Goal: Task Accomplishment & Management: Use online tool/utility

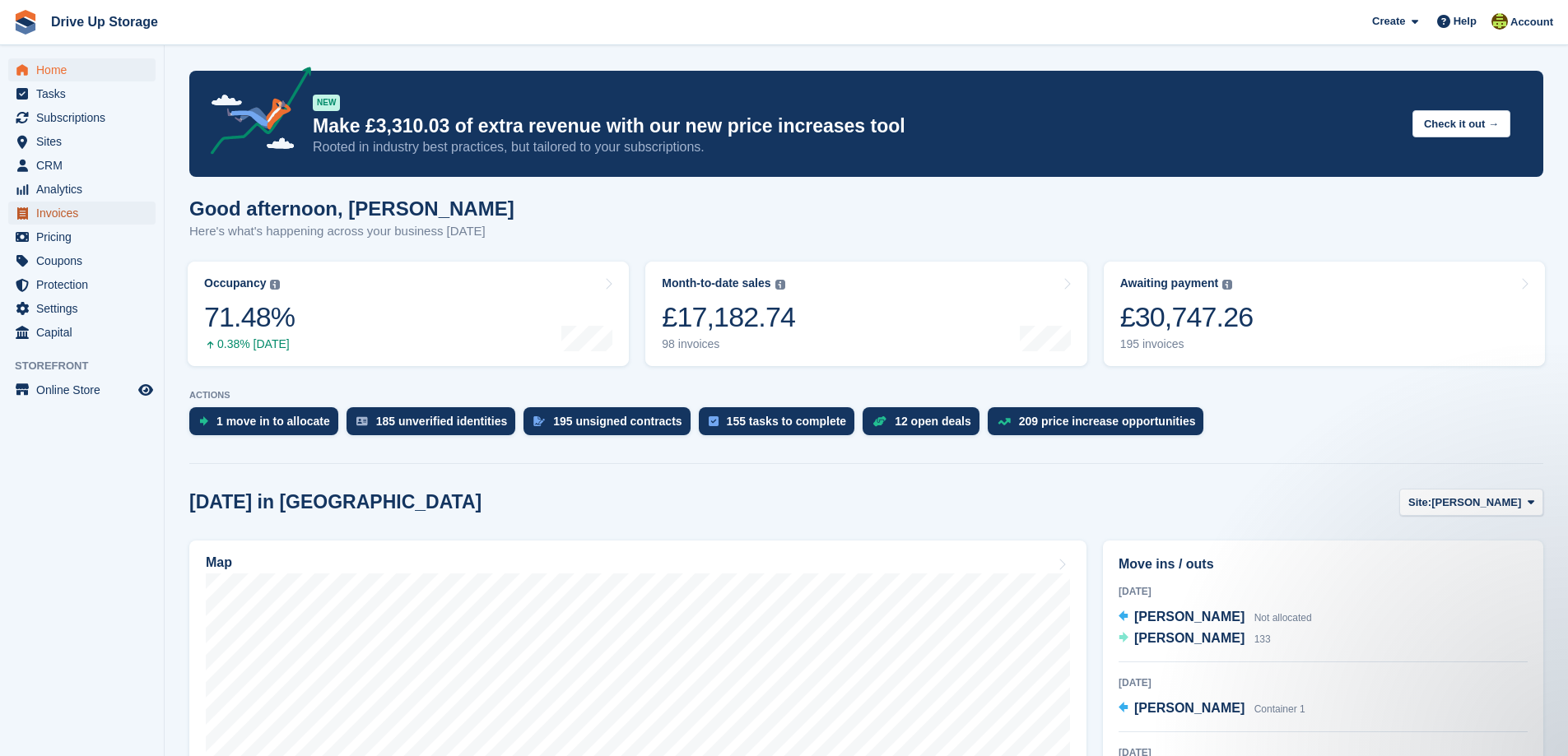
click at [55, 212] on span "Invoices" at bounding box center [86, 213] width 99 height 23
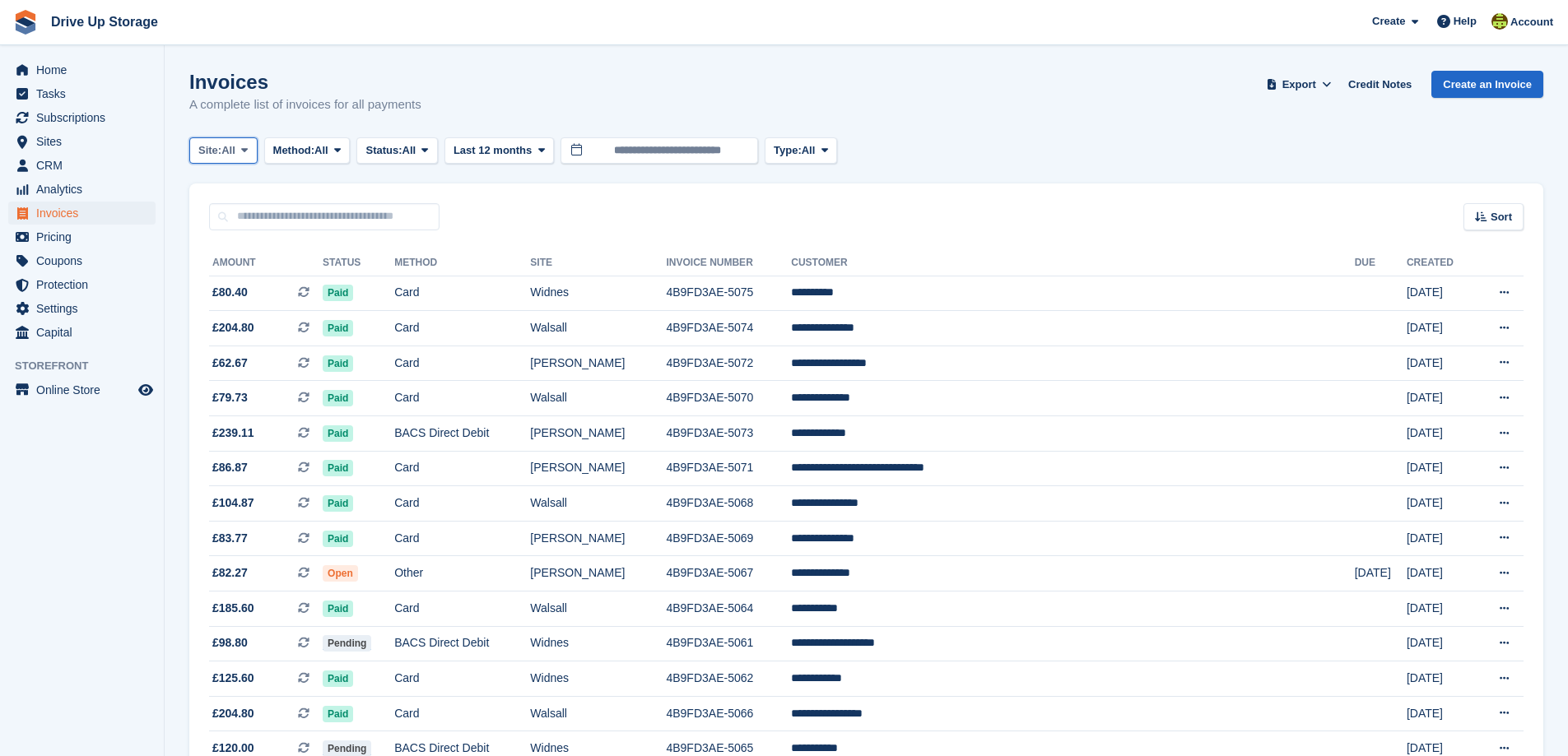
click at [248, 149] on icon at bounding box center [244, 150] width 7 height 10
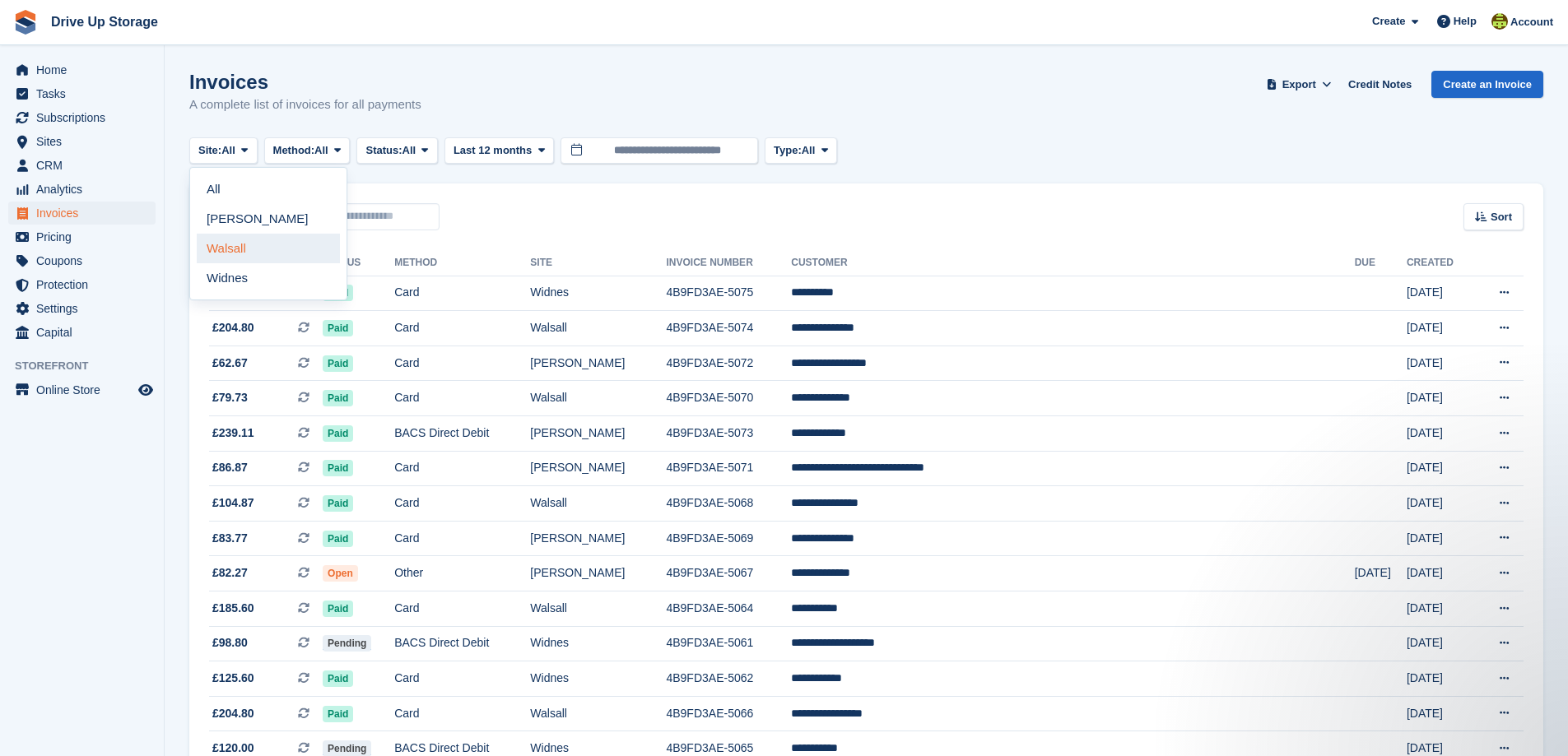
click at [230, 250] on link "Walsall" at bounding box center [267, 249] width 143 height 30
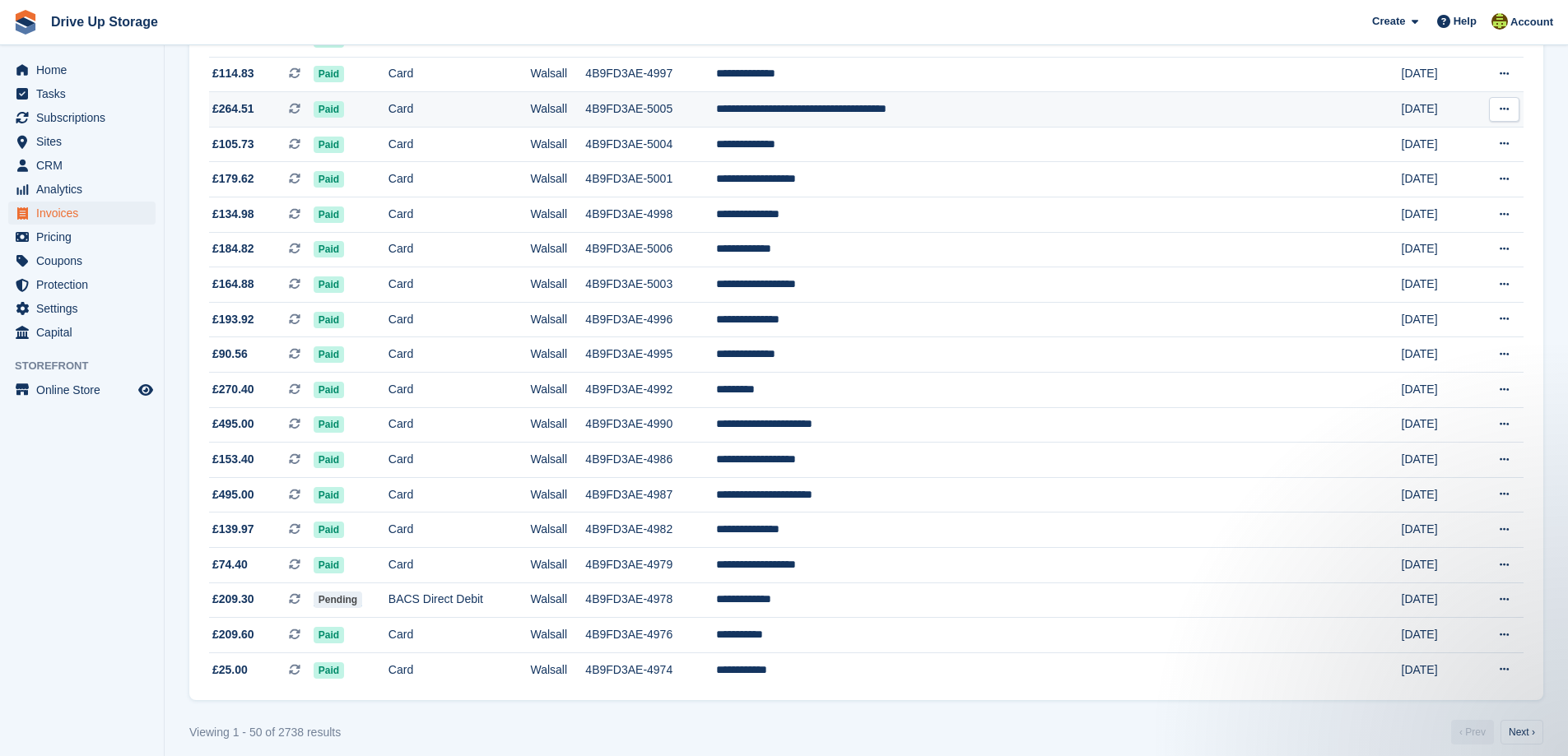
scroll to position [1353, 0]
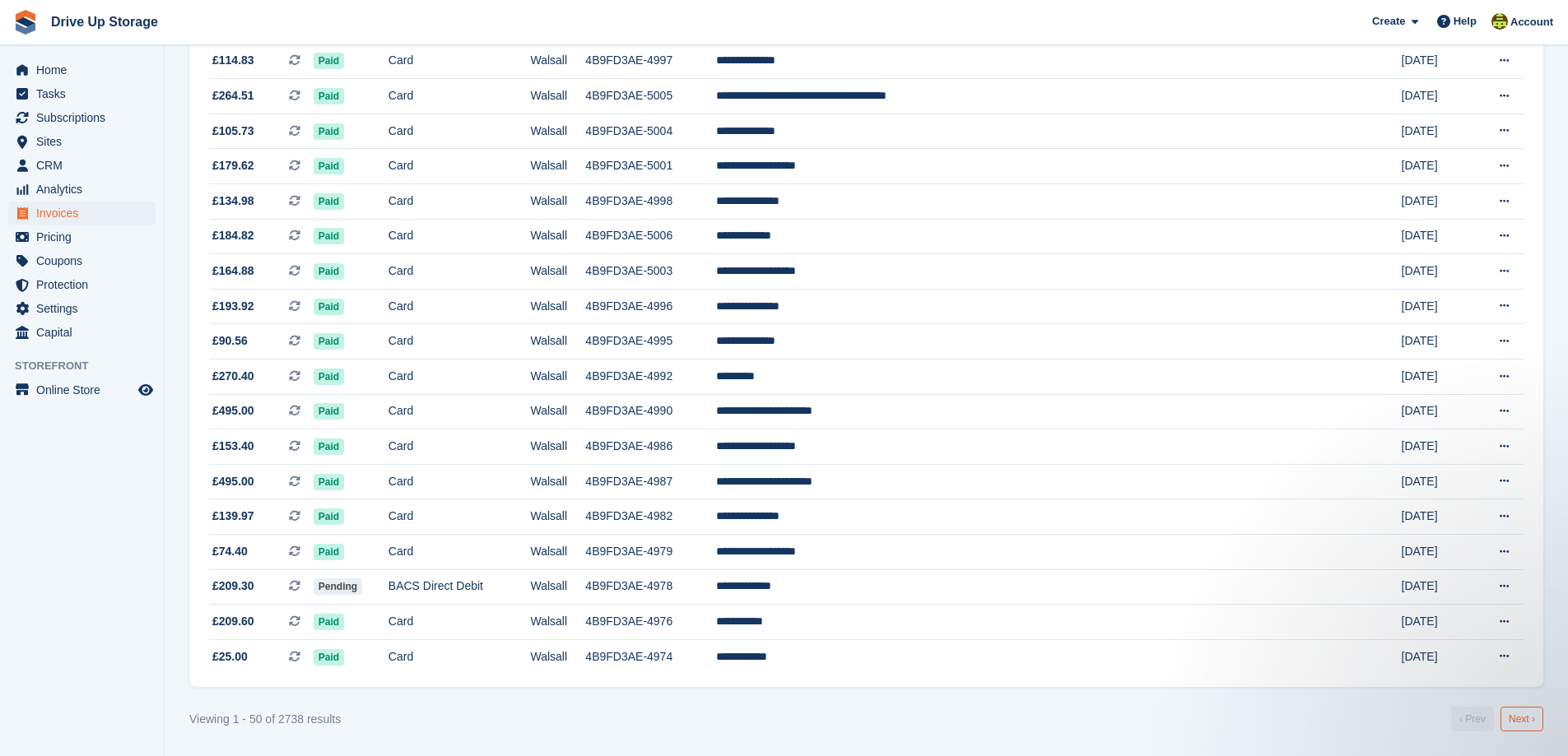
click at [1524, 715] on link "Next ›" at bounding box center [1522, 719] width 43 height 24
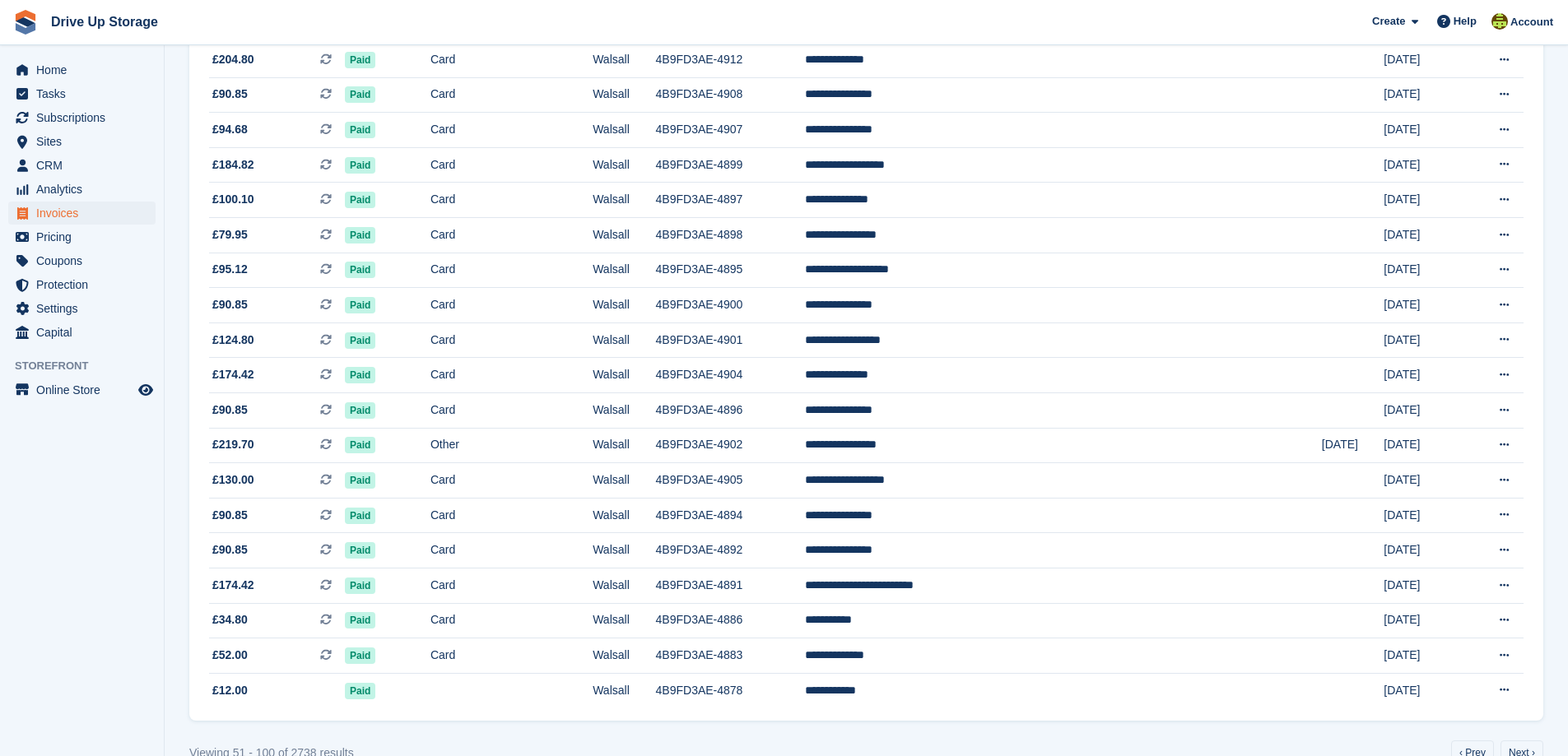
scroll to position [1353, 0]
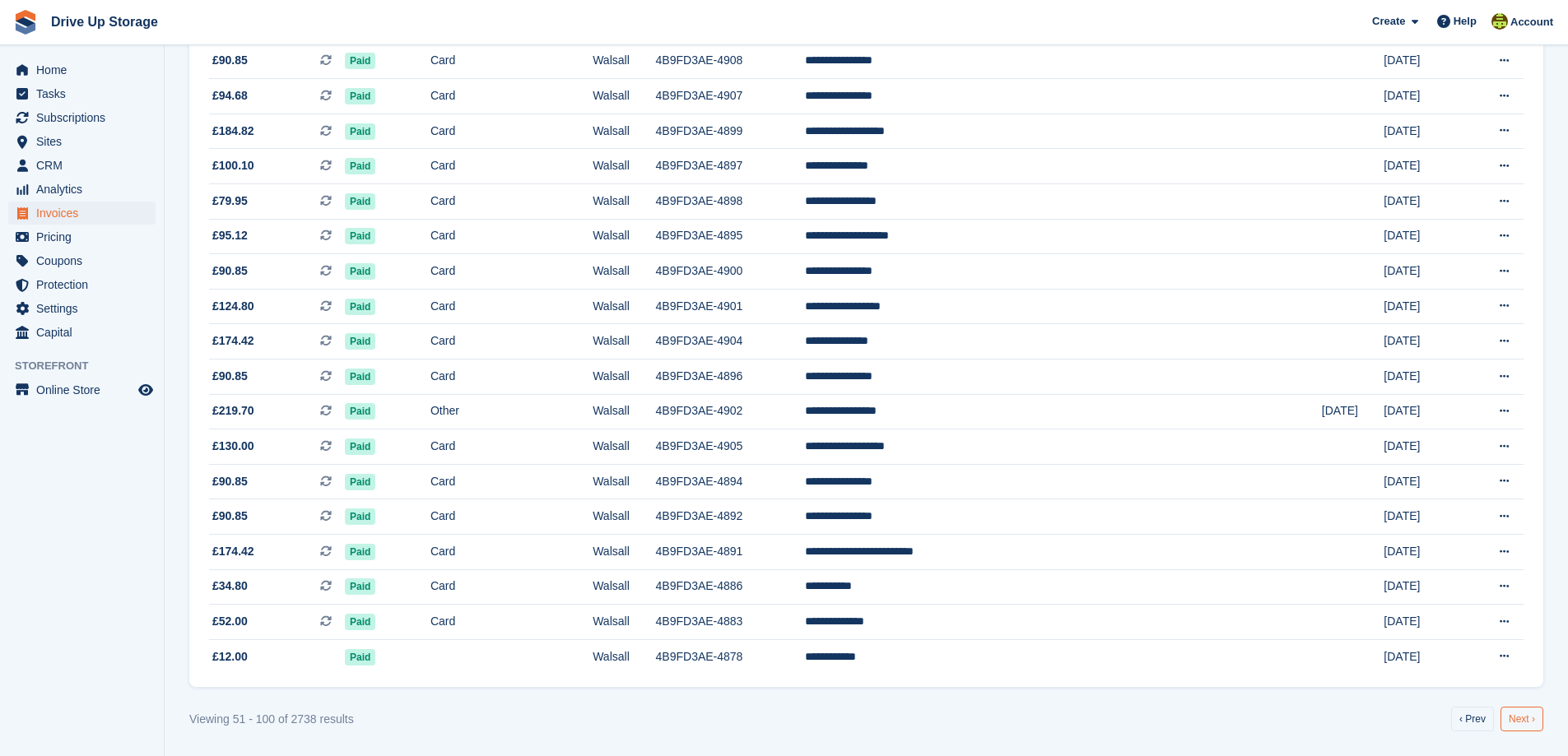
click at [1518, 715] on link "Next ›" at bounding box center [1522, 719] width 43 height 24
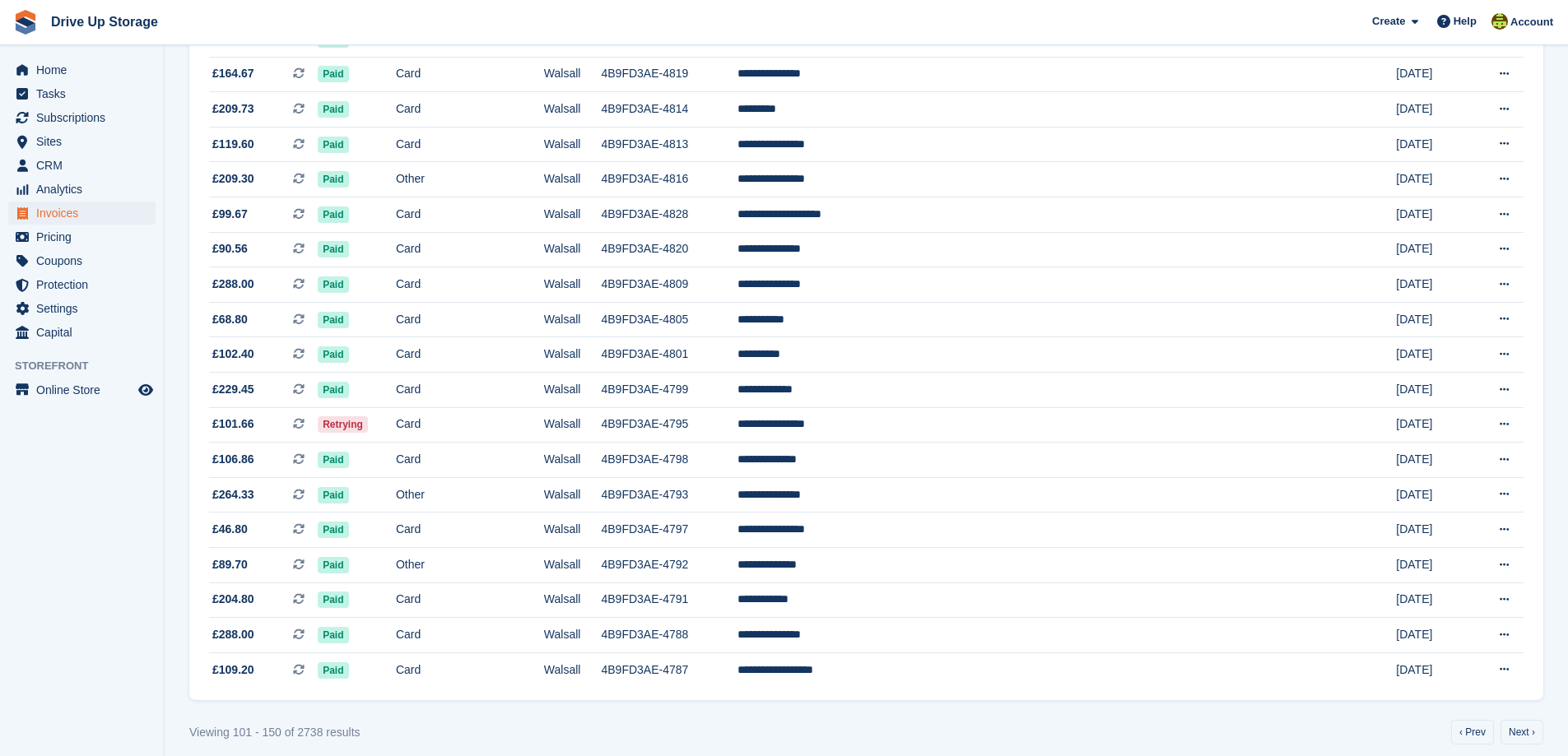
scroll to position [1353, 0]
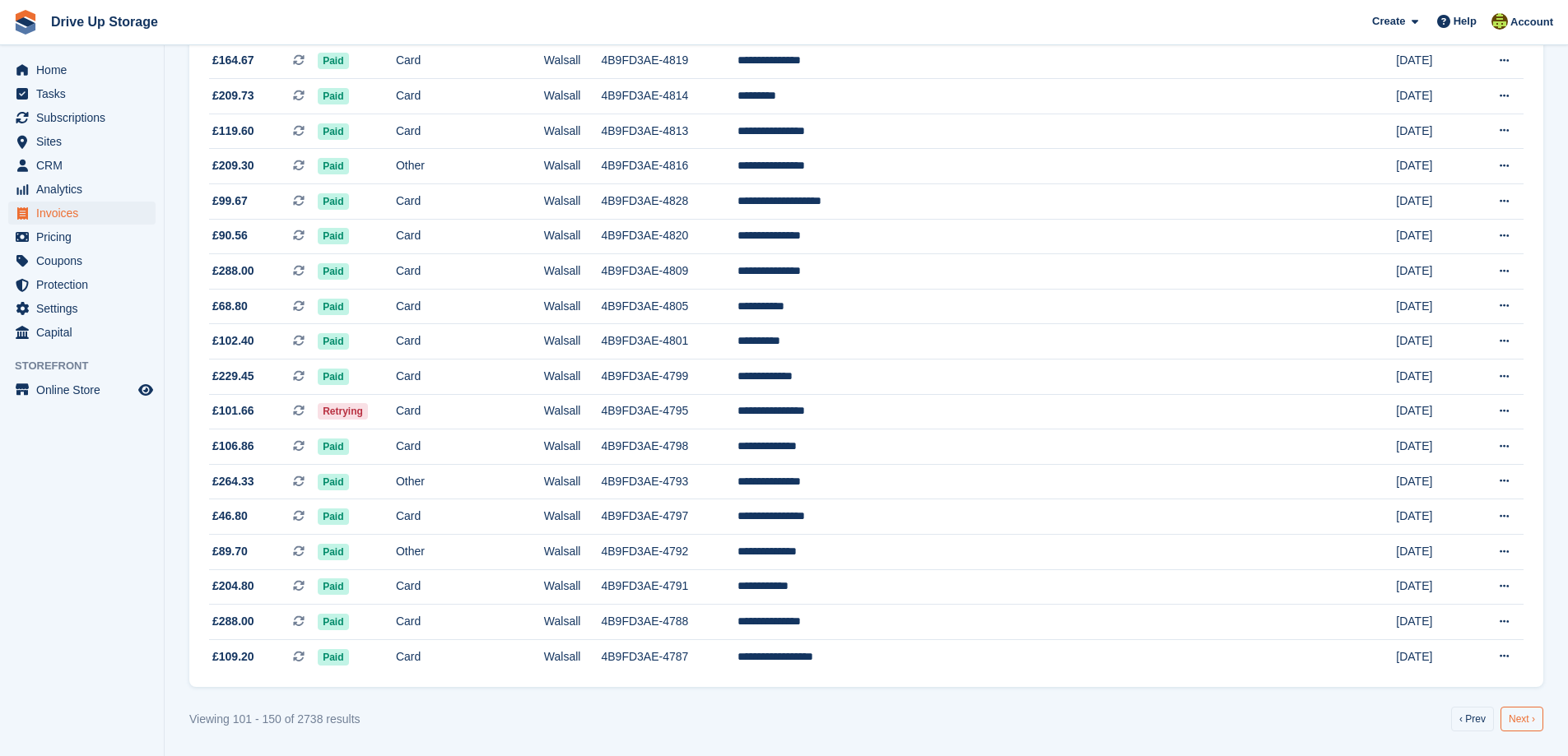
click at [1521, 723] on link "Next ›" at bounding box center [1522, 719] width 43 height 24
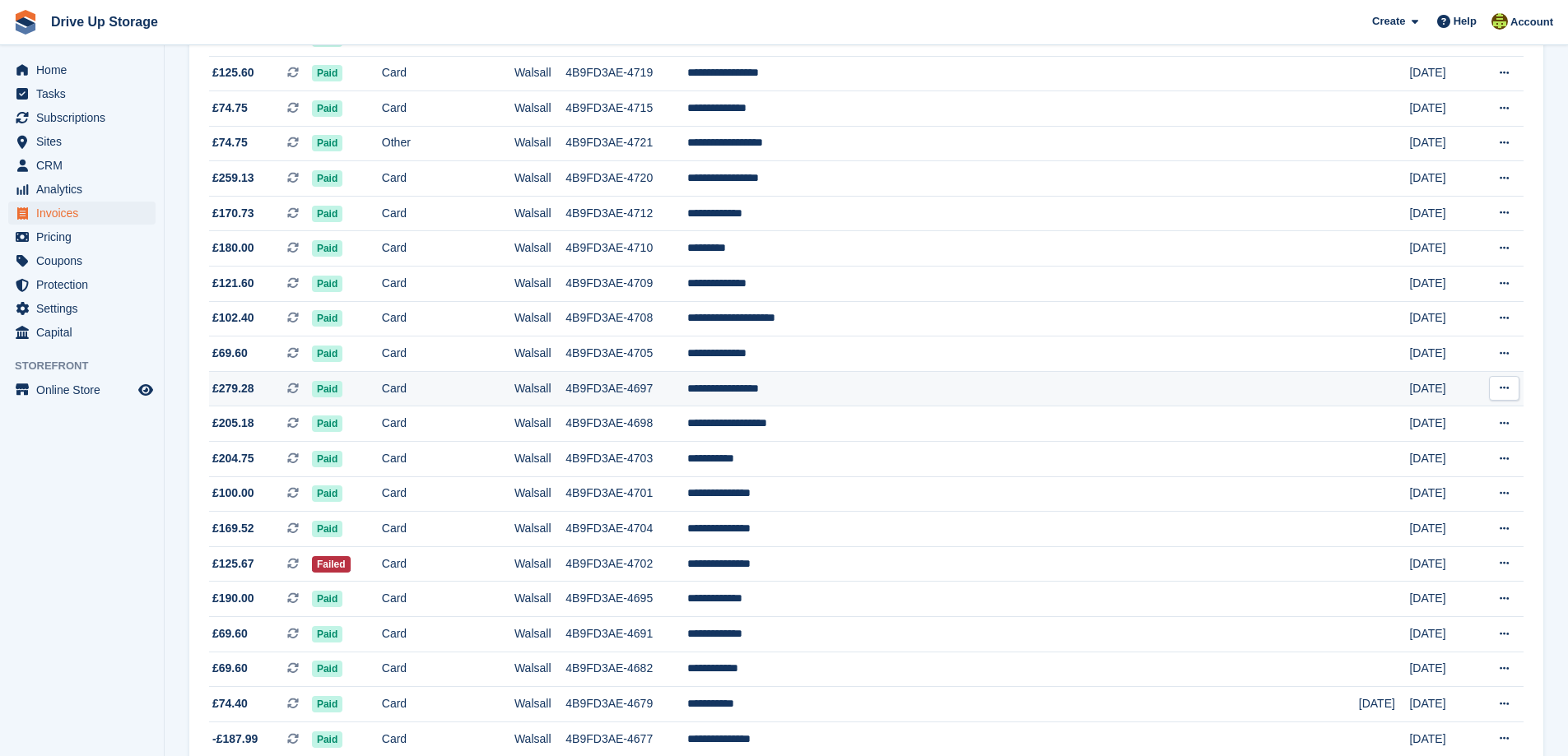
scroll to position [1353, 0]
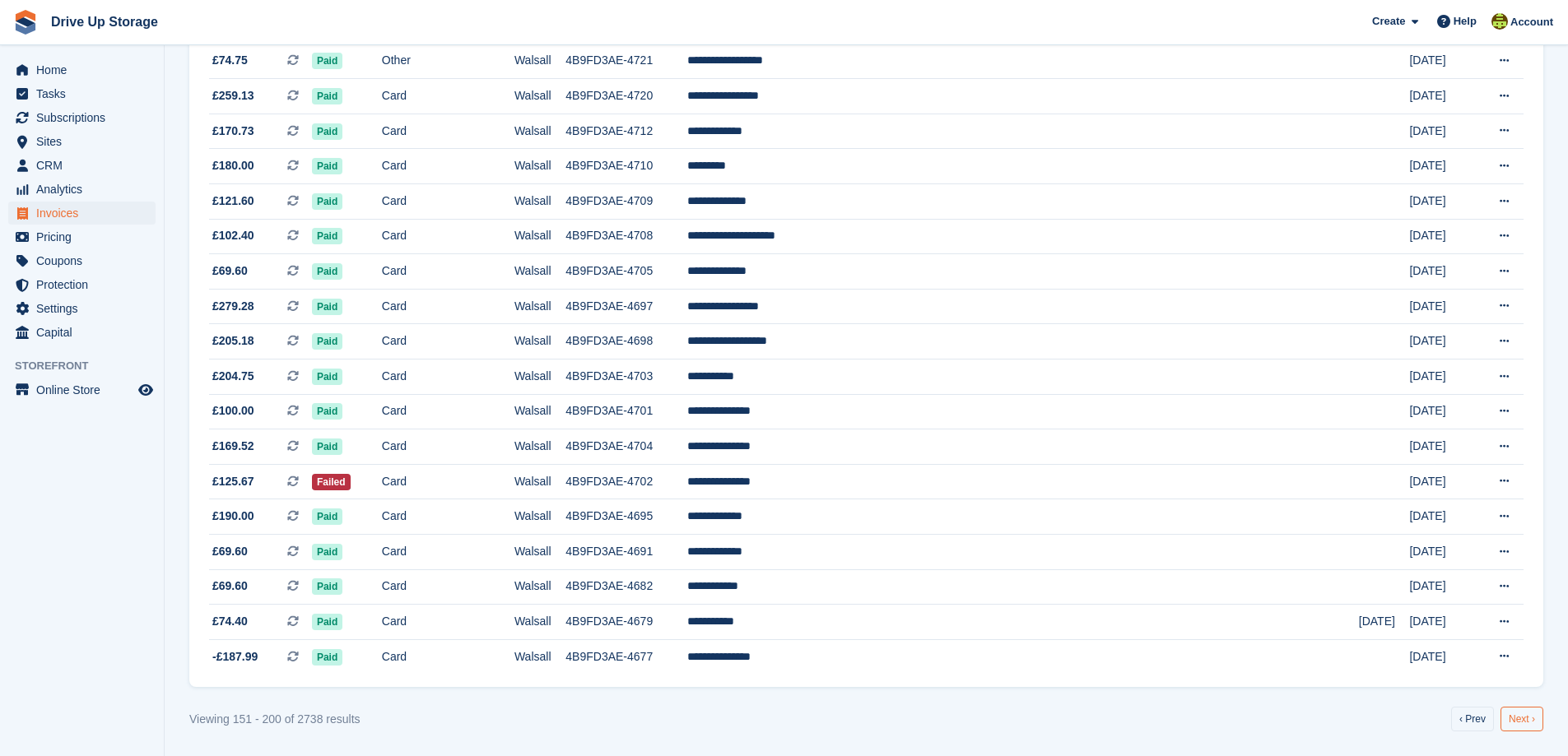
click at [1522, 720] on link "Next ›" at bounding box center [1522, 719] width 43 height 24
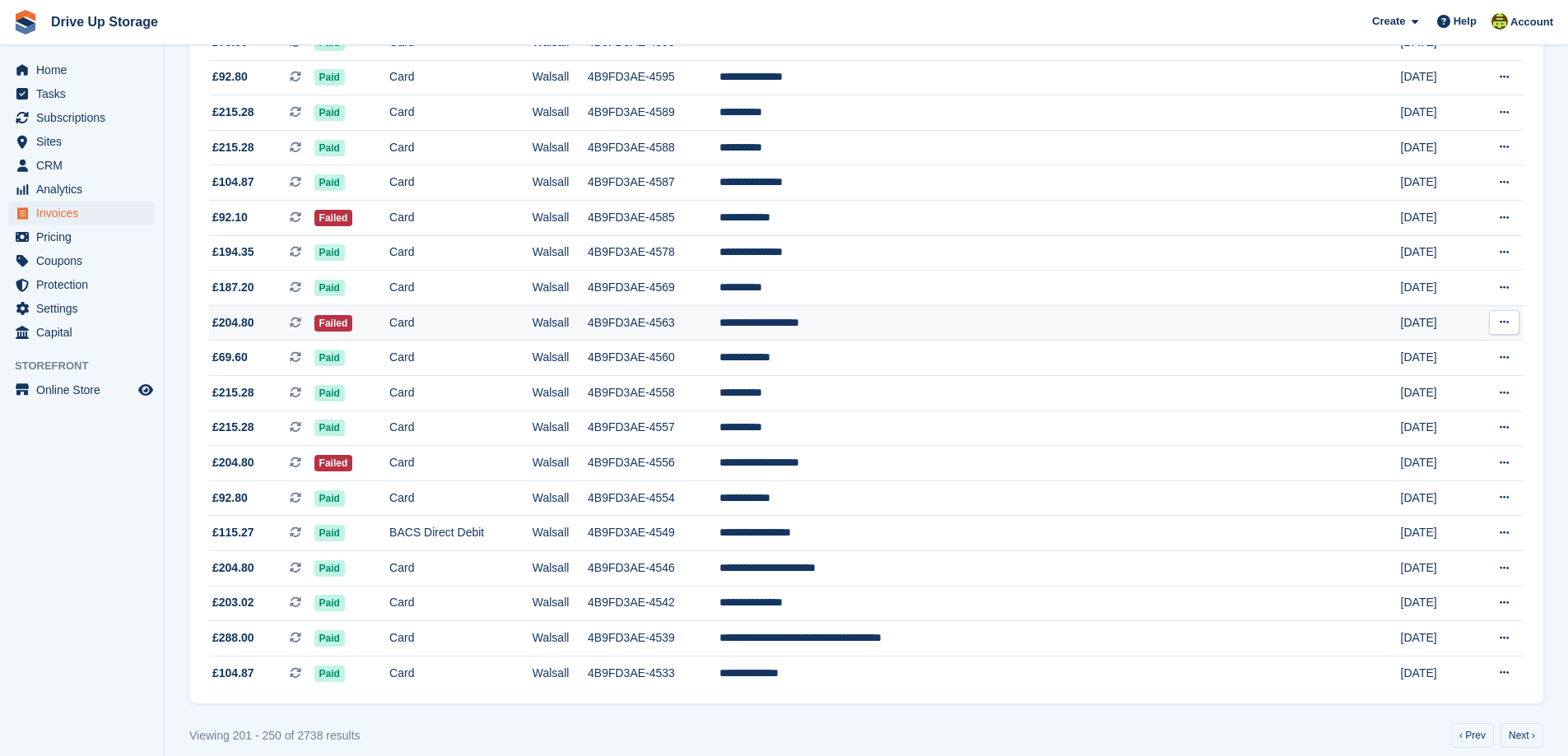
scroll to position [1353, 0]
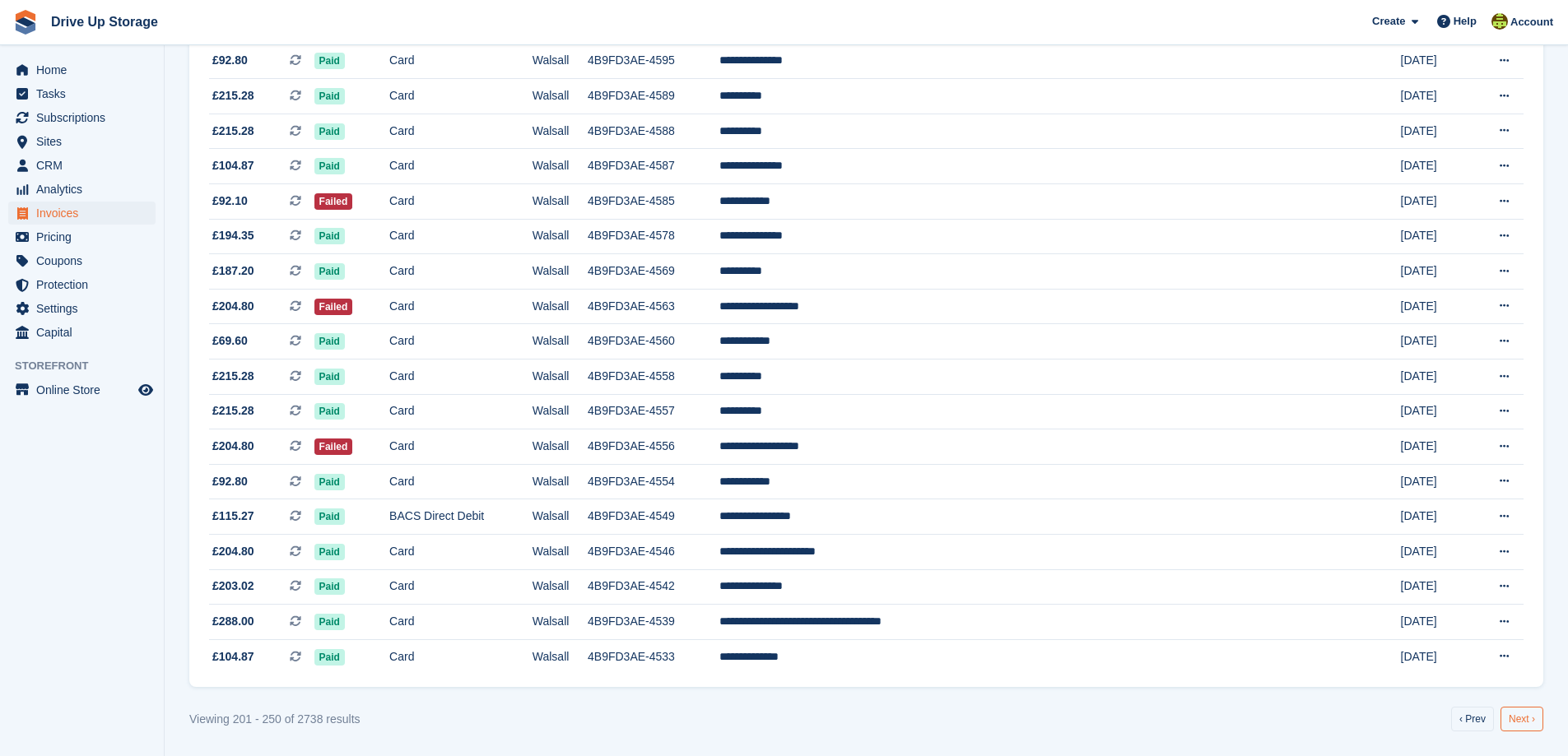
click at [1524, 717] on link "Next ›" at bounding box center [1522, 719] width 43 height 24
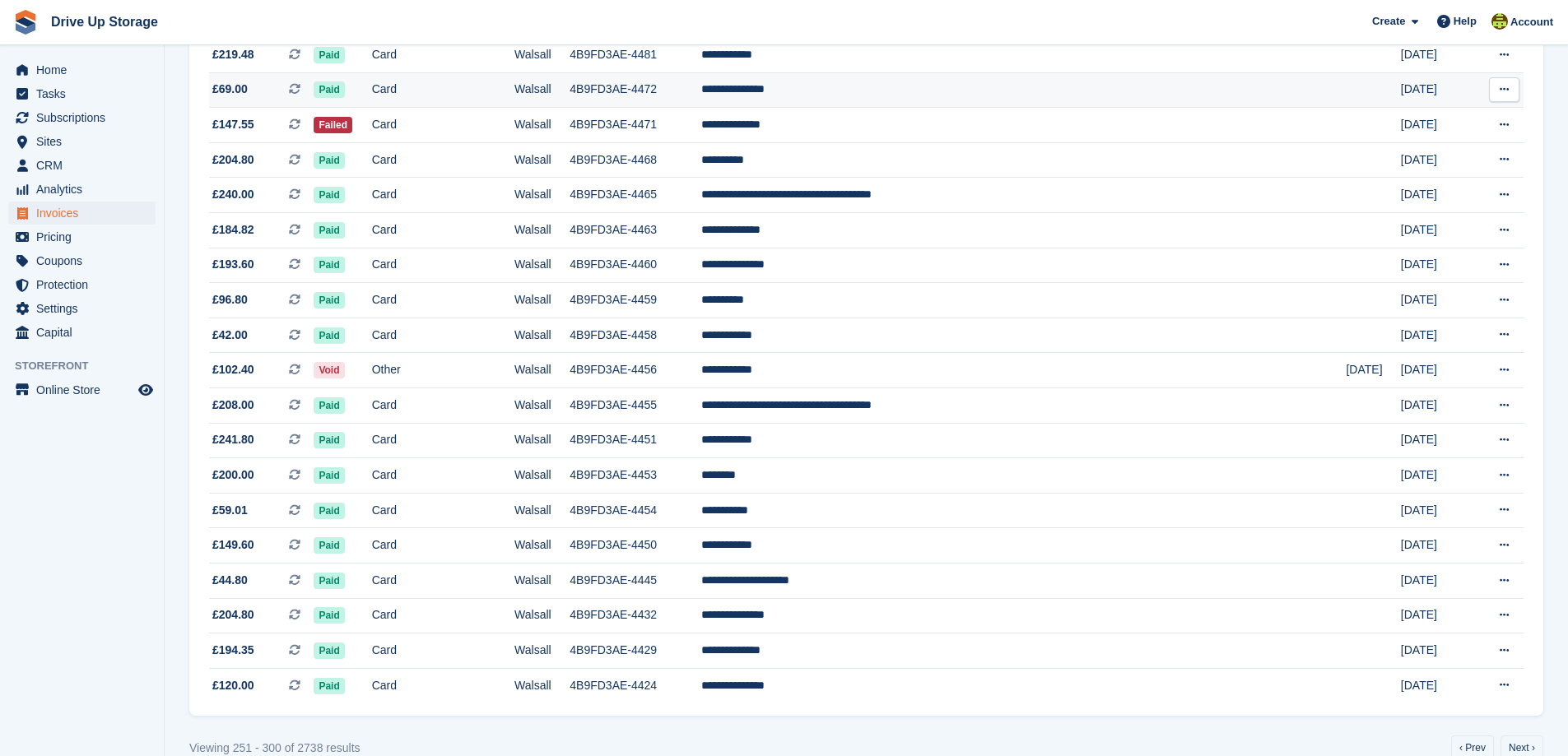
scroll to position [1353, 0]
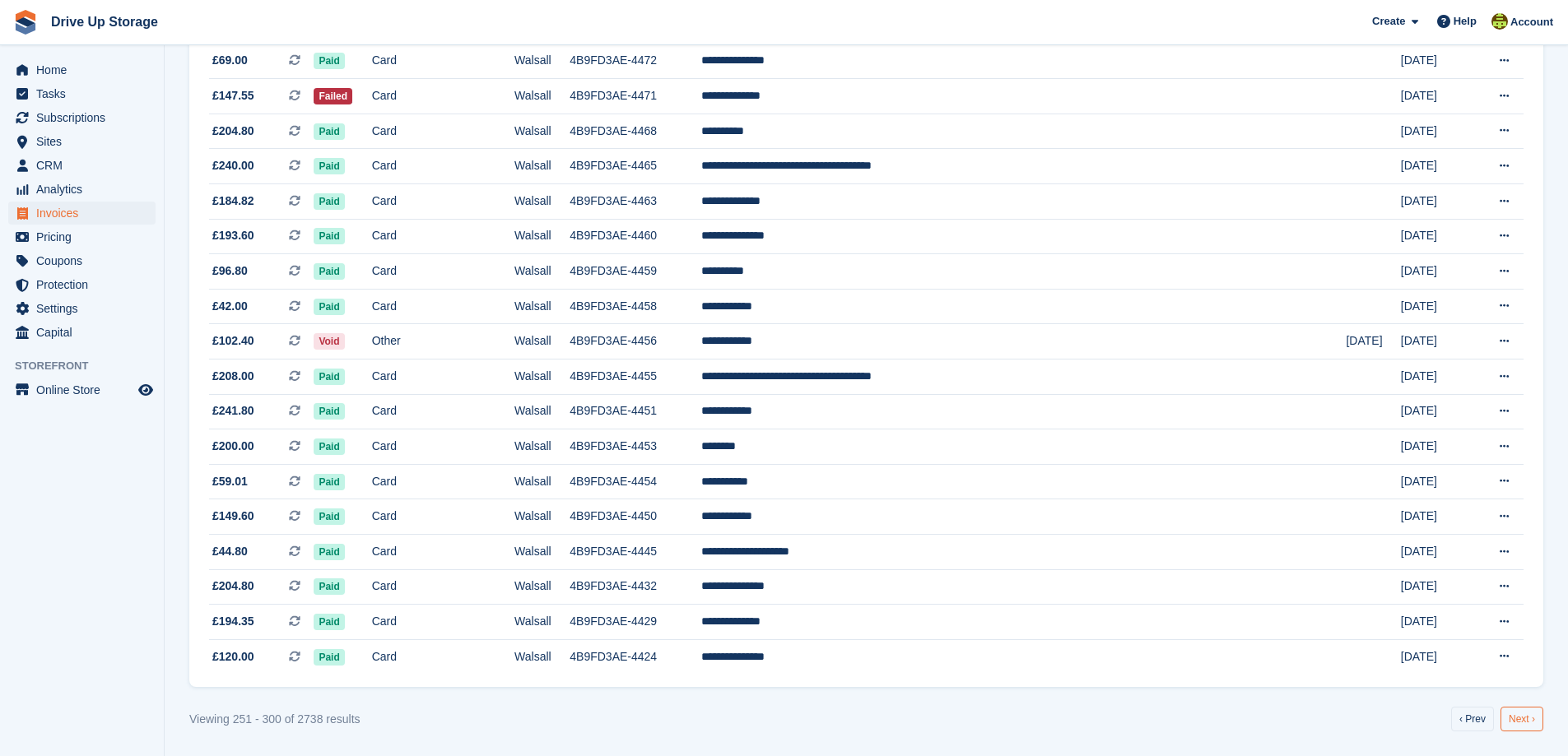
click at [1518, 720] on link "Next ›" at bounding box center [1522, 719] width 43 height 24
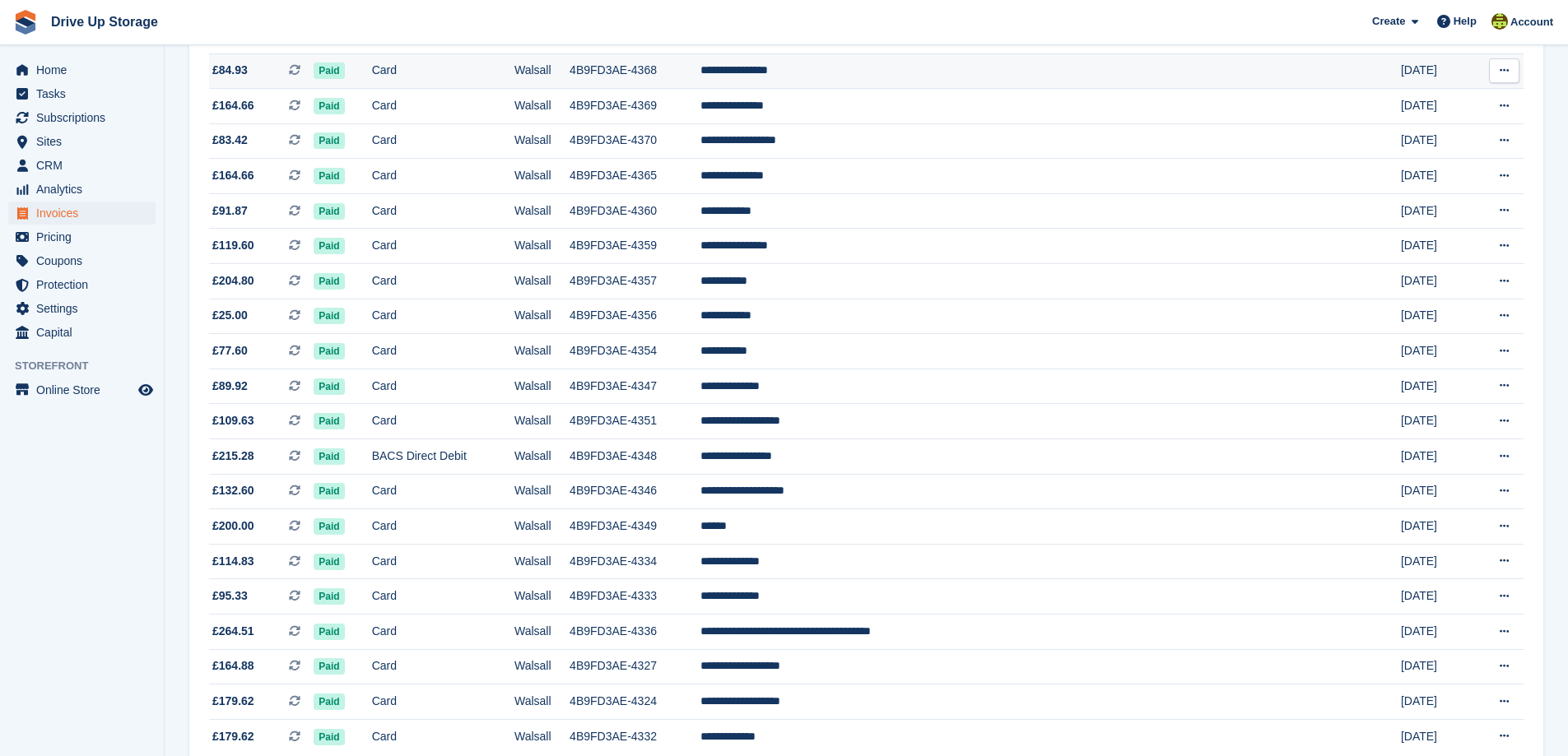
scroll to position [1353, 0]
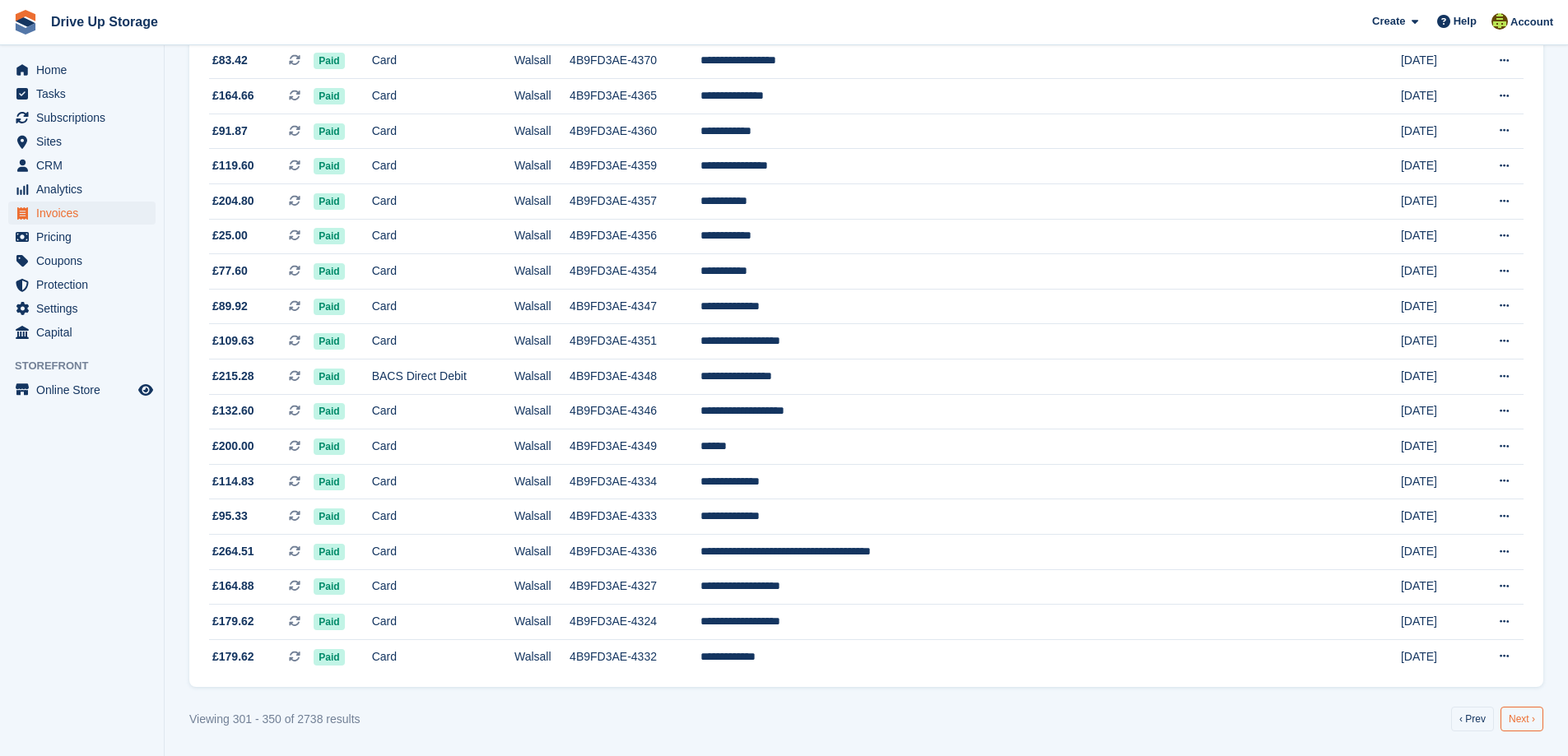
click at [1505, 719] on link "Next ›" at bounding box center [1522, 719] width 43 height 24
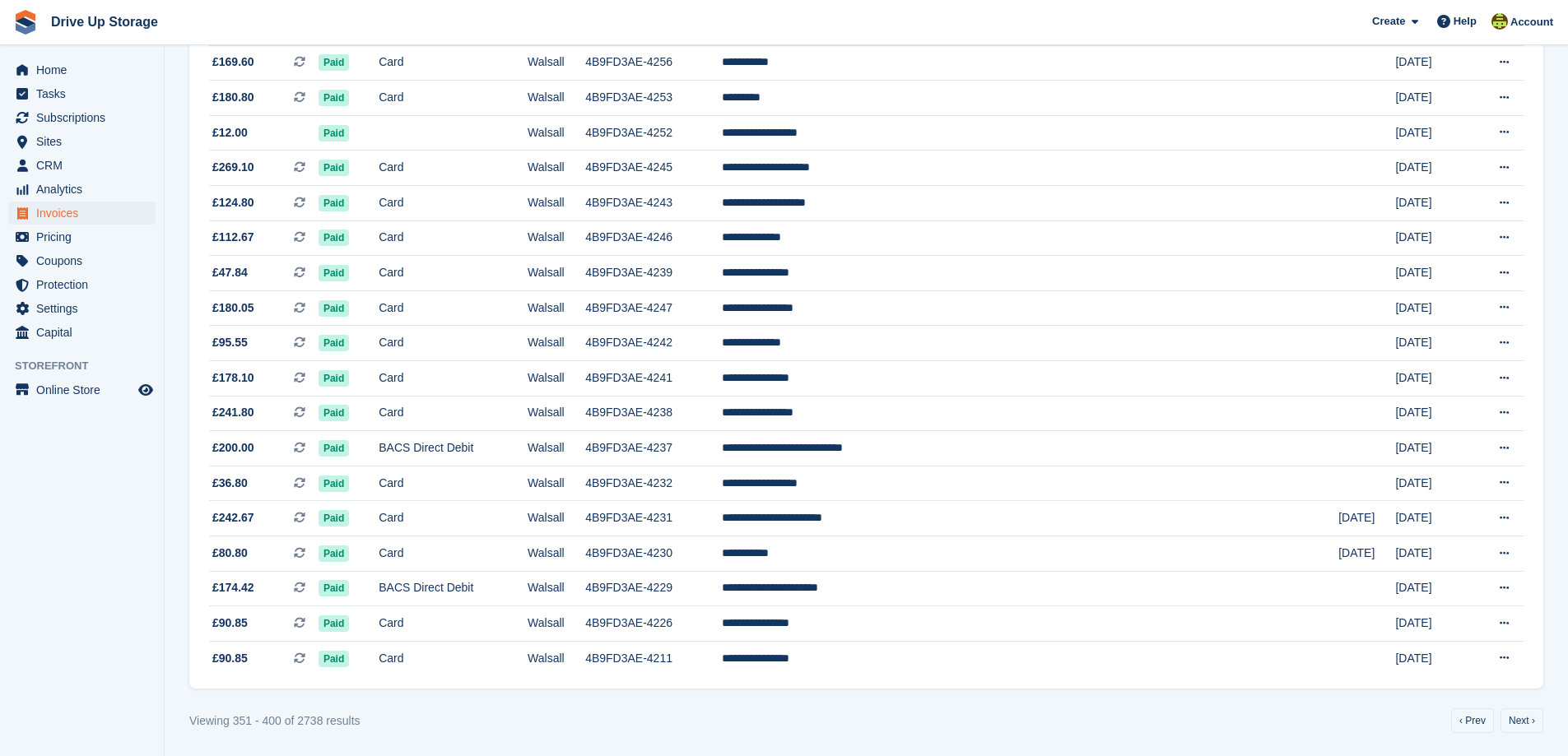
scroll to position [1353, 0]
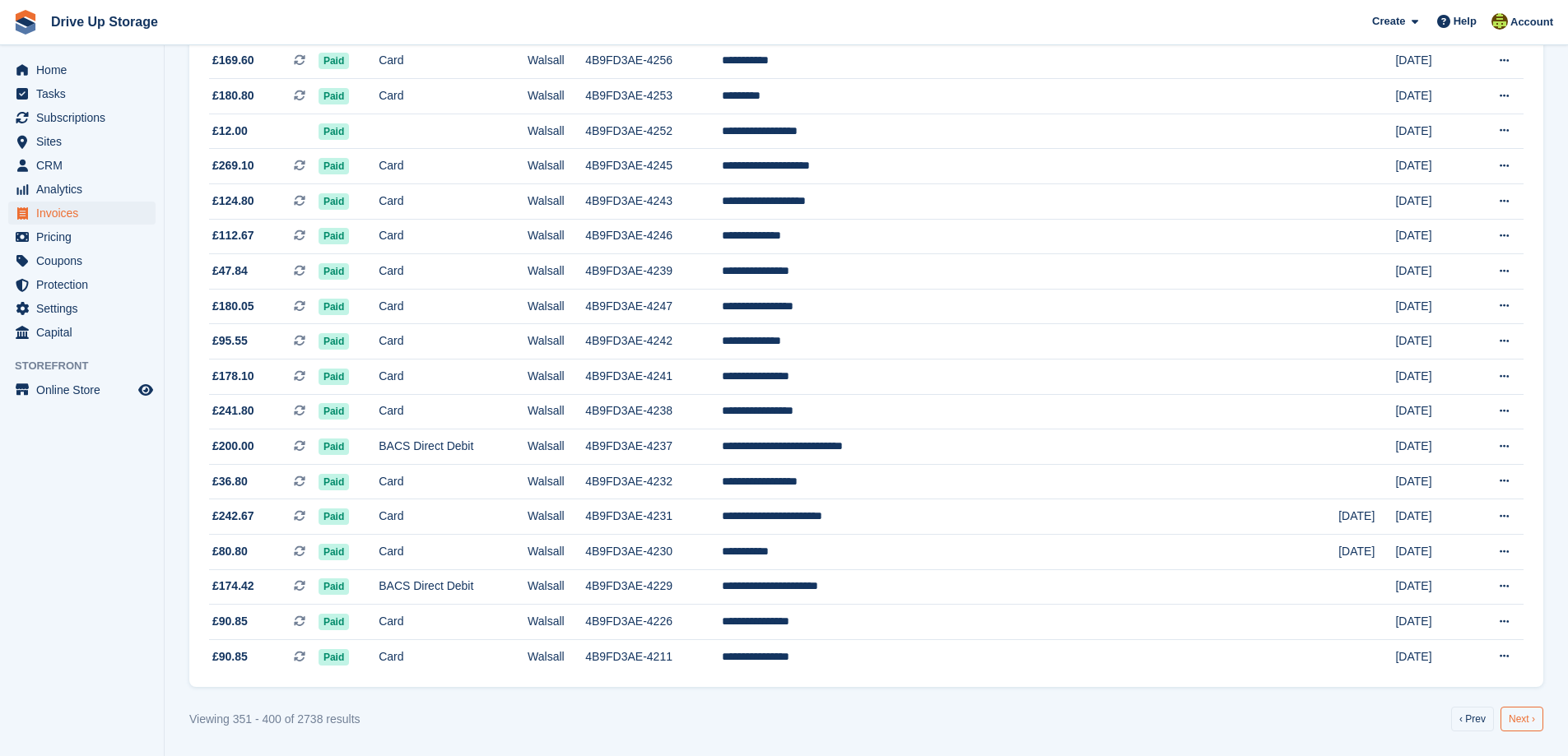
click at [1518, 722] on link "Next ›" at bounding box center [1522, 719] width 43 height 24
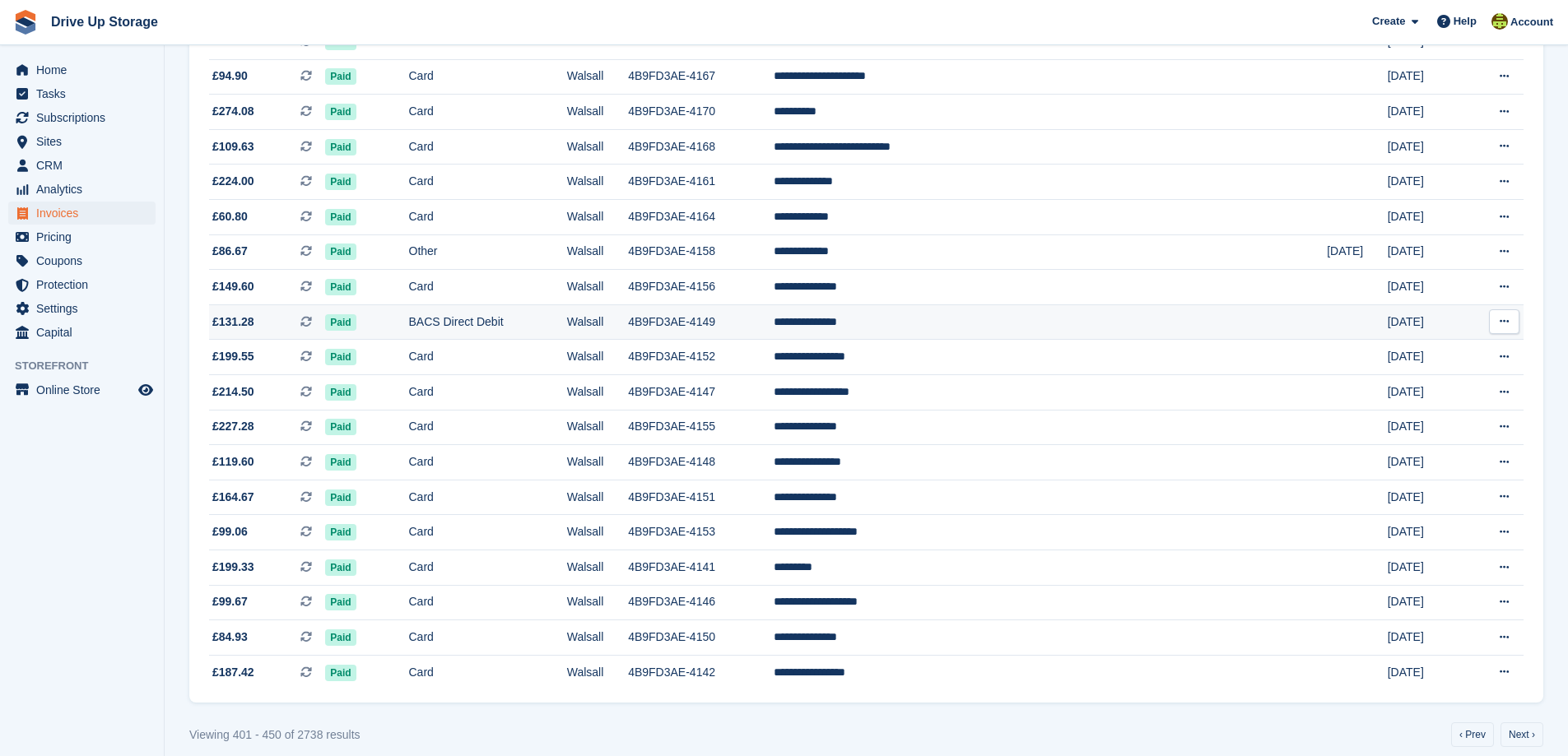
scroll to position [1353, 0]
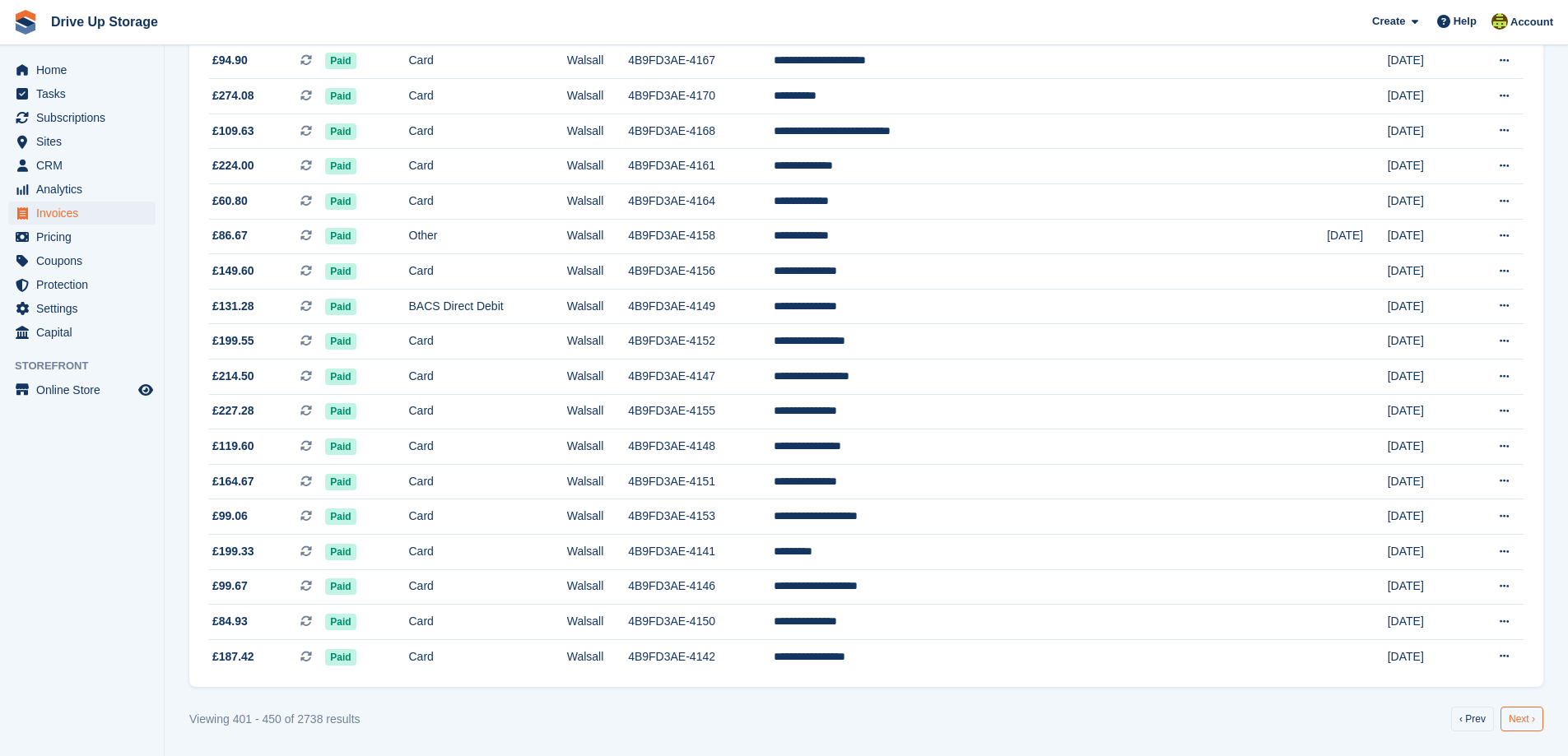
click at [1518, 722] on link "Next ›" at bounding box center [1522, 719] width 43 height 24
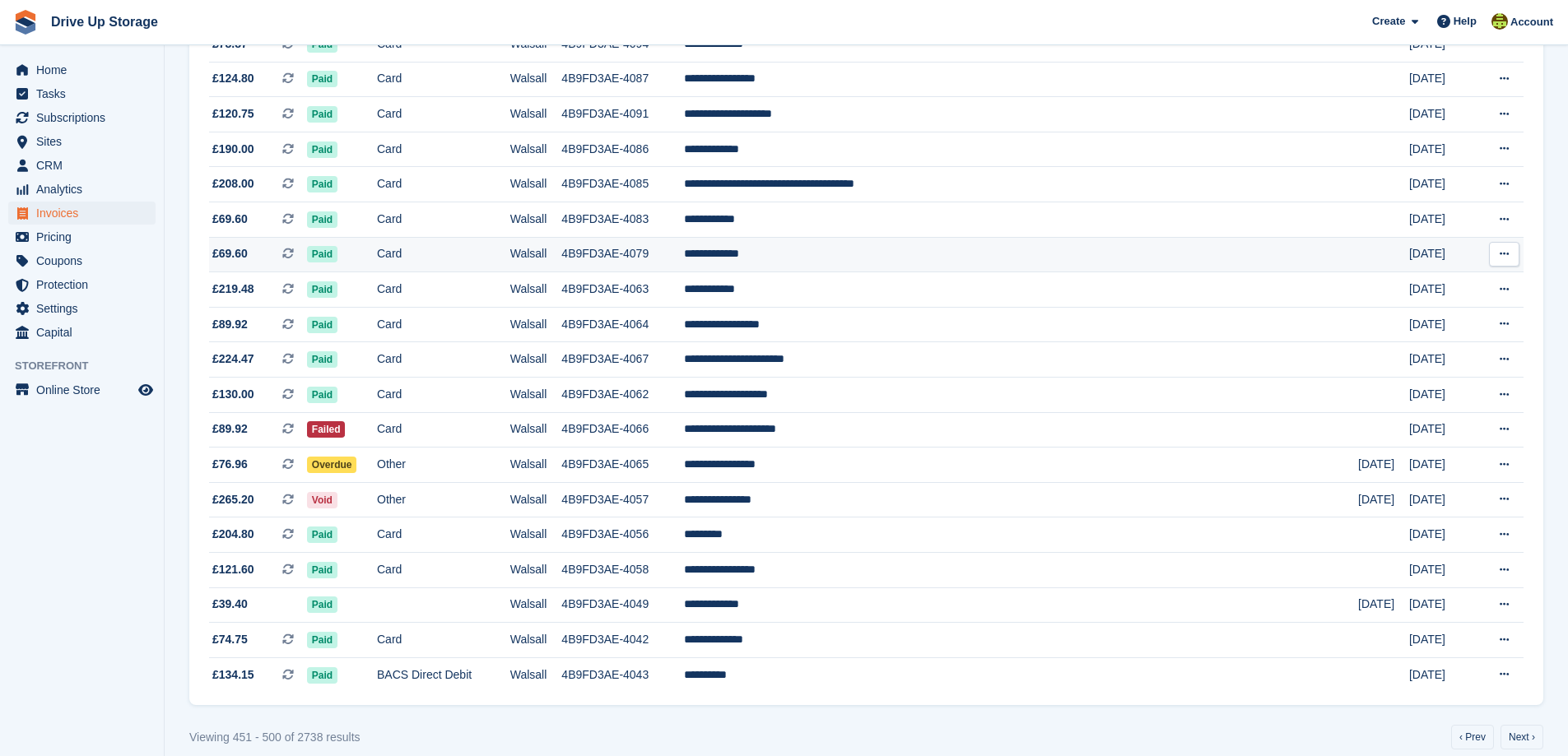
scroll to position [1353, 0]
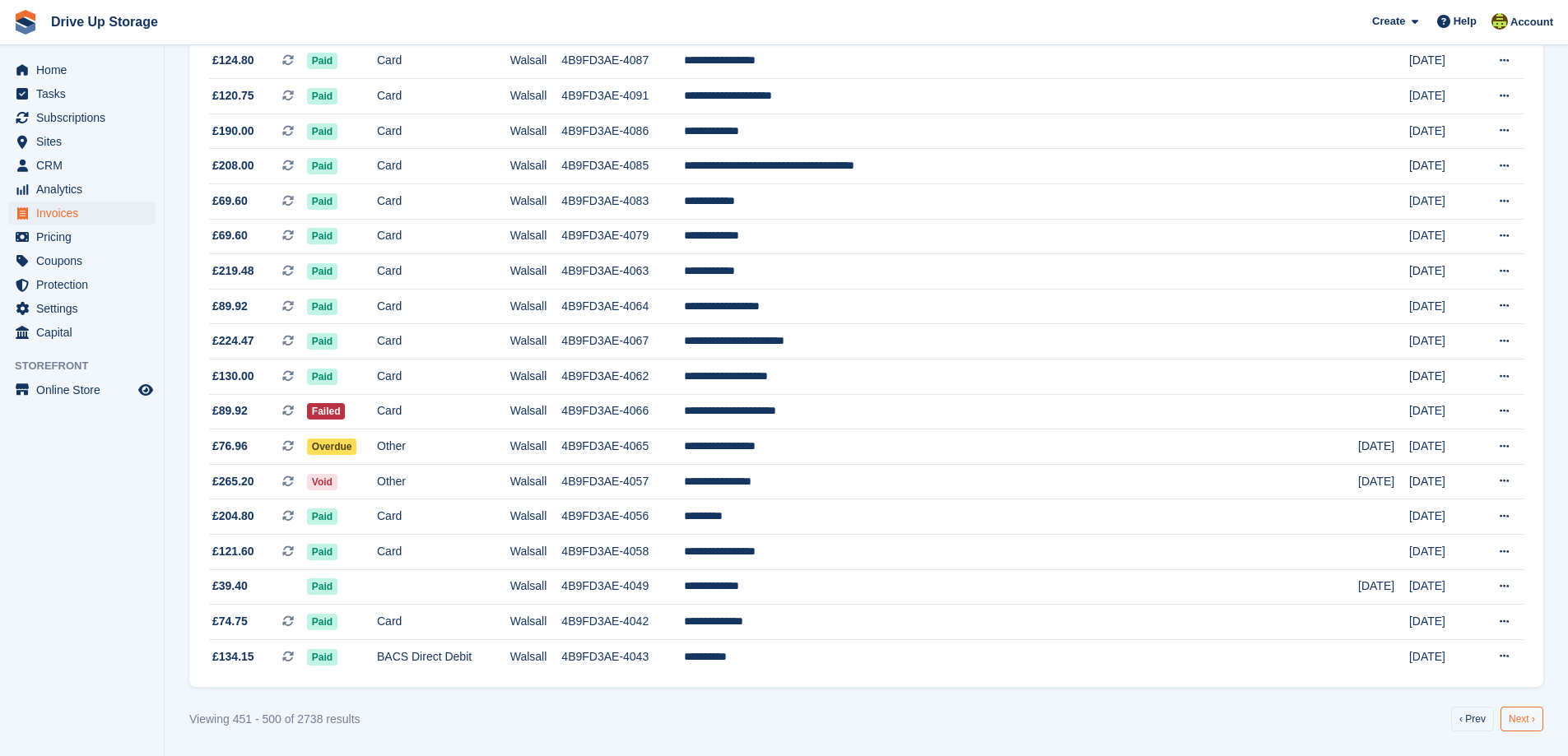
click at [1523, 716] on link "Next ›" at bounding box center [1522, 719] width 43 height 24
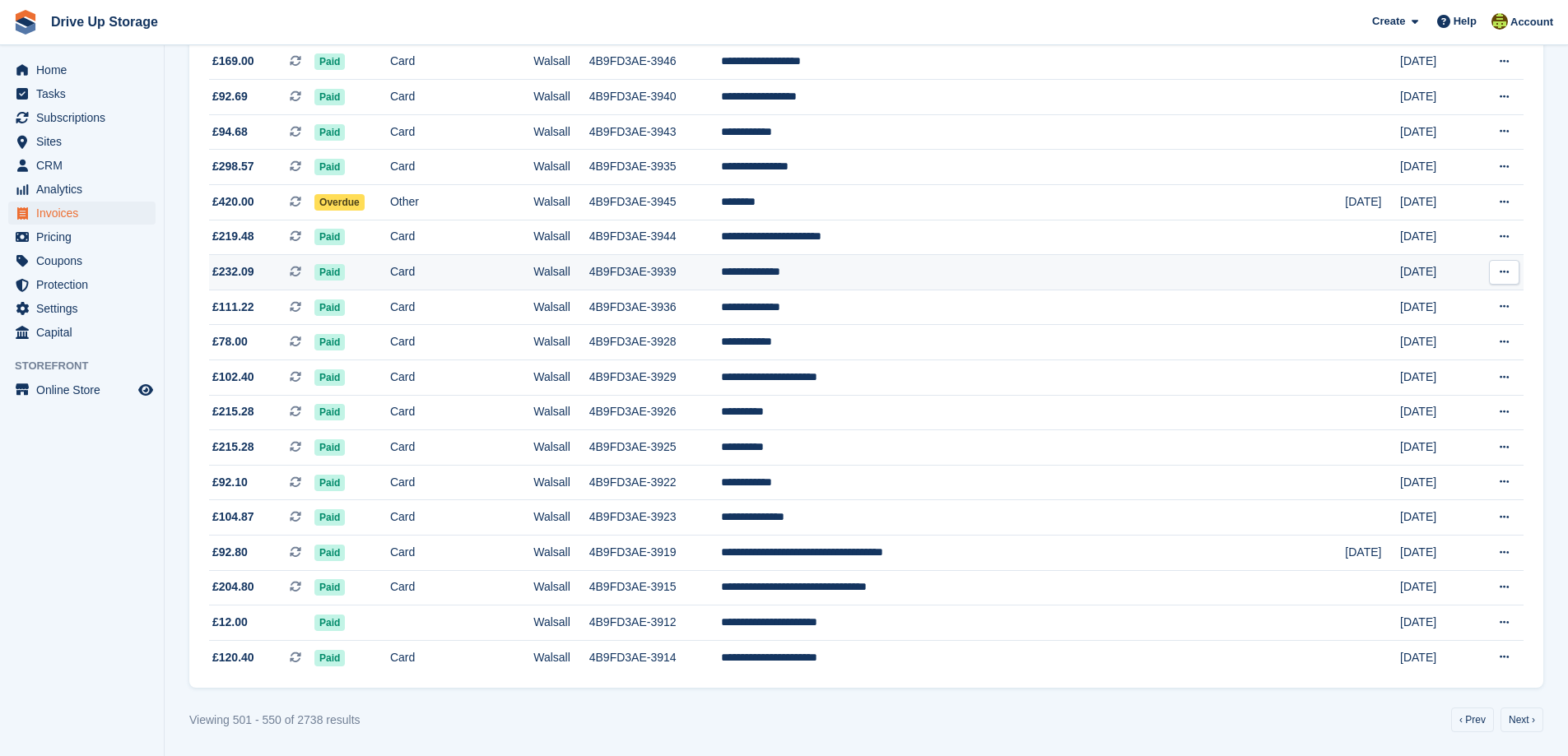
scroll to position [1353, 0]
click at [1524, 719] on link "Next ›" at bounding box center [1522, 719] width 43 height 24
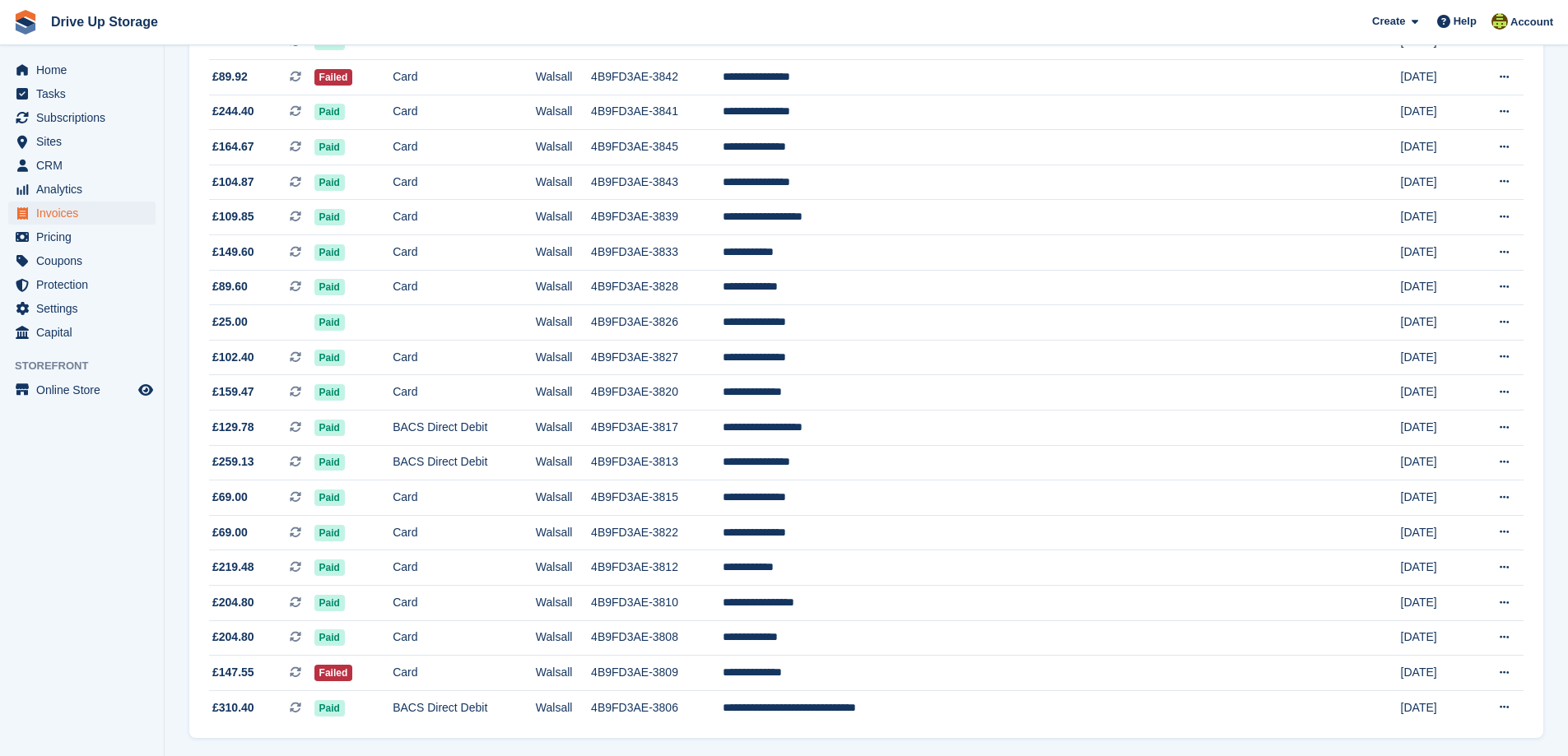
scroll to position [1353, 0]
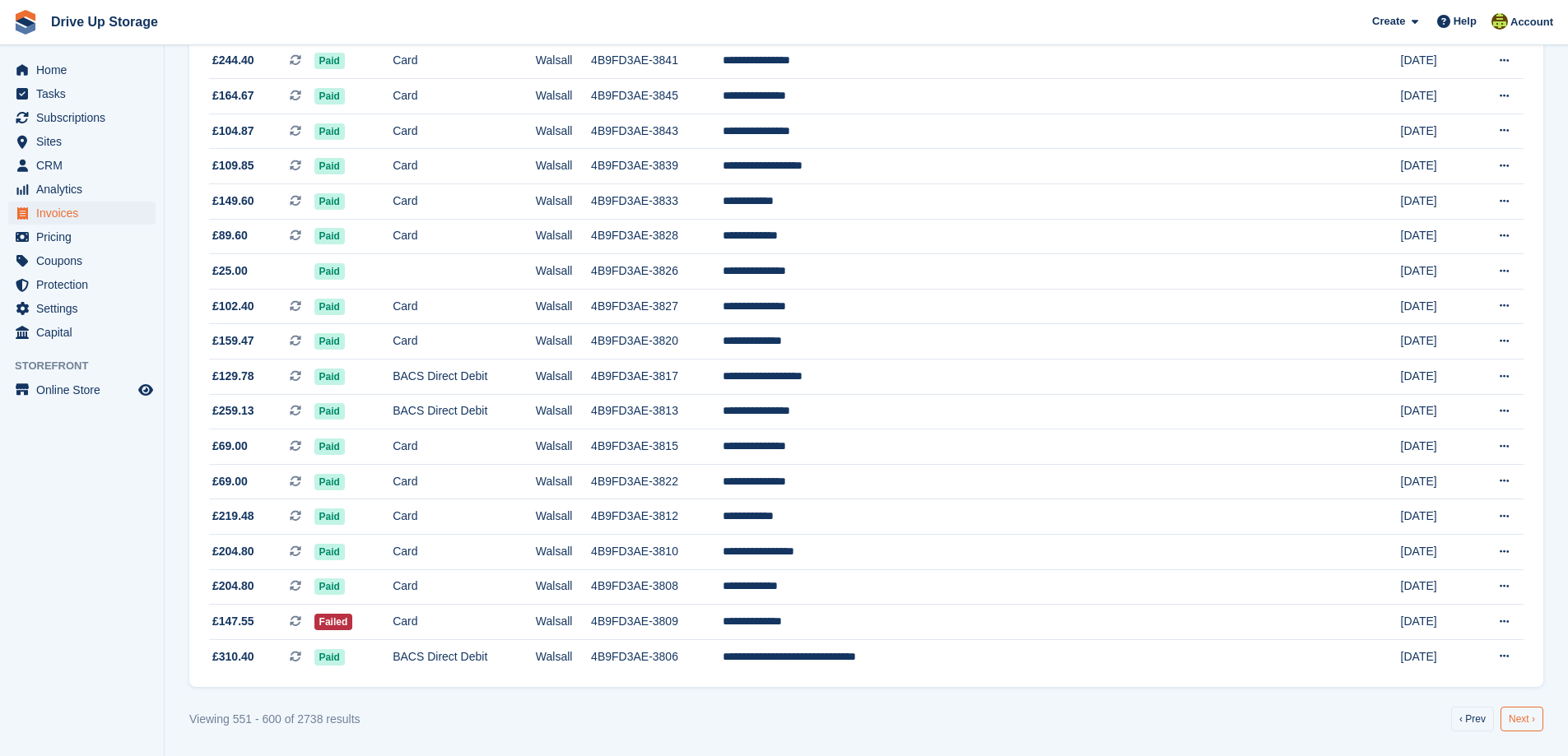
click at [1516, 718] on link "Next ›" at bounding box center [1522, 719] width 43 height 24
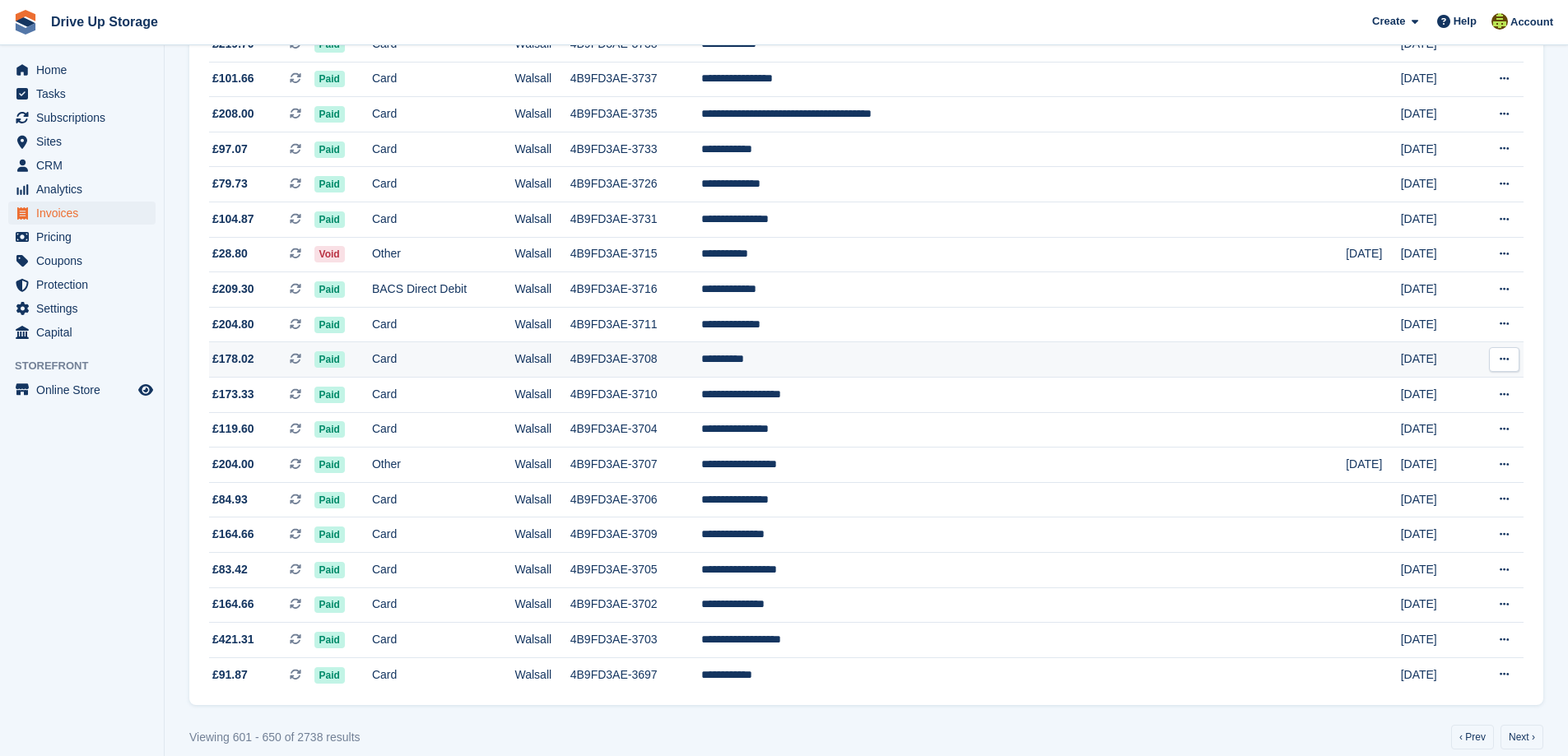
scroll to position [1353, 0]
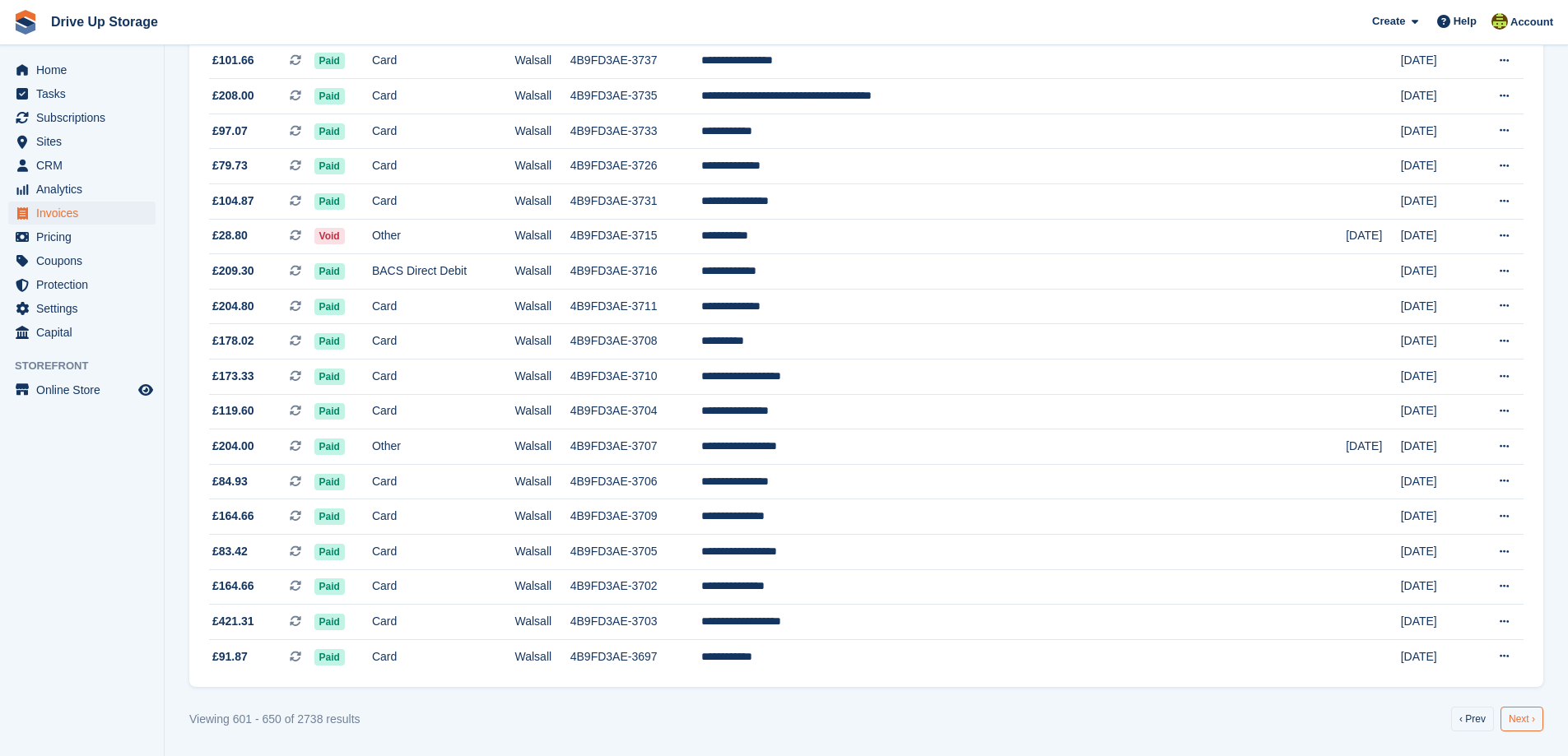
click at [1520, 724] on link "Next ›" at bounding box center [1522, 719] width 43 height 24
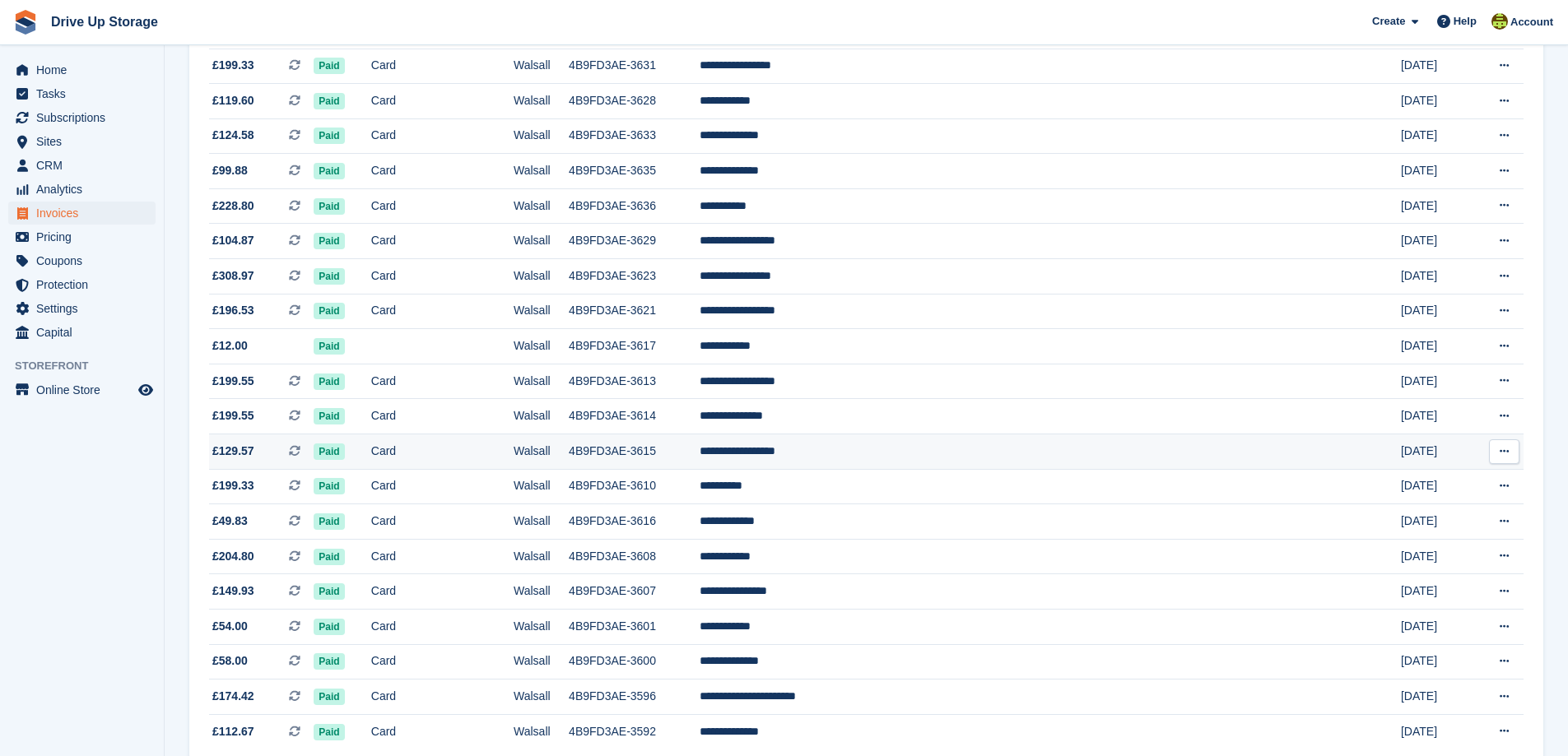
scroll to position [1353, 0]
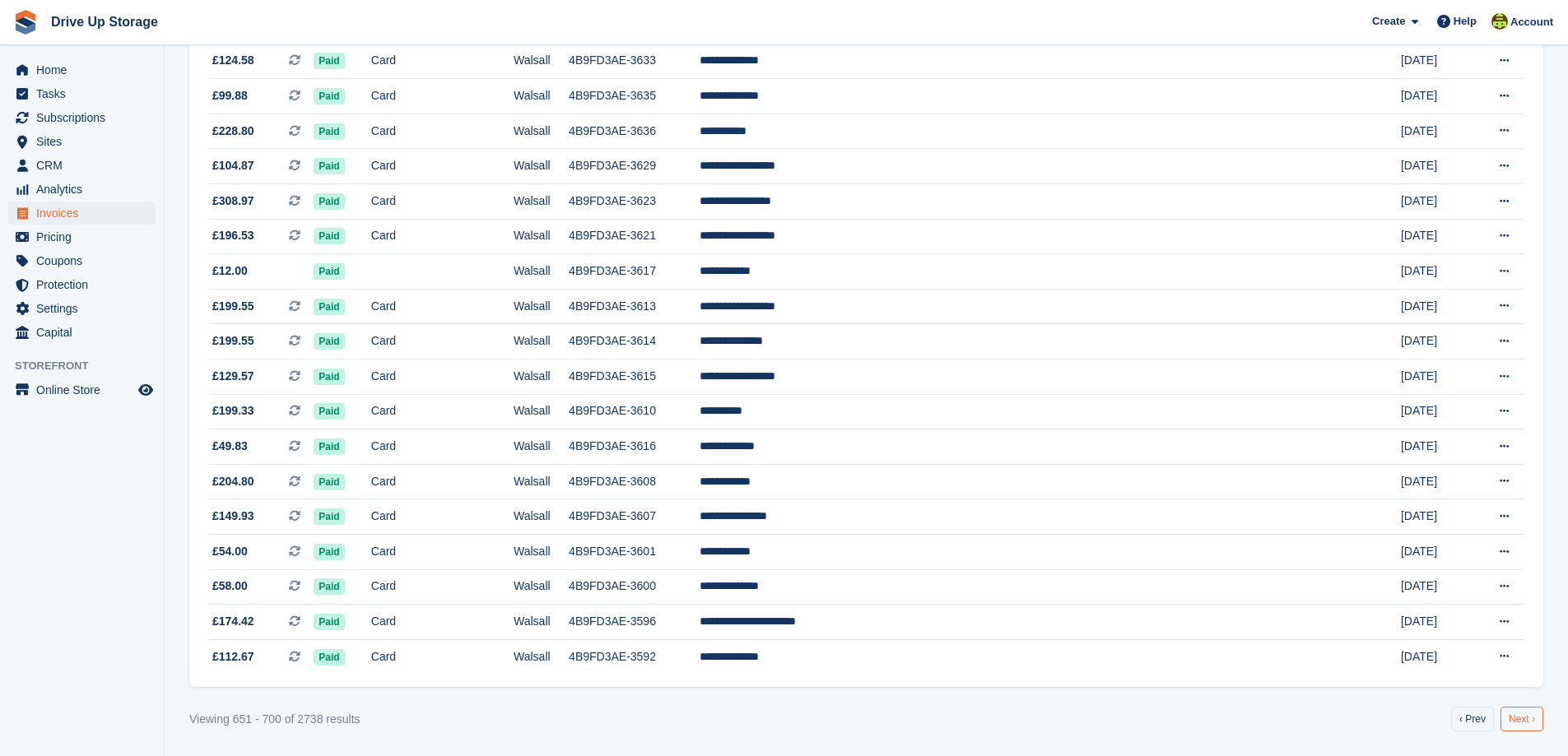
click at [1529, 718] on link "Next ›" at bounding box center [1522, 719] width 43 height 24
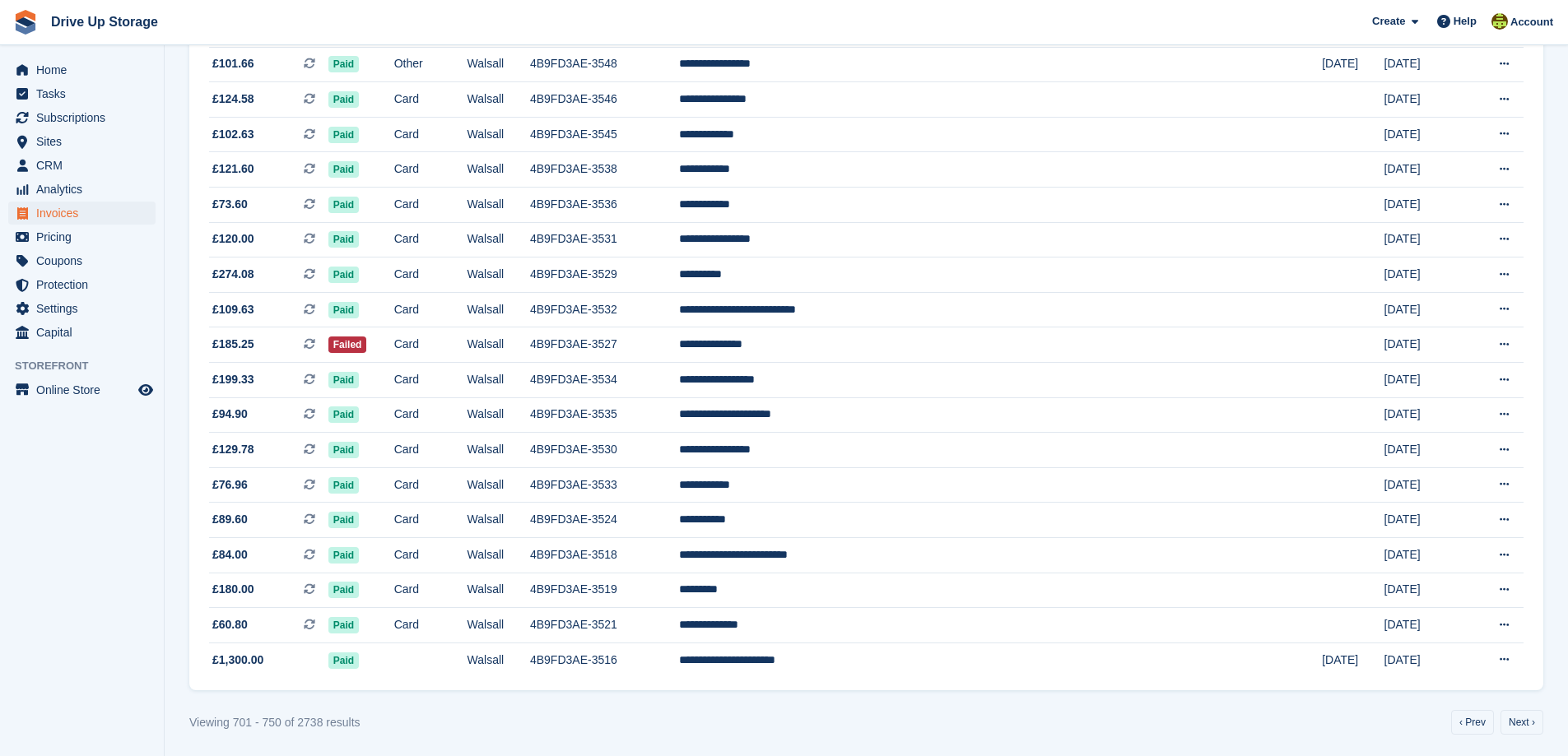
scroll to position [1353, 0]
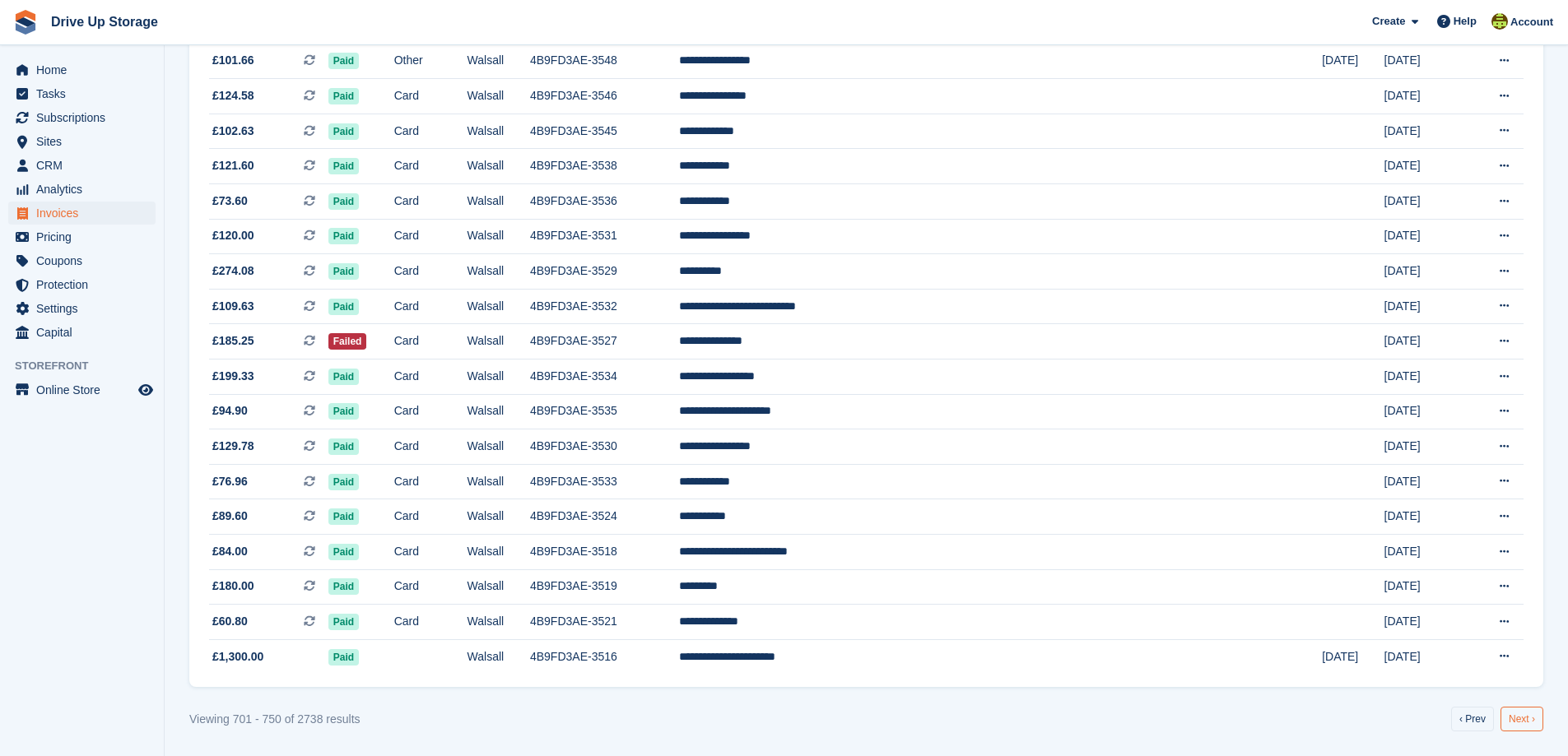
click at [1527, 719] on link "Next ›" at bounding box center [1522, 719] width 43 height 24
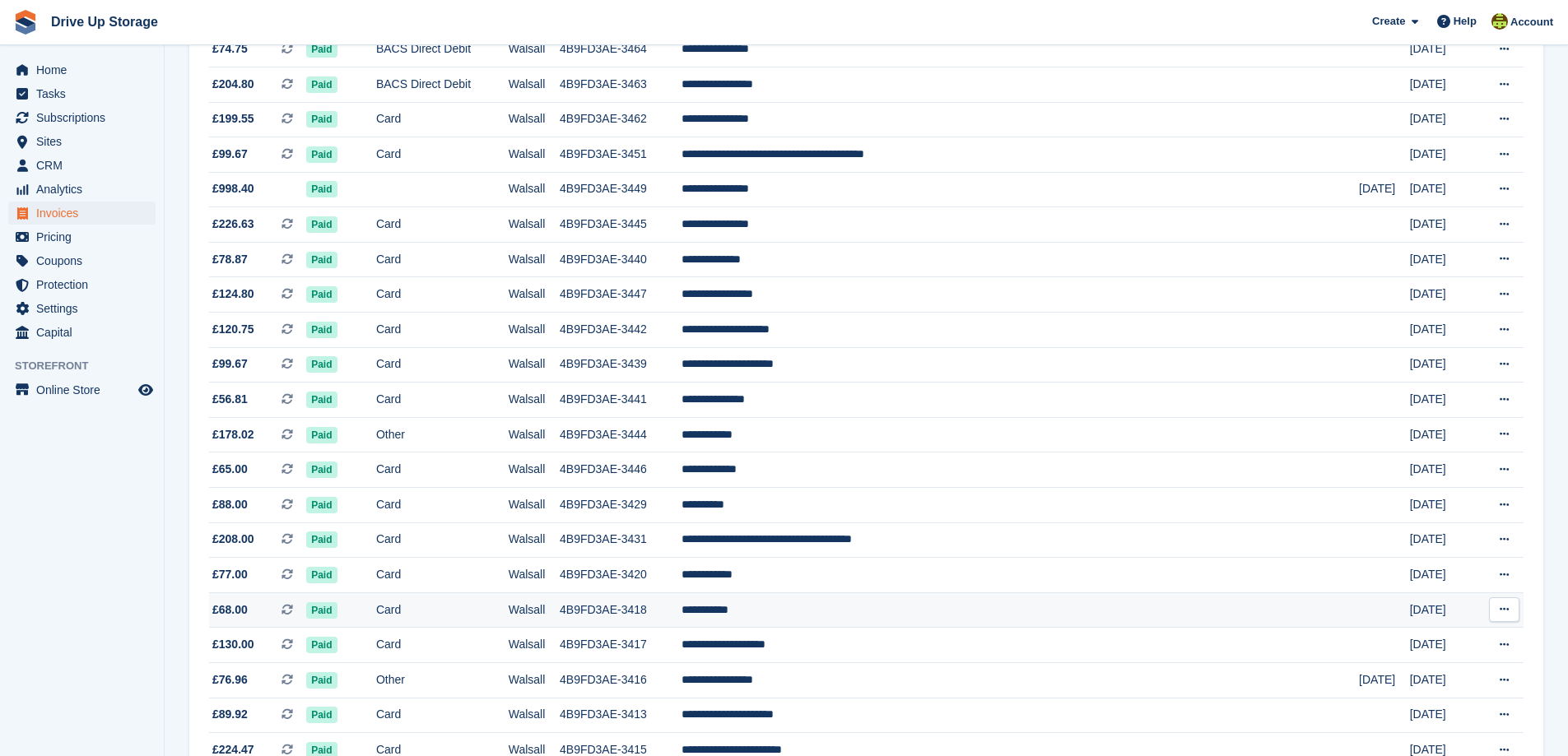
scroll to position [1353, 0]
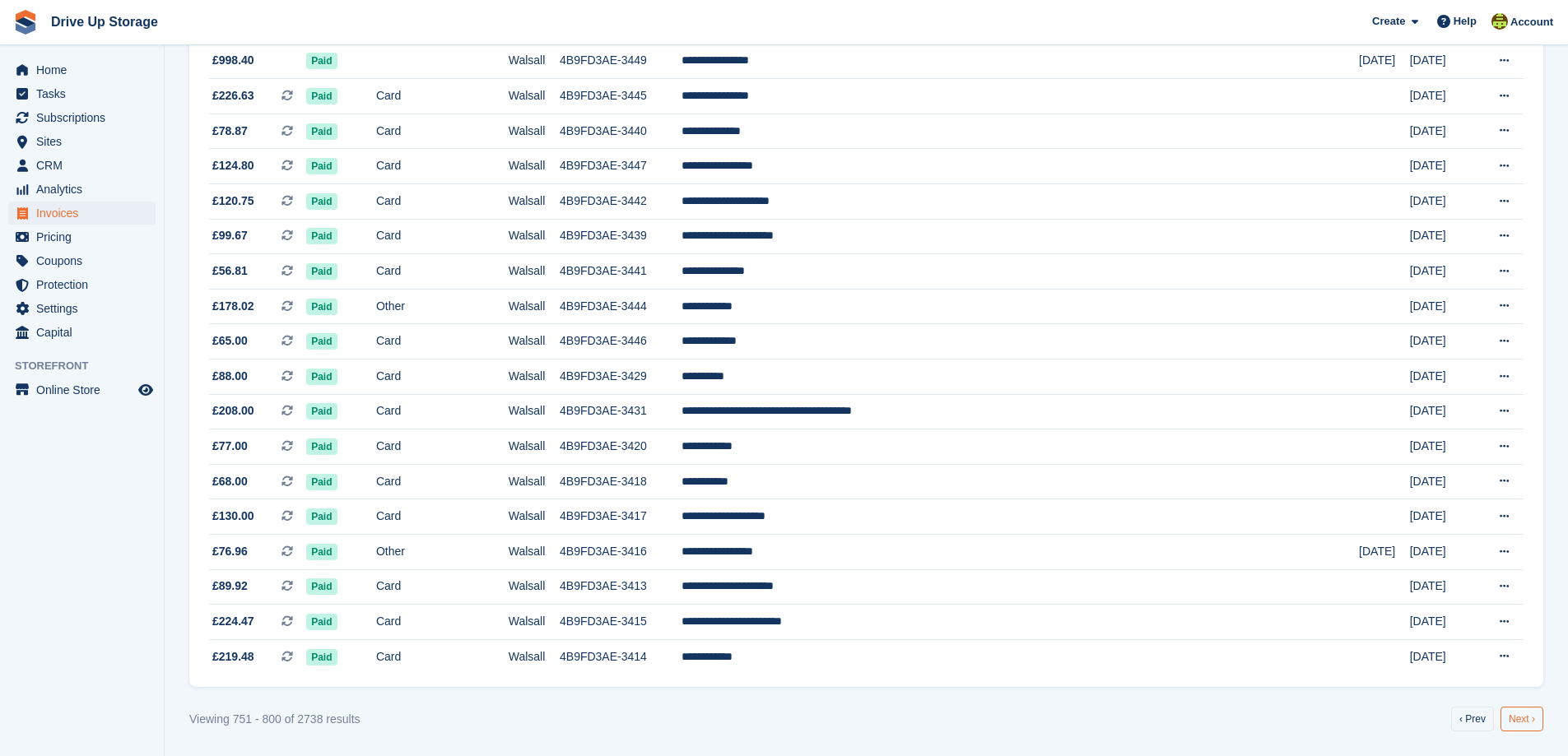
click at [1522, 720] on link "Next ›" at bounding box center [1522, 719] width 43 height 24
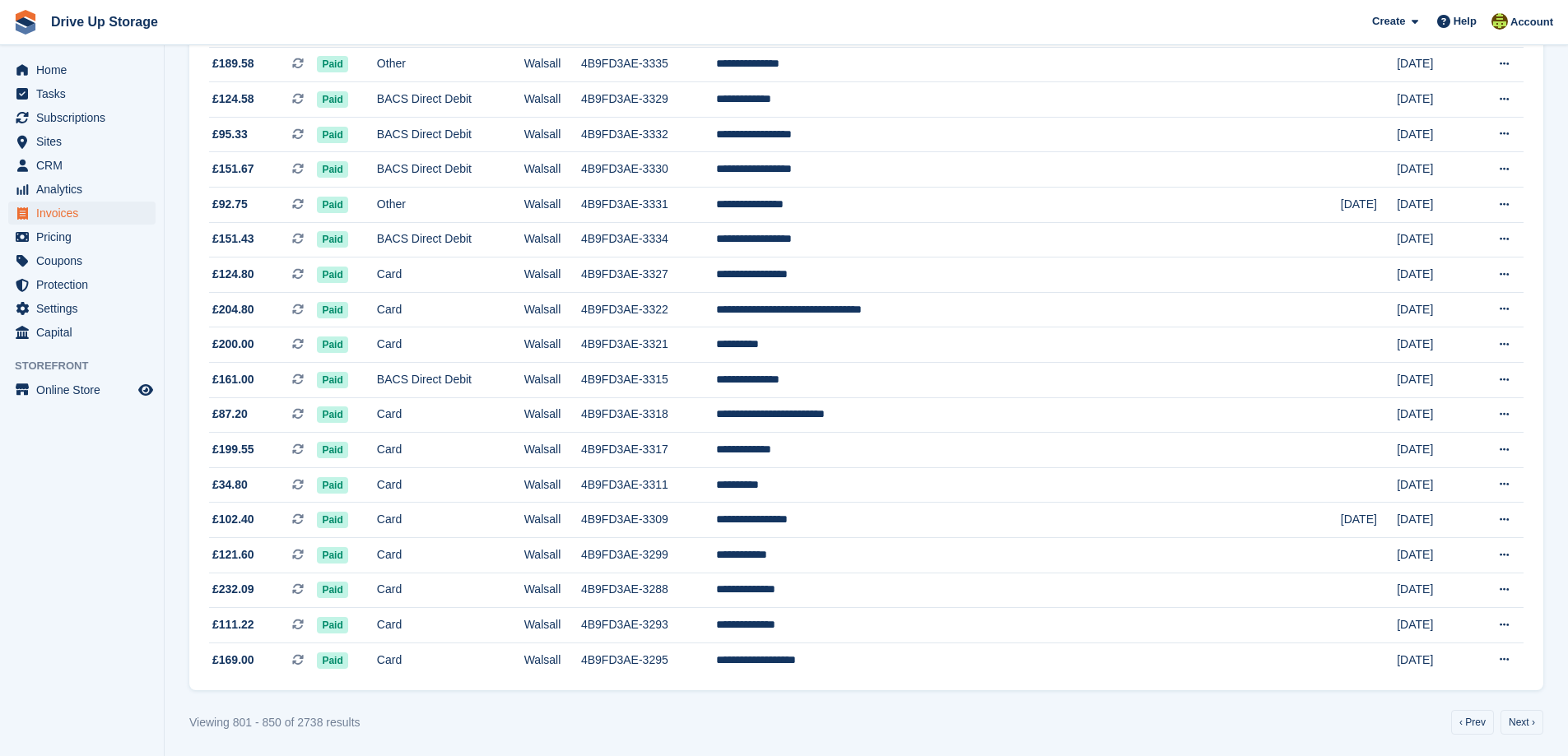
scroll to position [1353, 0]
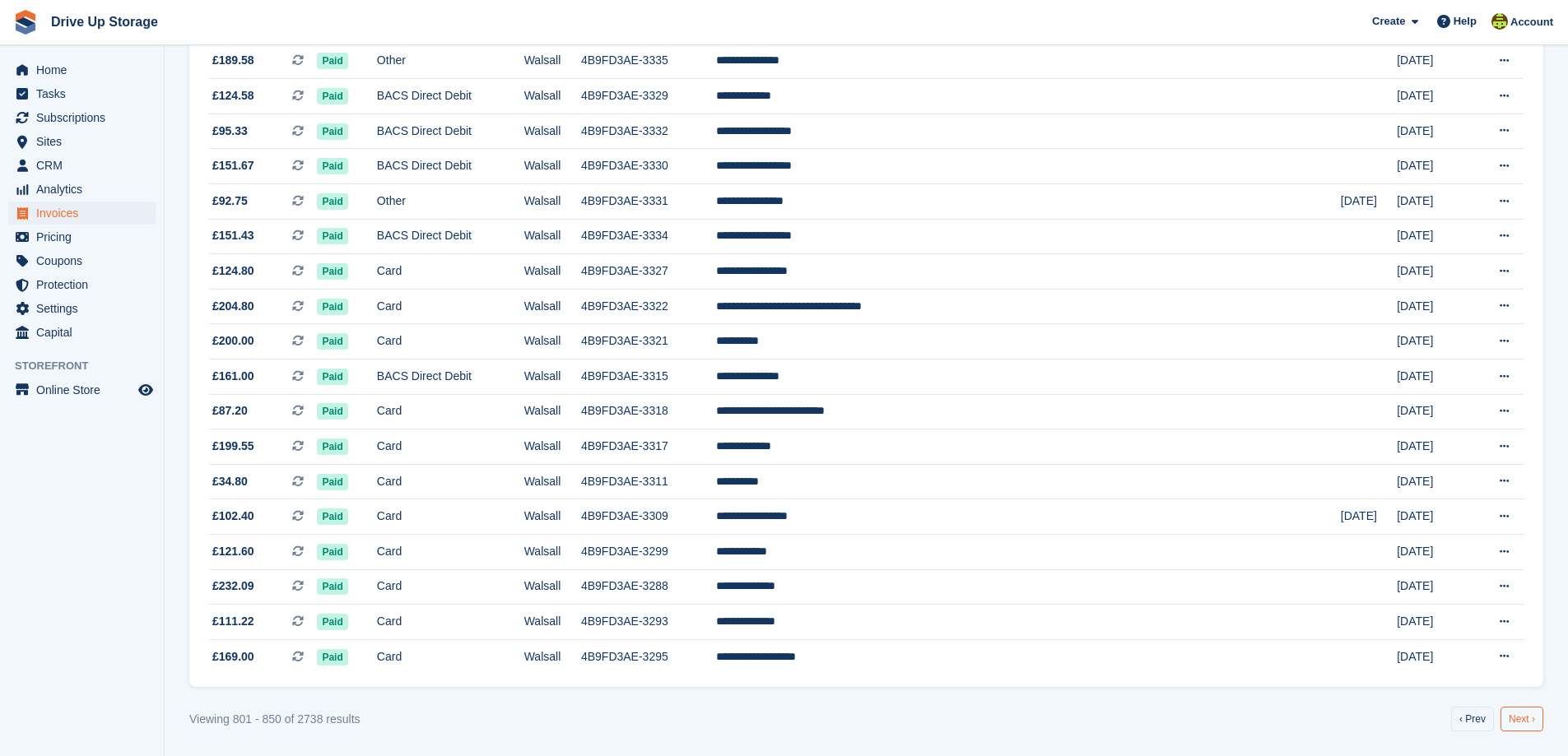
click at [1518, 718] on link "Next ›" at bounding box center [1522, 719] width 43 height 24
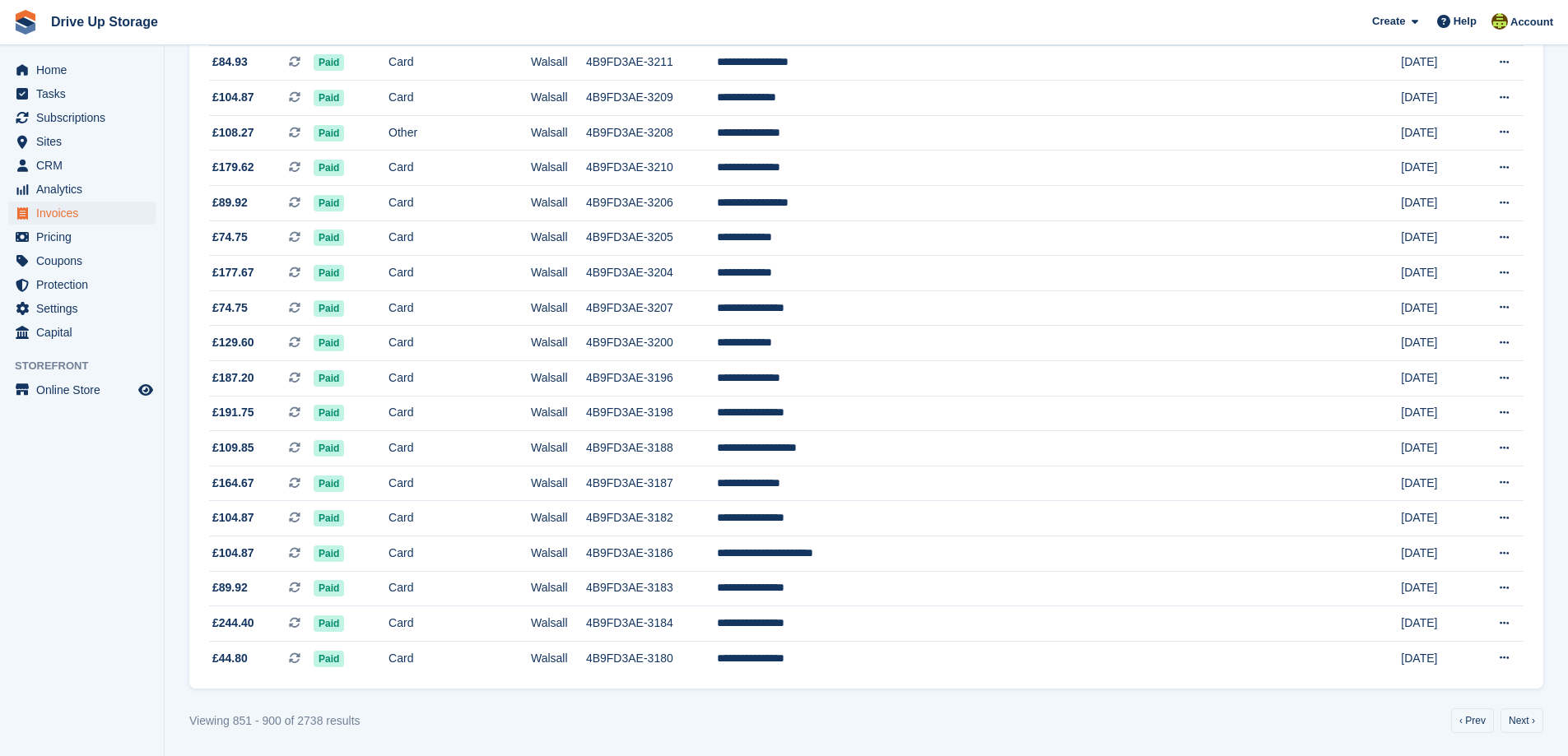
scroll to position [1353, 0]
click at [1515, 720] on link "Next ›" at bounding box center [1522, 719] width 43 height 24
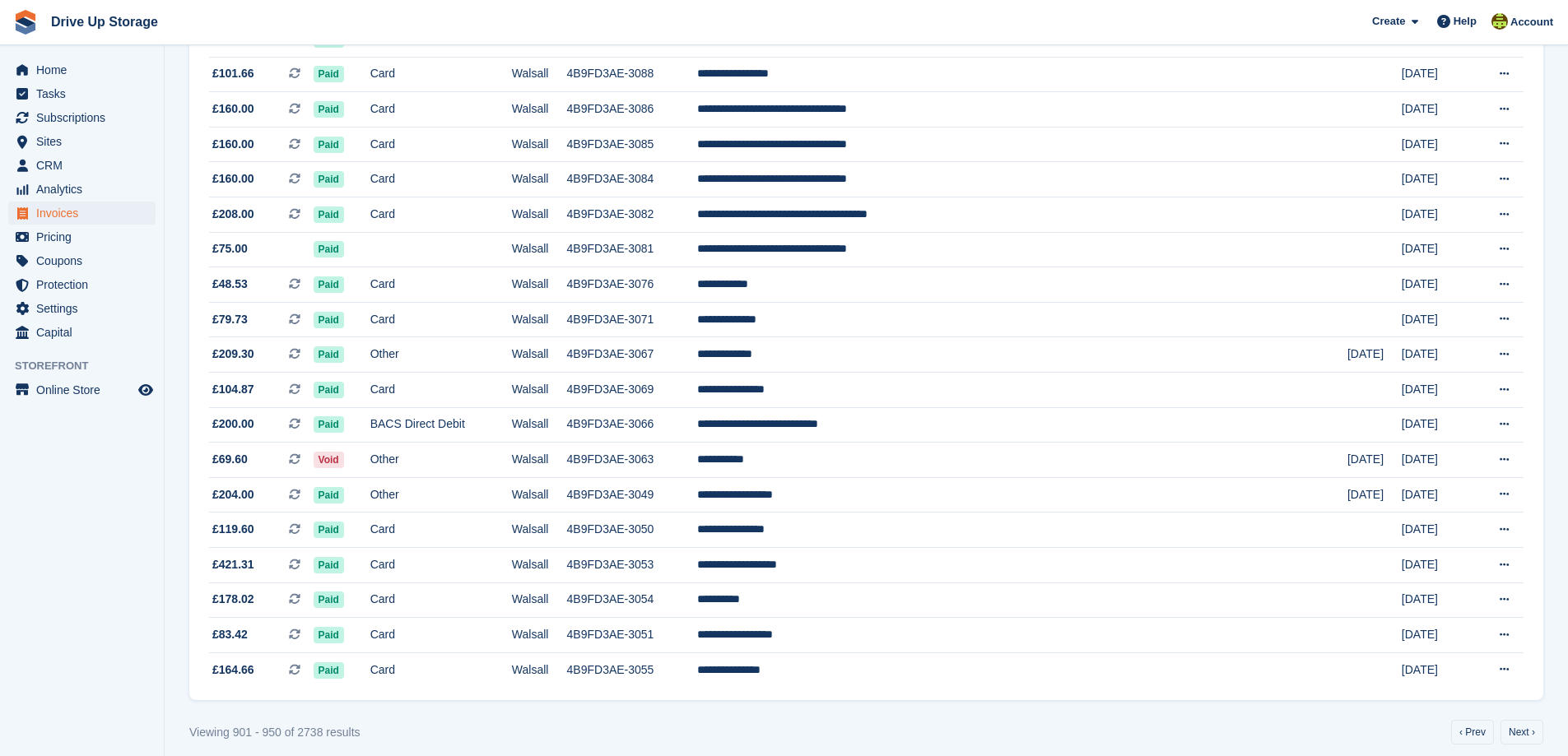
scroll to position [1353, 0]
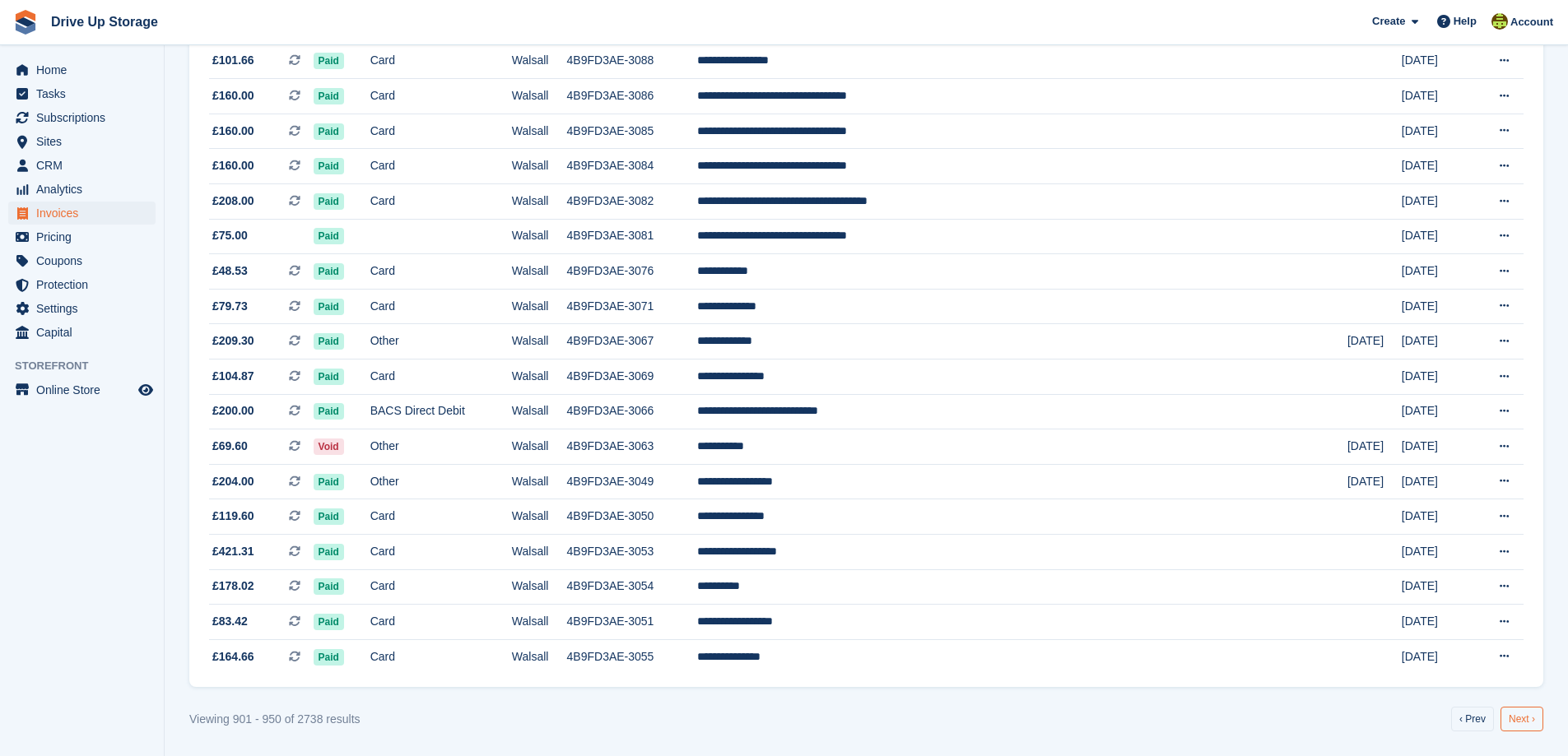
click at [1521, 718] on link "Next ›" at bounding box center [1522, 719] width 43 height 24
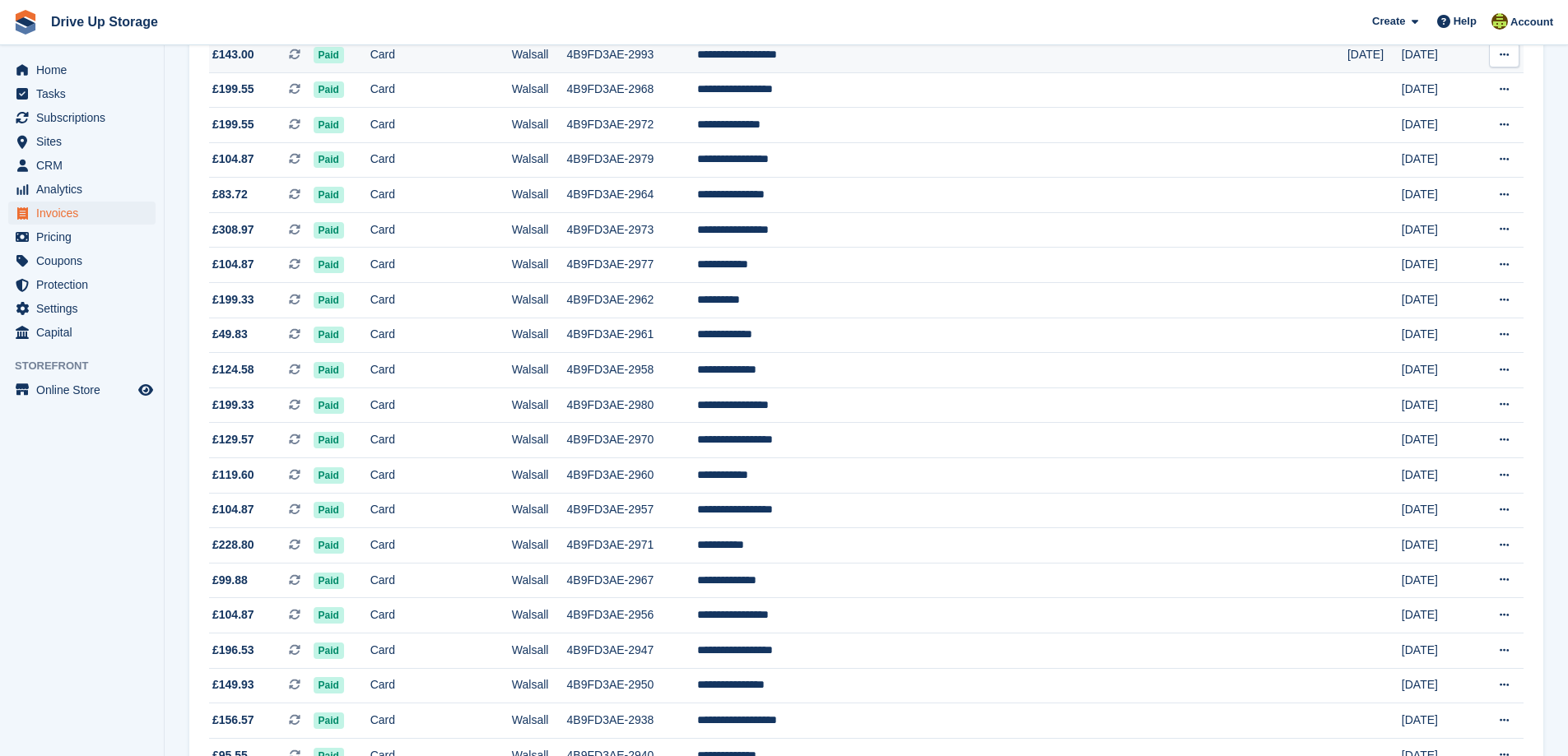
scroll to position [1353, 0]
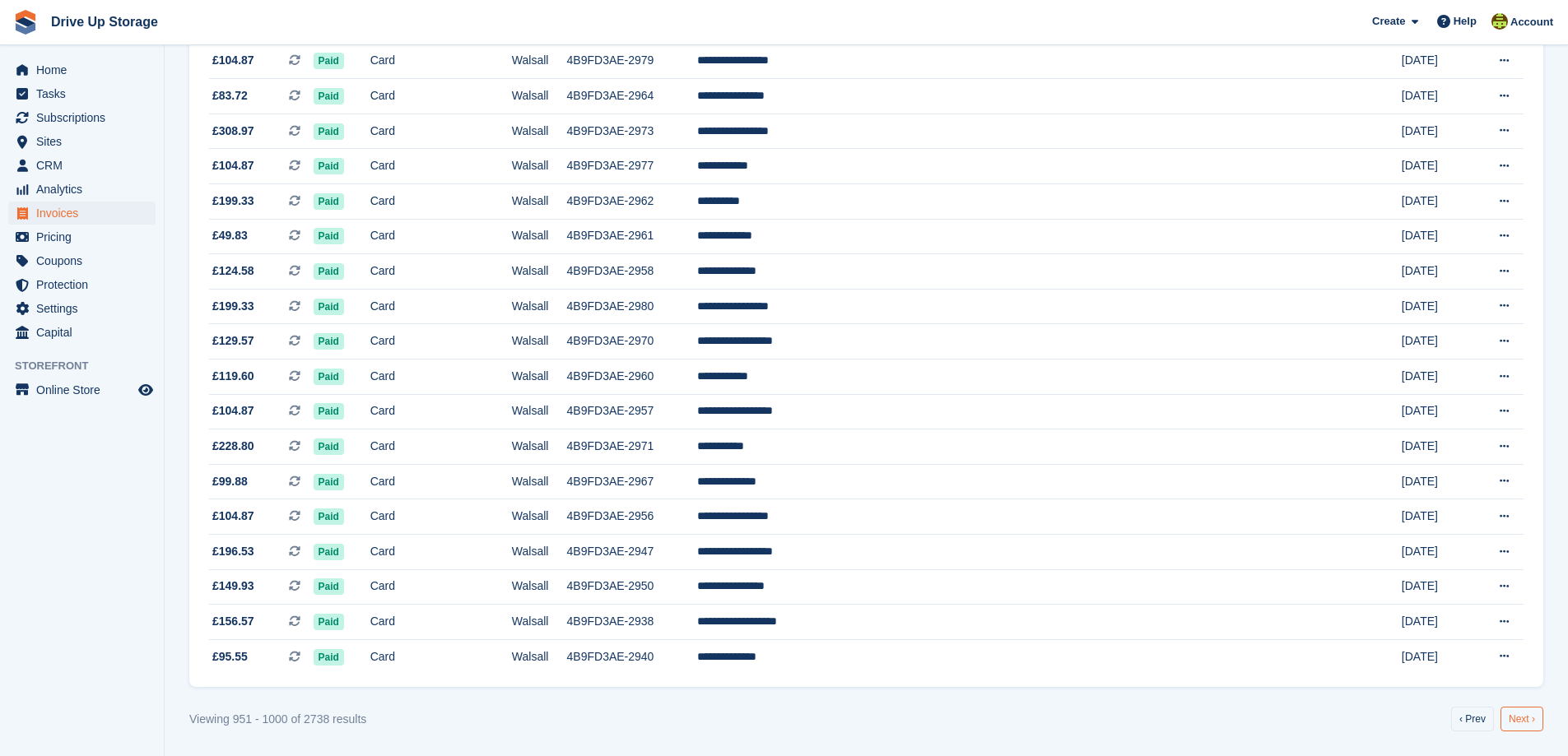
click at [1524, 720] on link "Next ›" at bounding box center [1522, 719] width 43 height 24
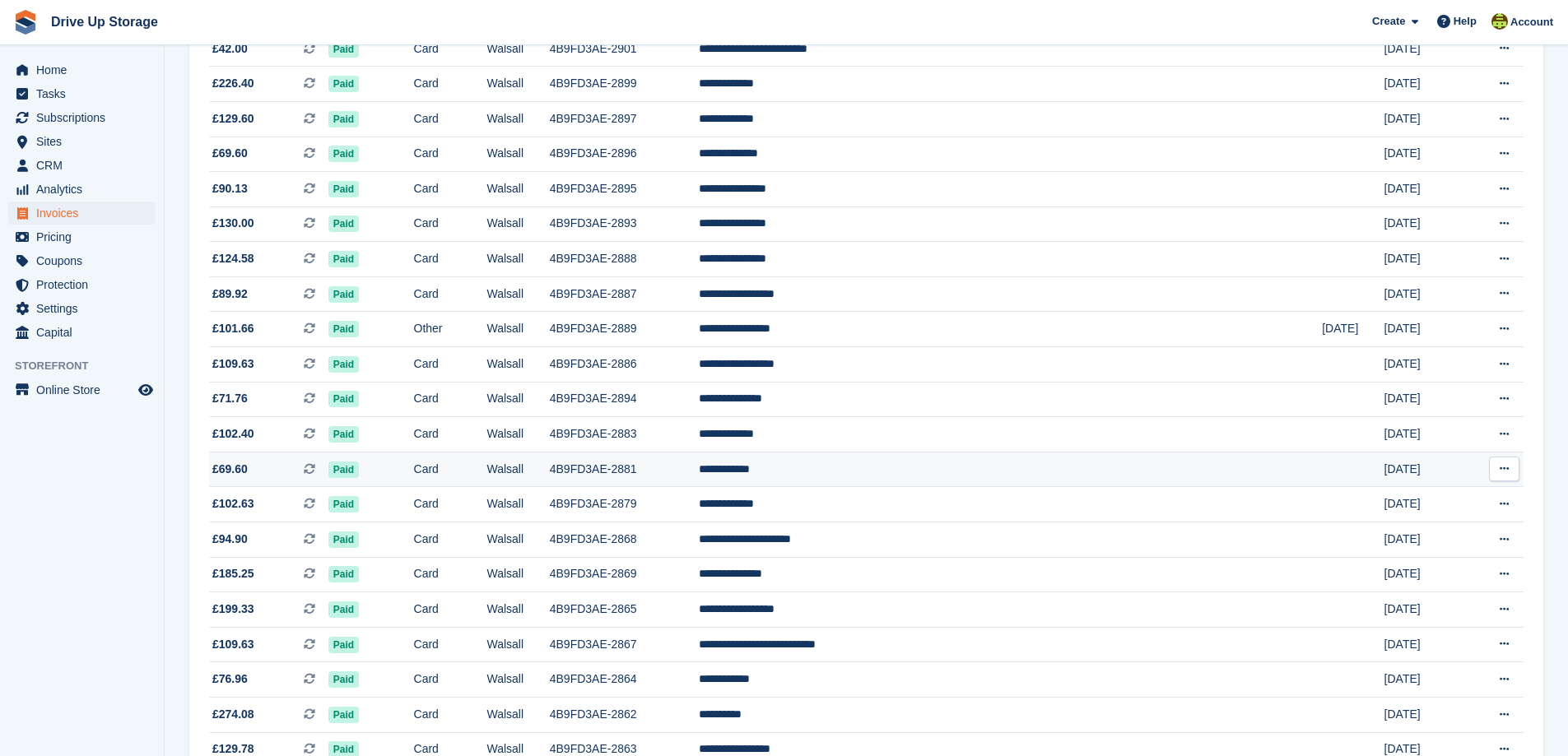
scroll to position [1353, 0]
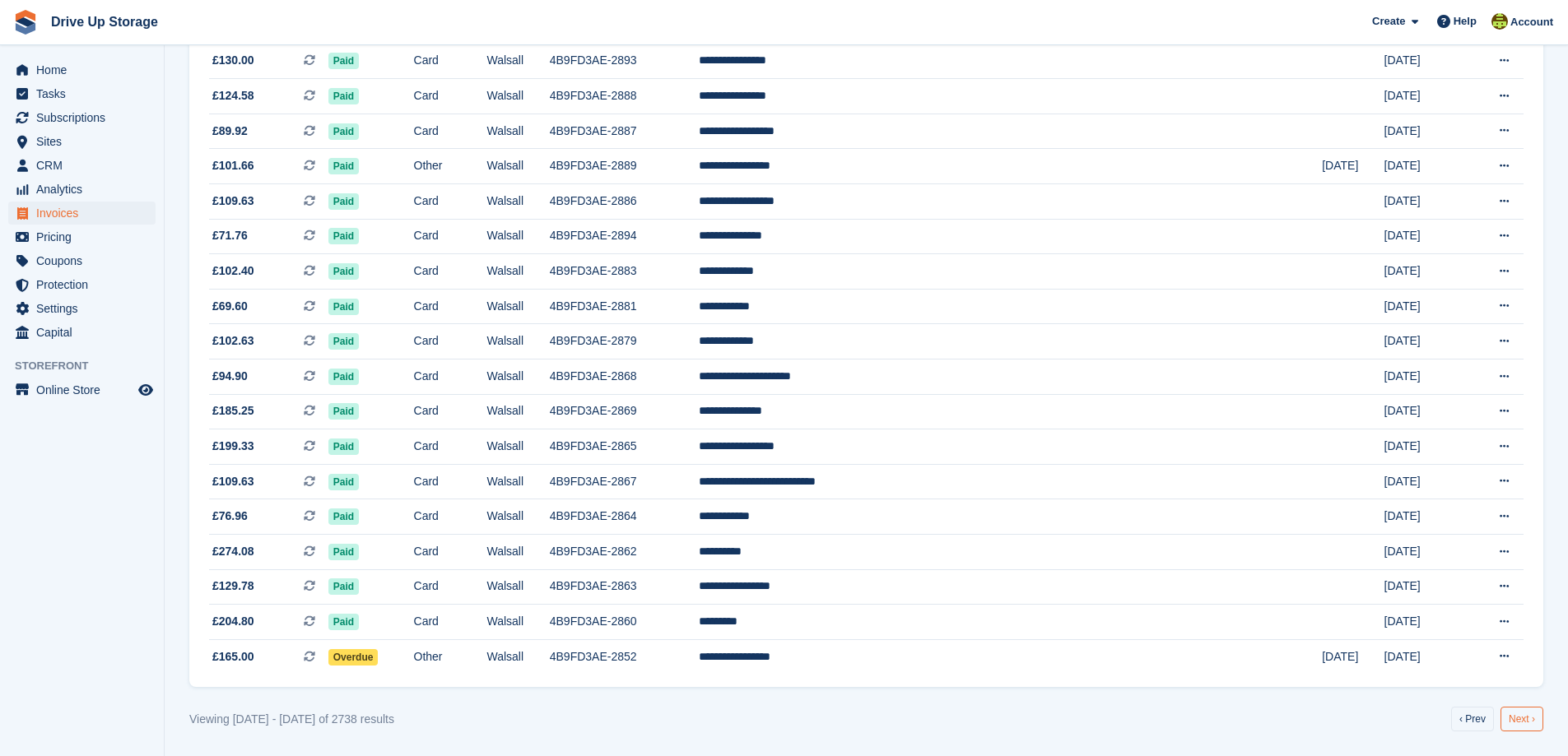
click at [1525, 724] on link "Next ›" at bounding box center [1522, 719] width 43 height 24
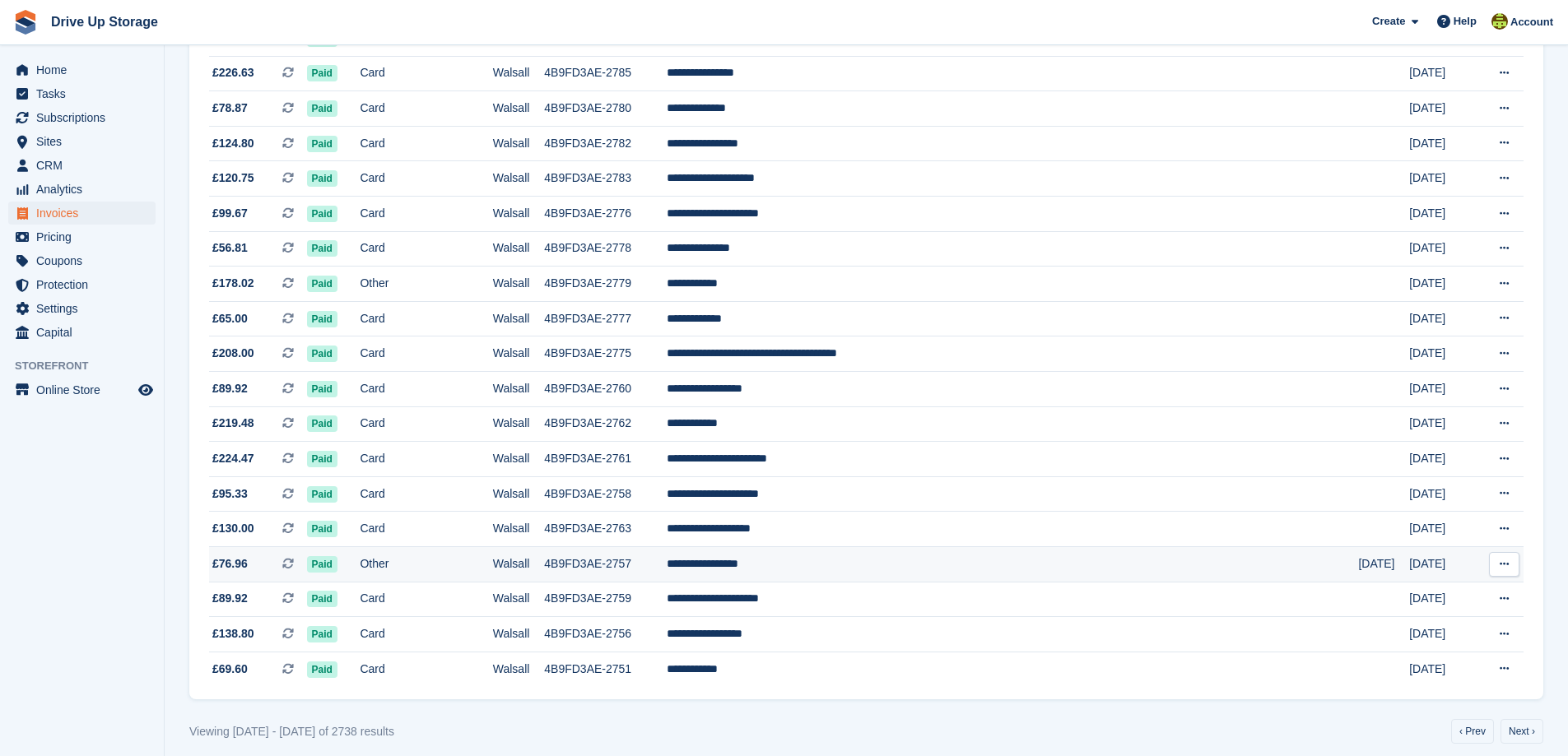
scroll to position [1353, 0]
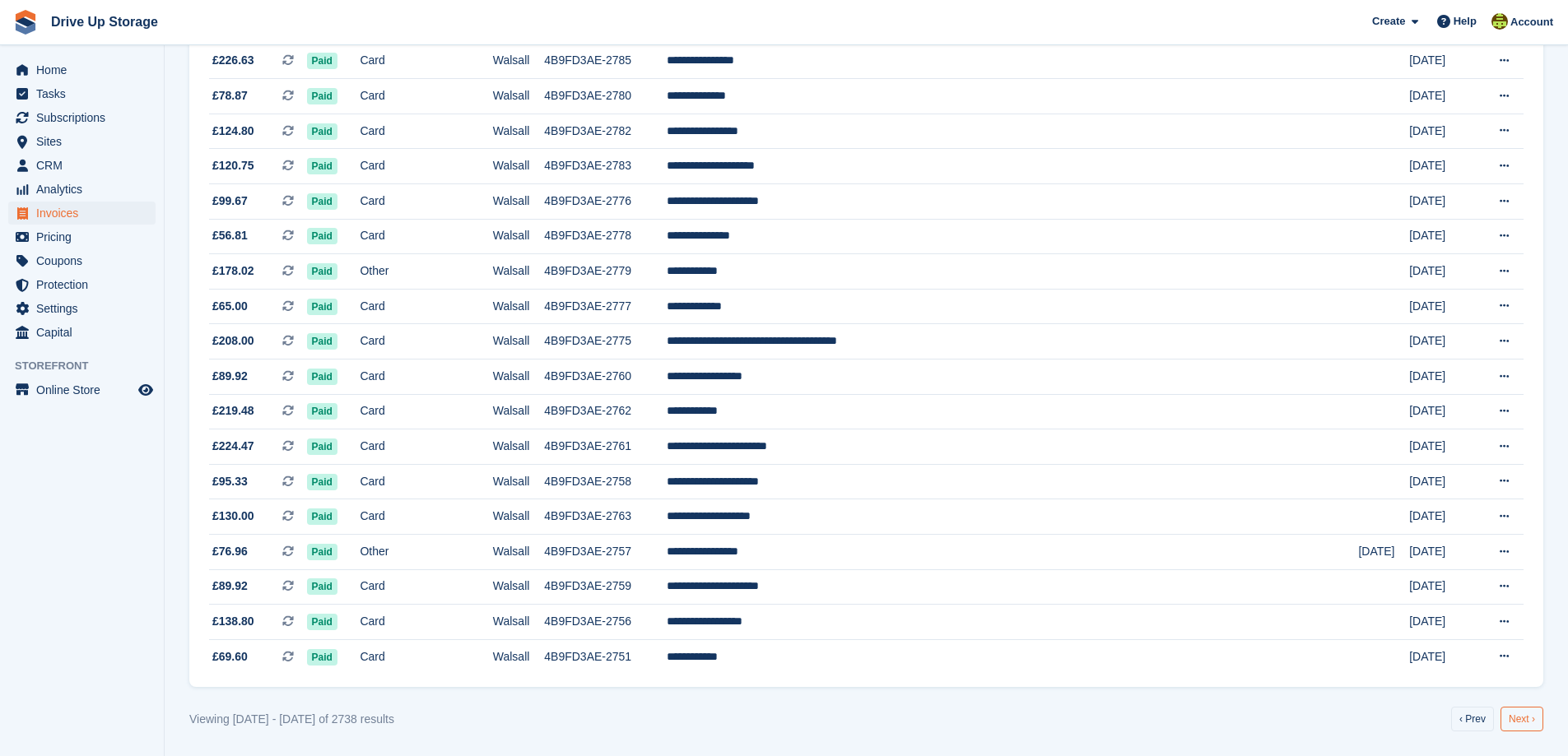
click at [1517, 723] on link "Next ›" at bounding box center [1522, 719] width 43 height 24
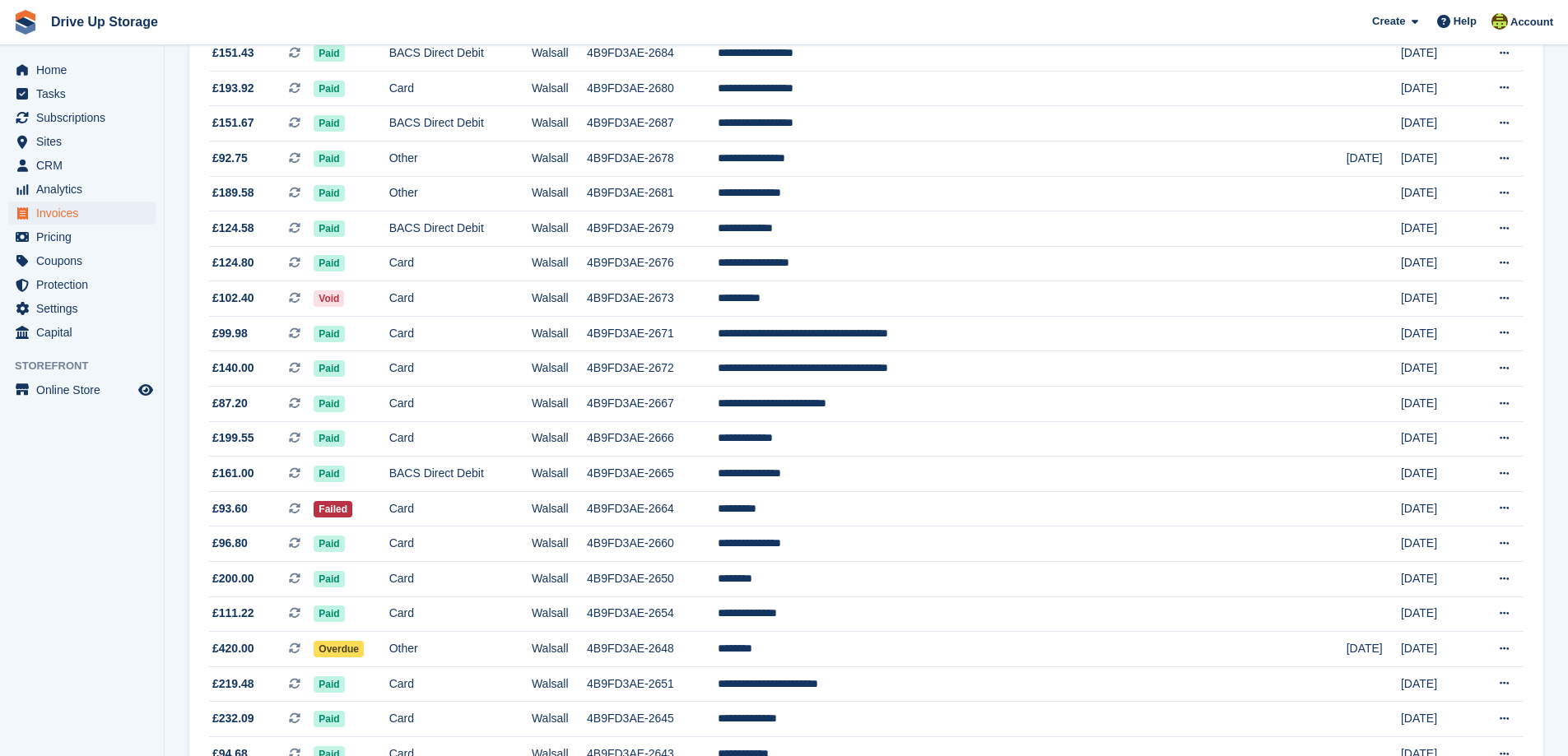
scroll to position [1353, 0]
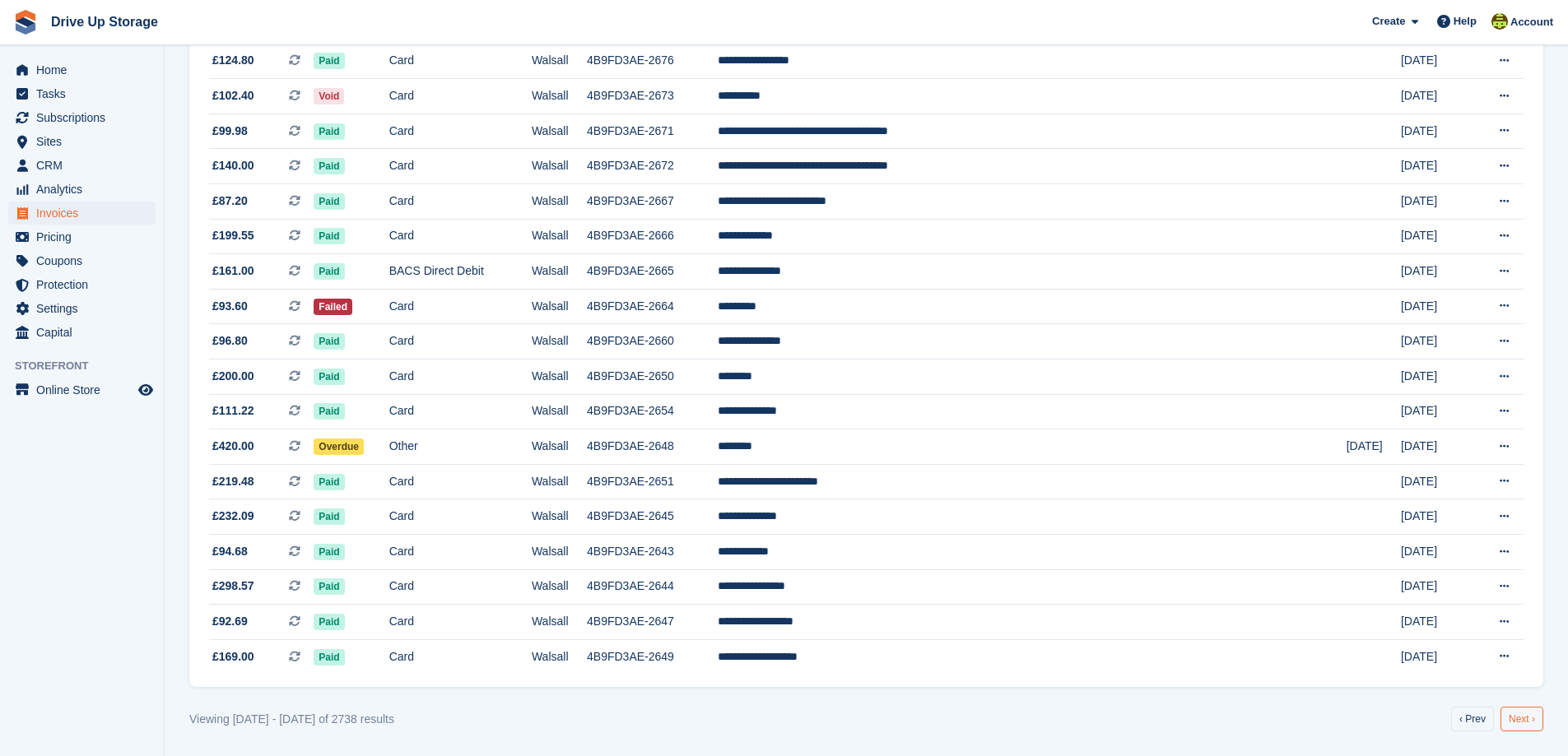
click at [1516, 724] on link "Next ›" at bounding box center [1522, 719] width 43 height 24
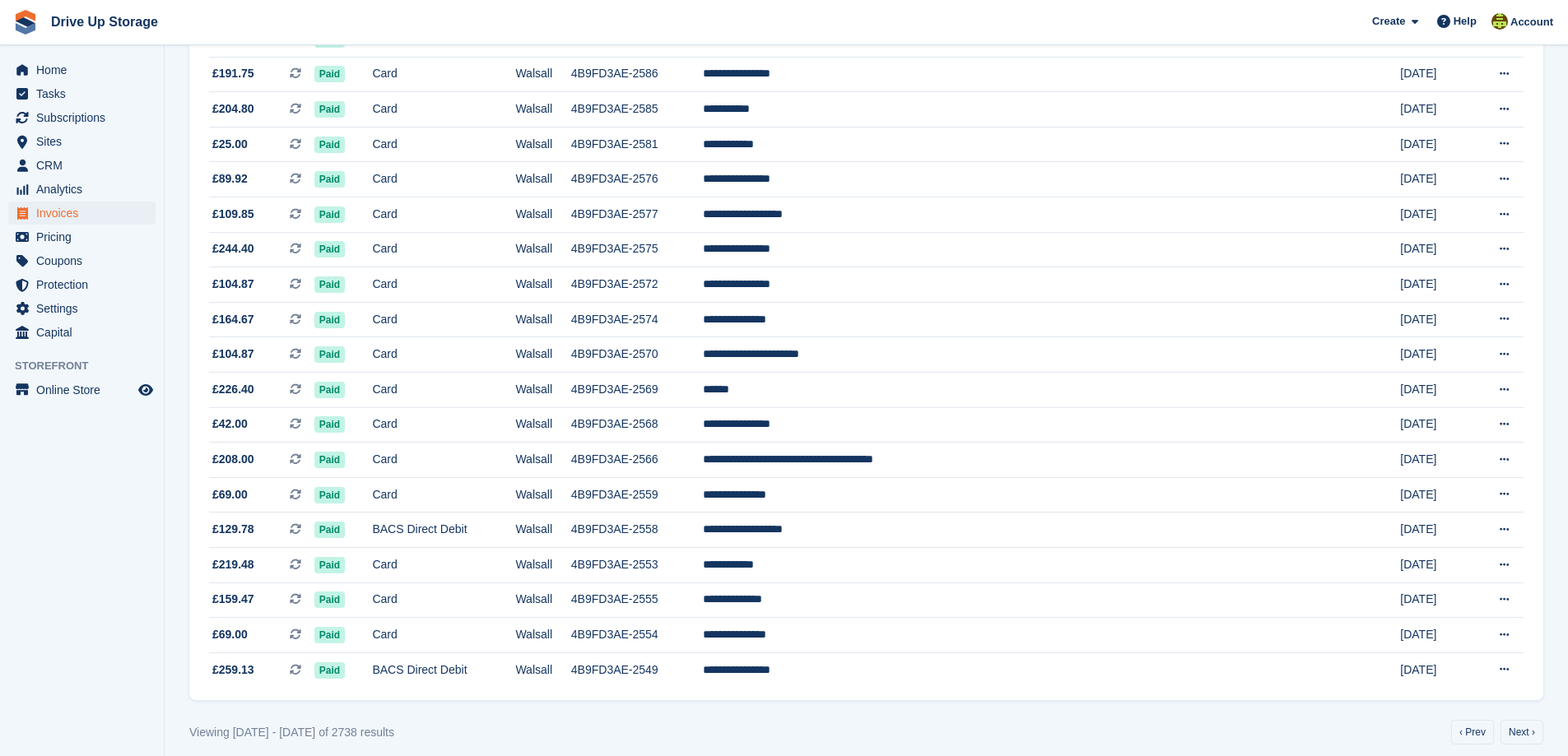
scroll to position [1353, 0]
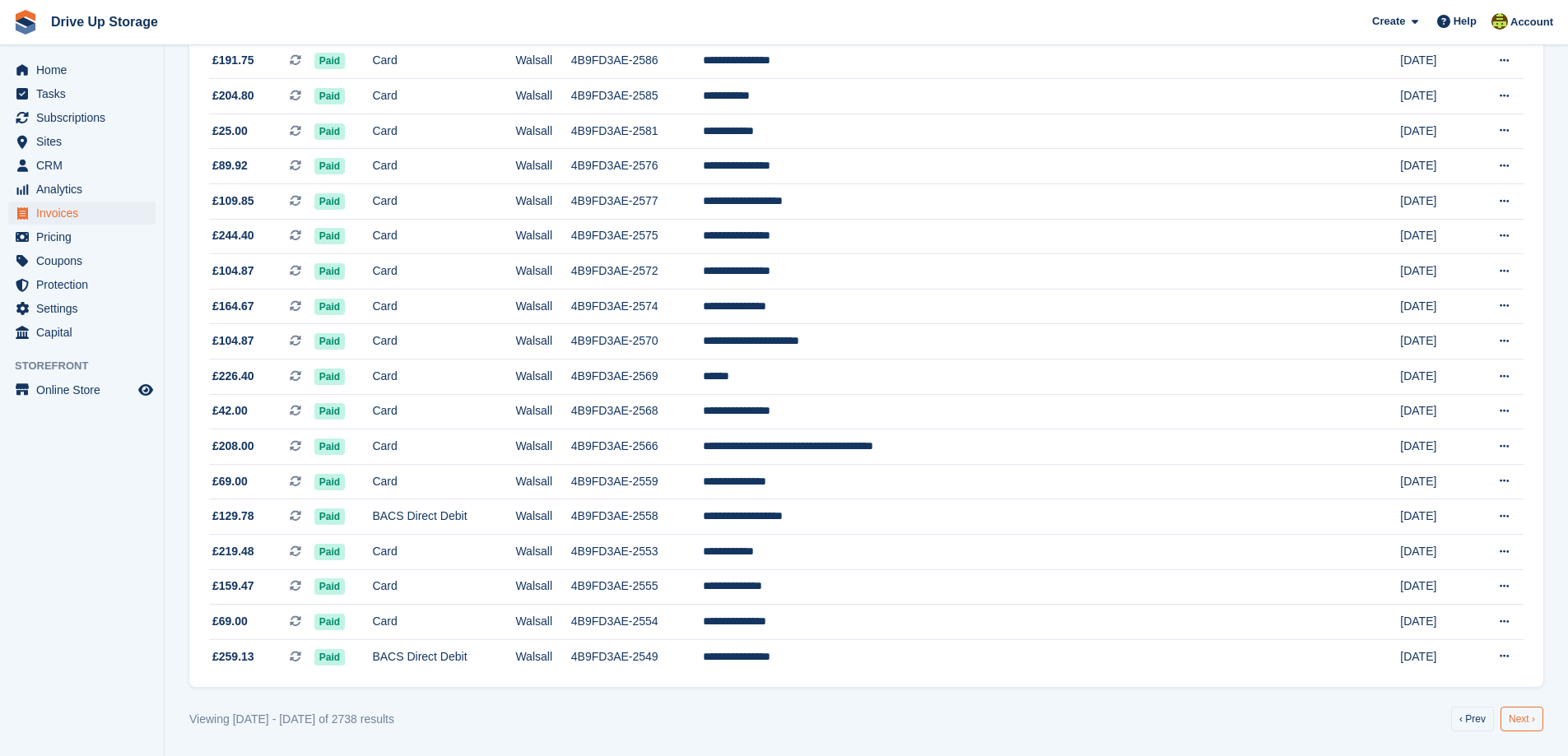
click at [1506, 720] on link "Next ›" at bounding box center [1522, 719] width 43 height 24
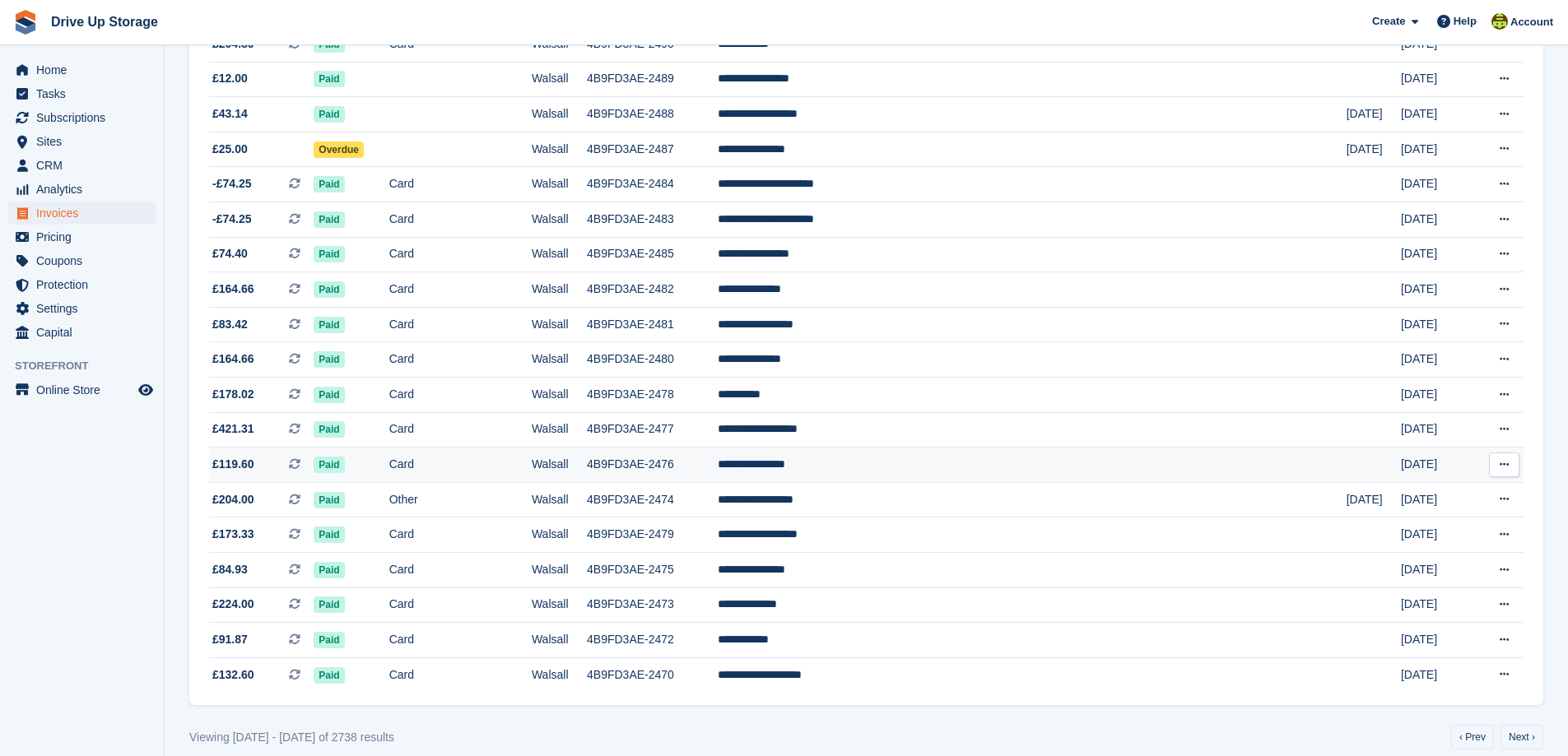
scroll to position [1353, 0]
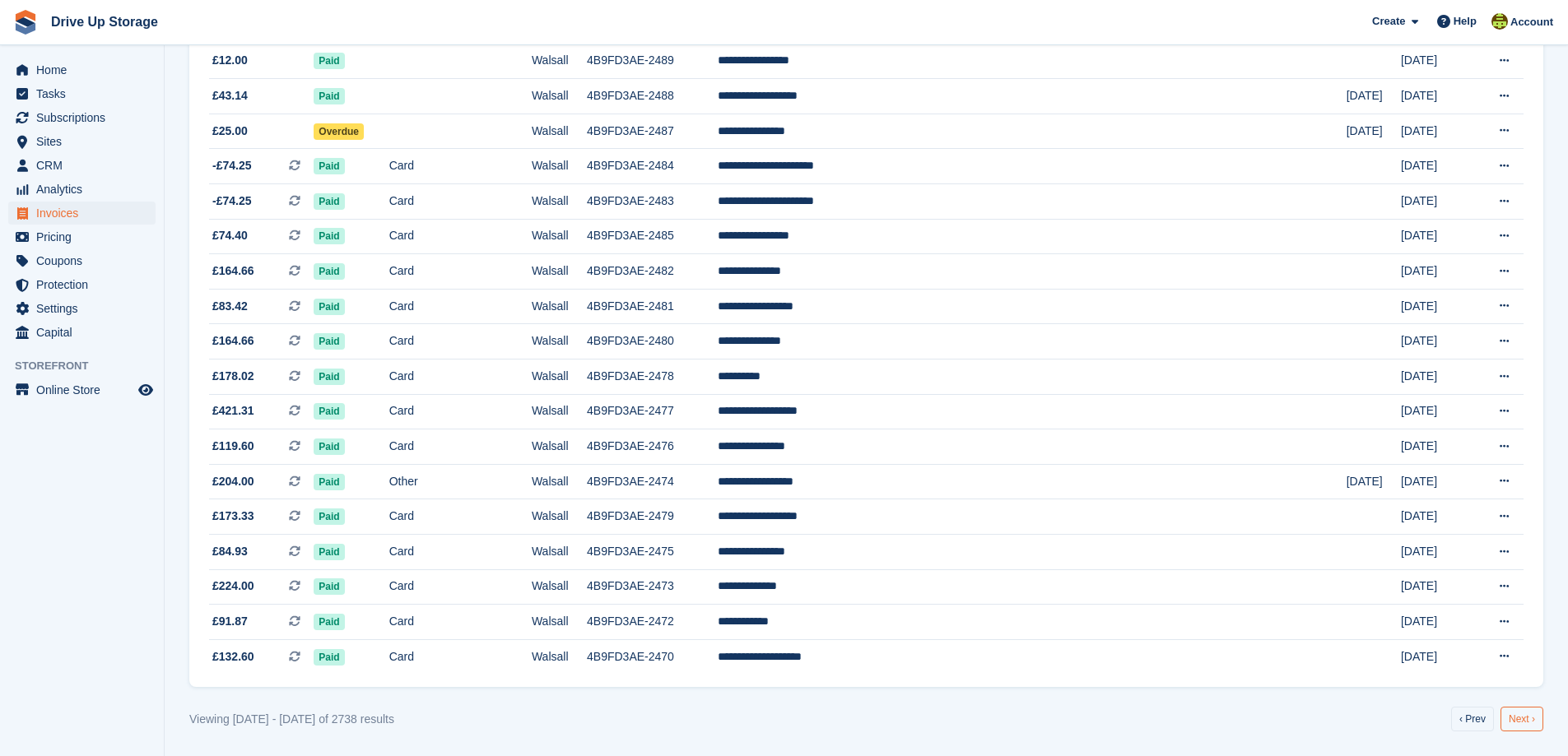
click at [1524, 724] on link "Next ›" at bounding box center [1522, 719] width 43 height 24
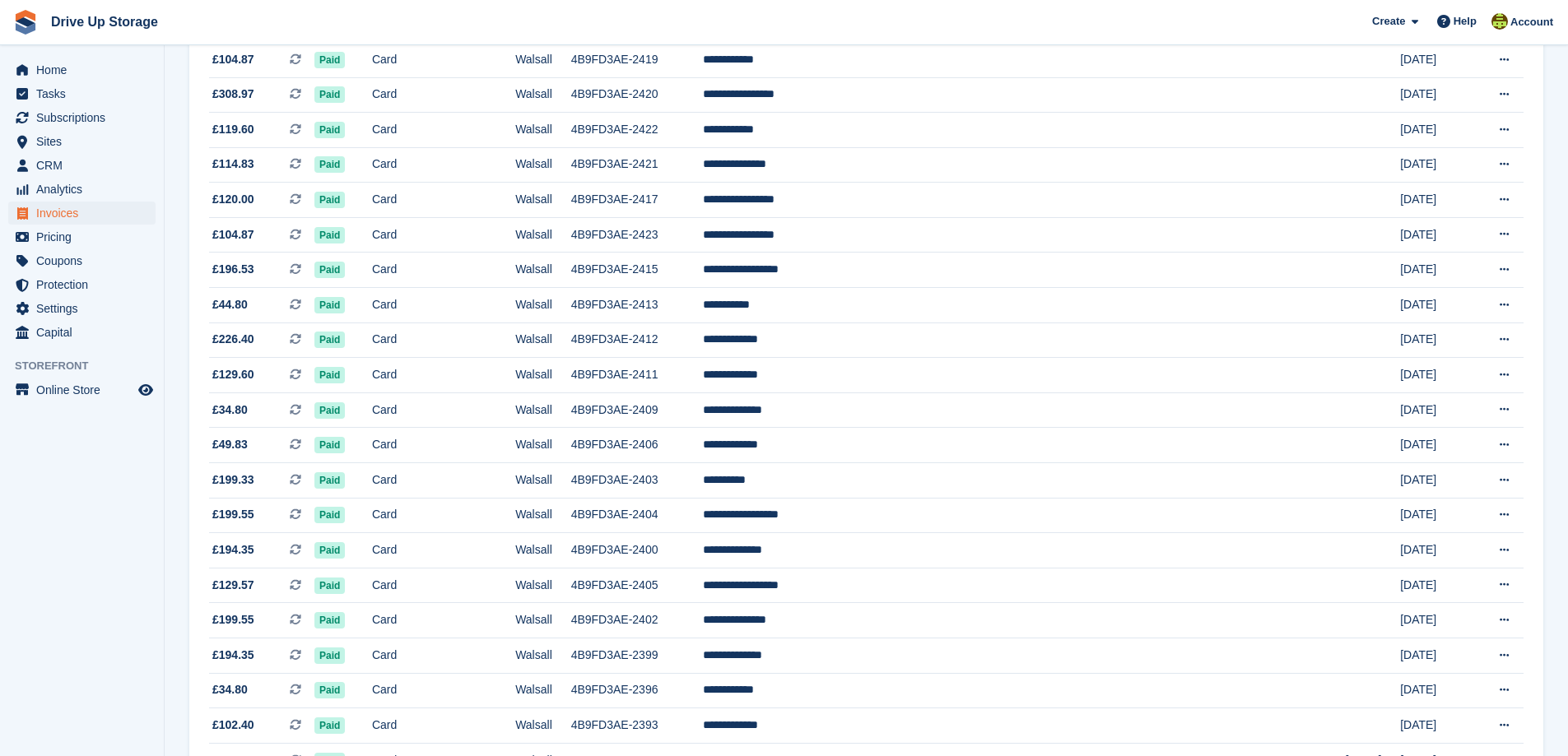
scroll to position [1353, 0]
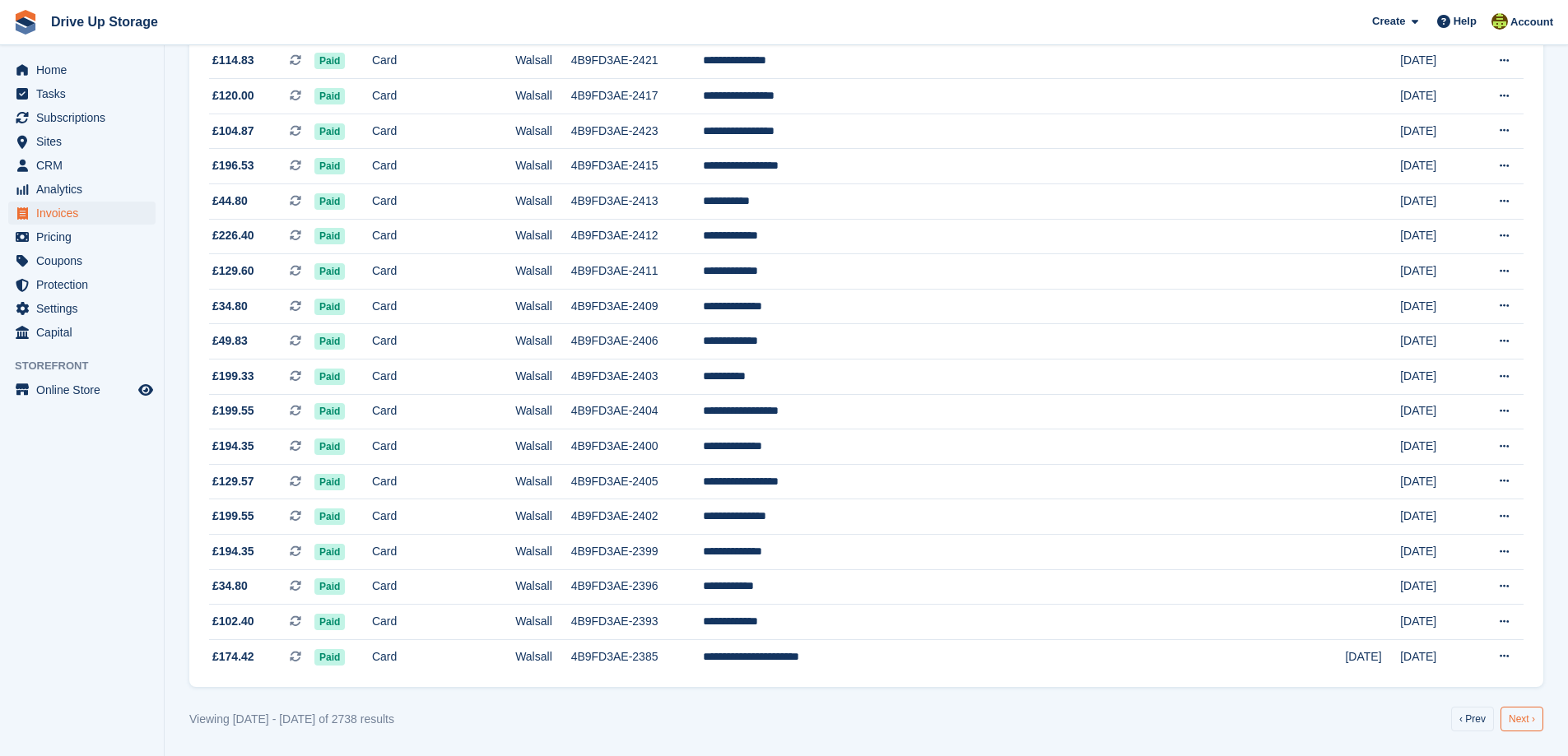
click at [1531, 716] on link "Next ›" at bounding box center [1522, 719] width 43 height 24
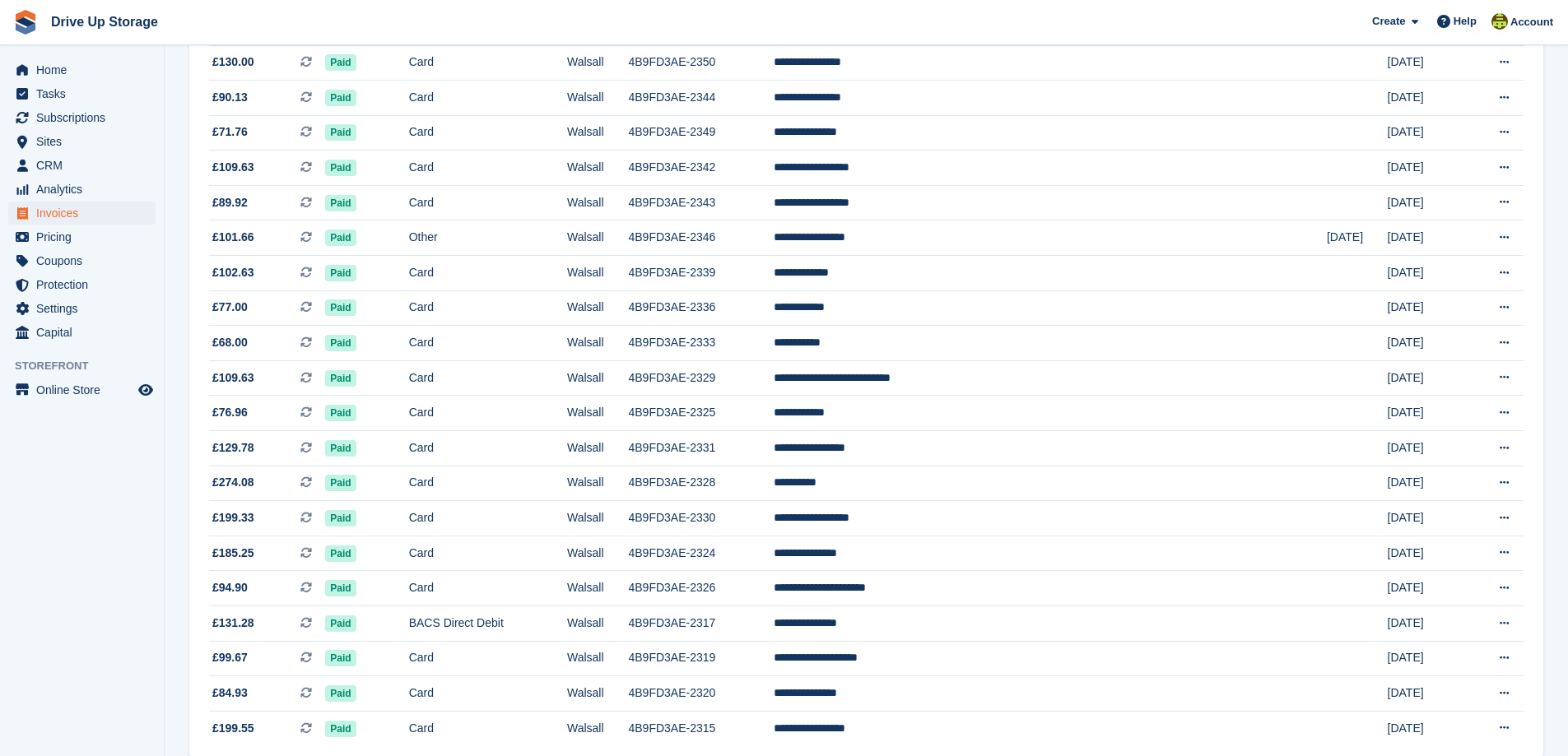
scroll to position [1353, 0]
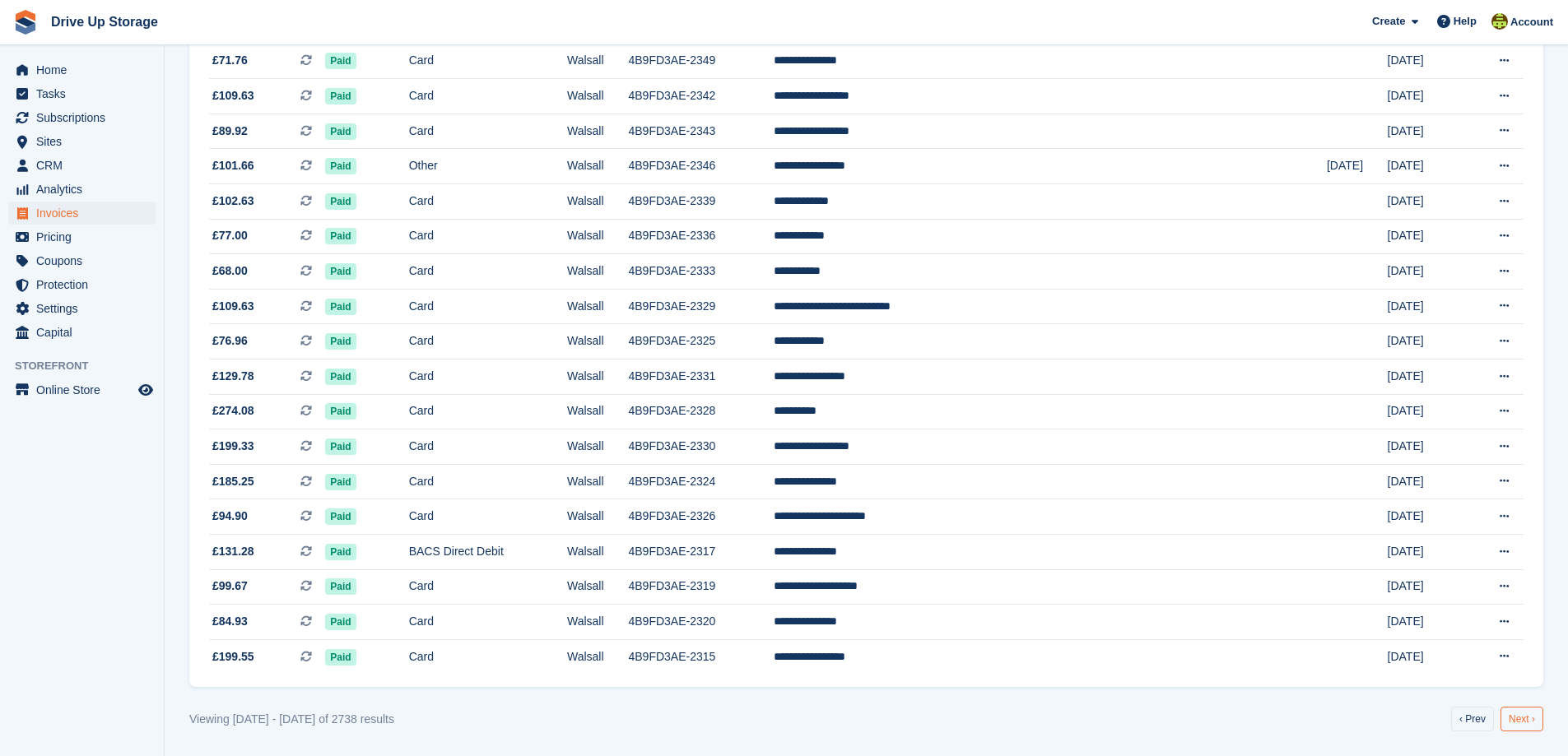
click at [1524, 718] on link "Next ›" at bounding box center [1522, 719] width 43 height 24
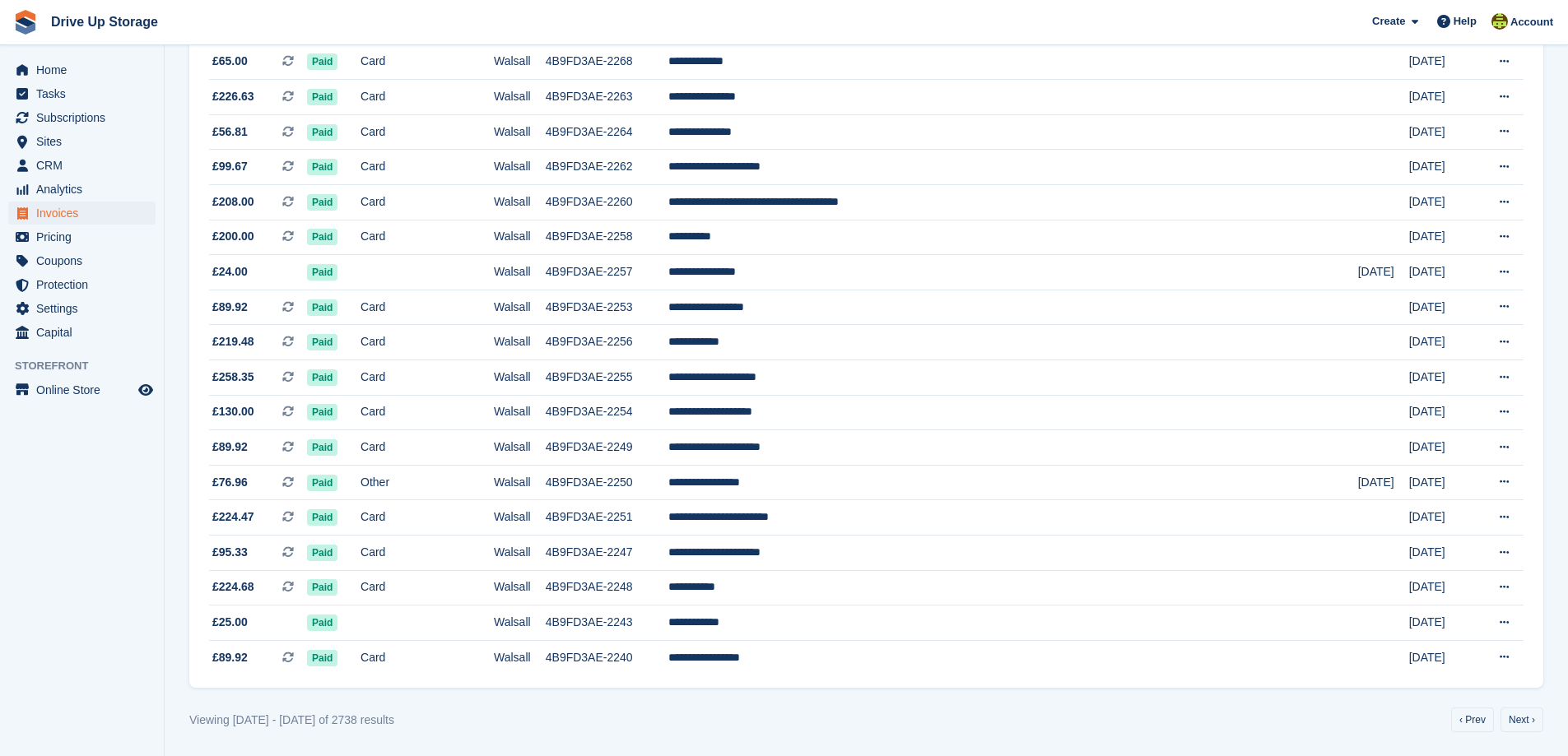
scroll to position [1353, 0]
click at [1532, 713] on link "Next ›" at bounding box center [1522, 719] width 43 height 24
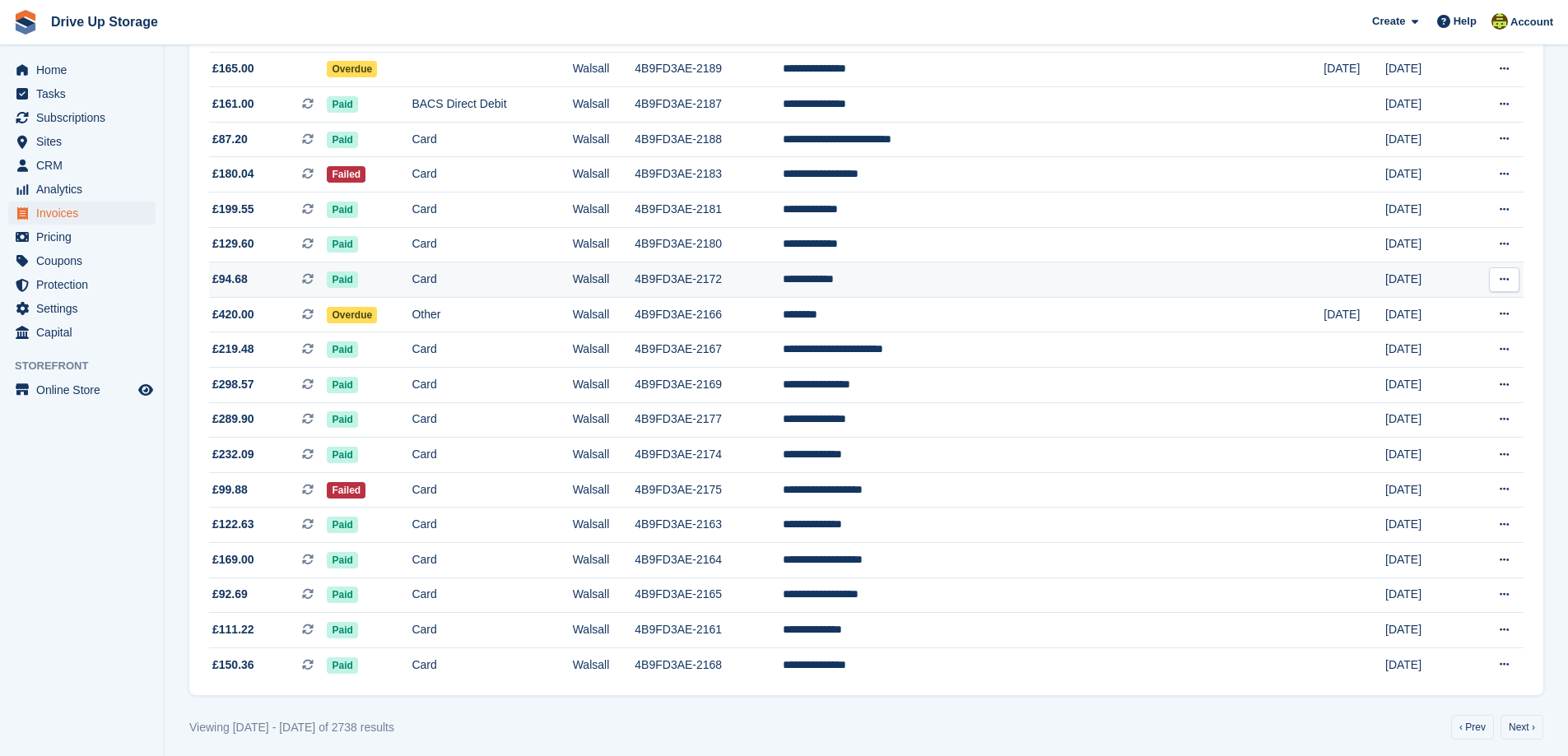
scroll to position [1353, 0]
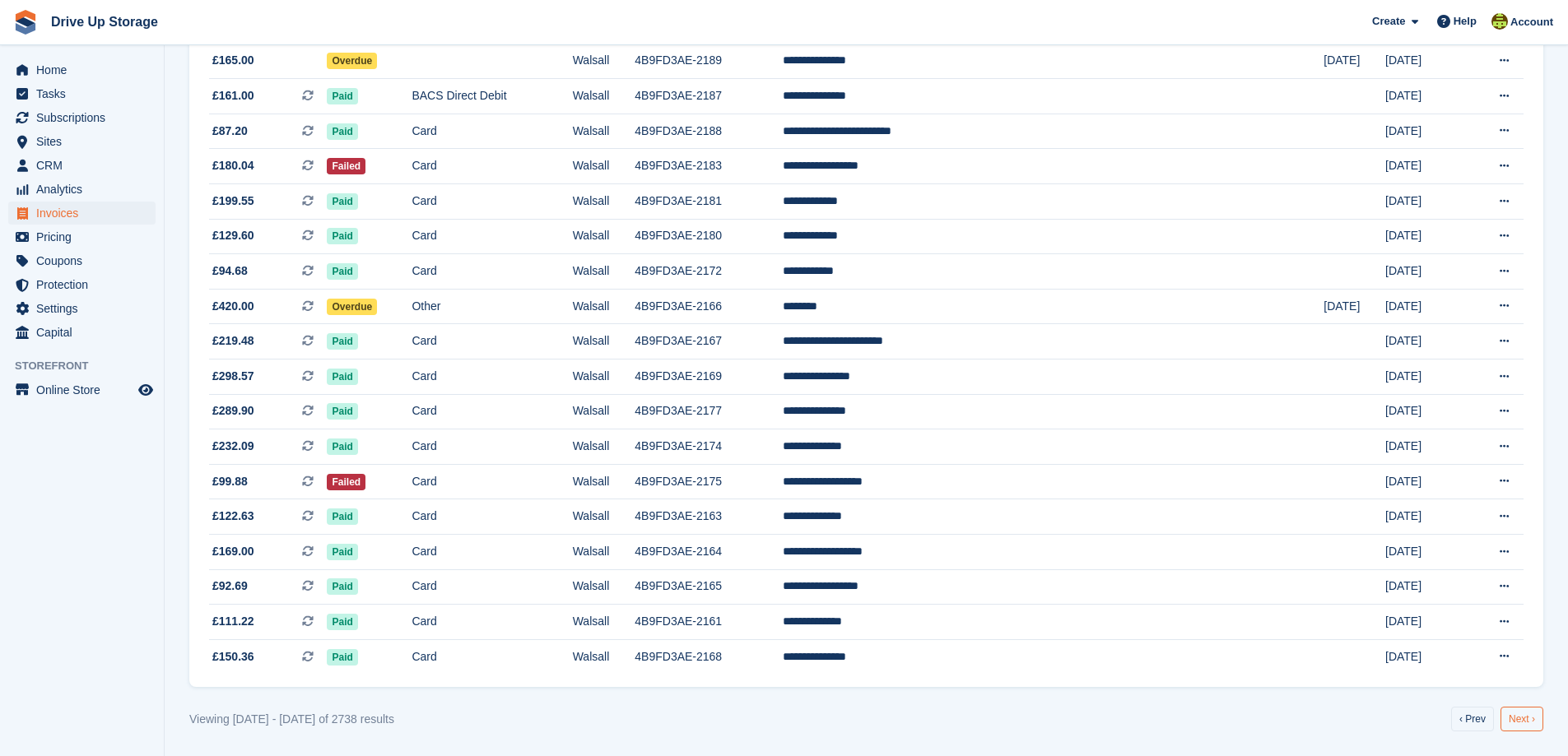
click at [1520, 725] on link "Next ›" at bounding box center [1522, 719] width 43 height 24
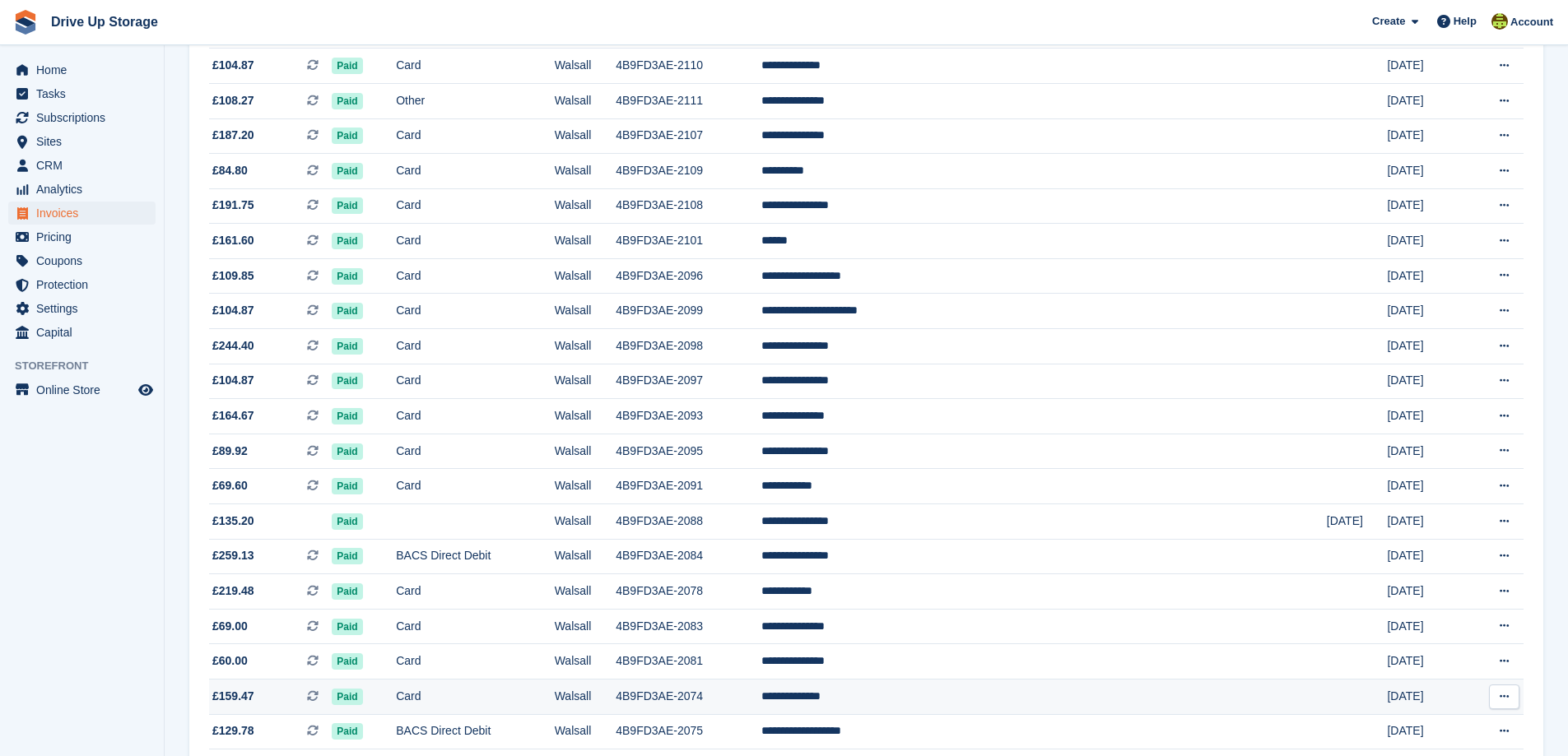
scroll to position [1353, 0]
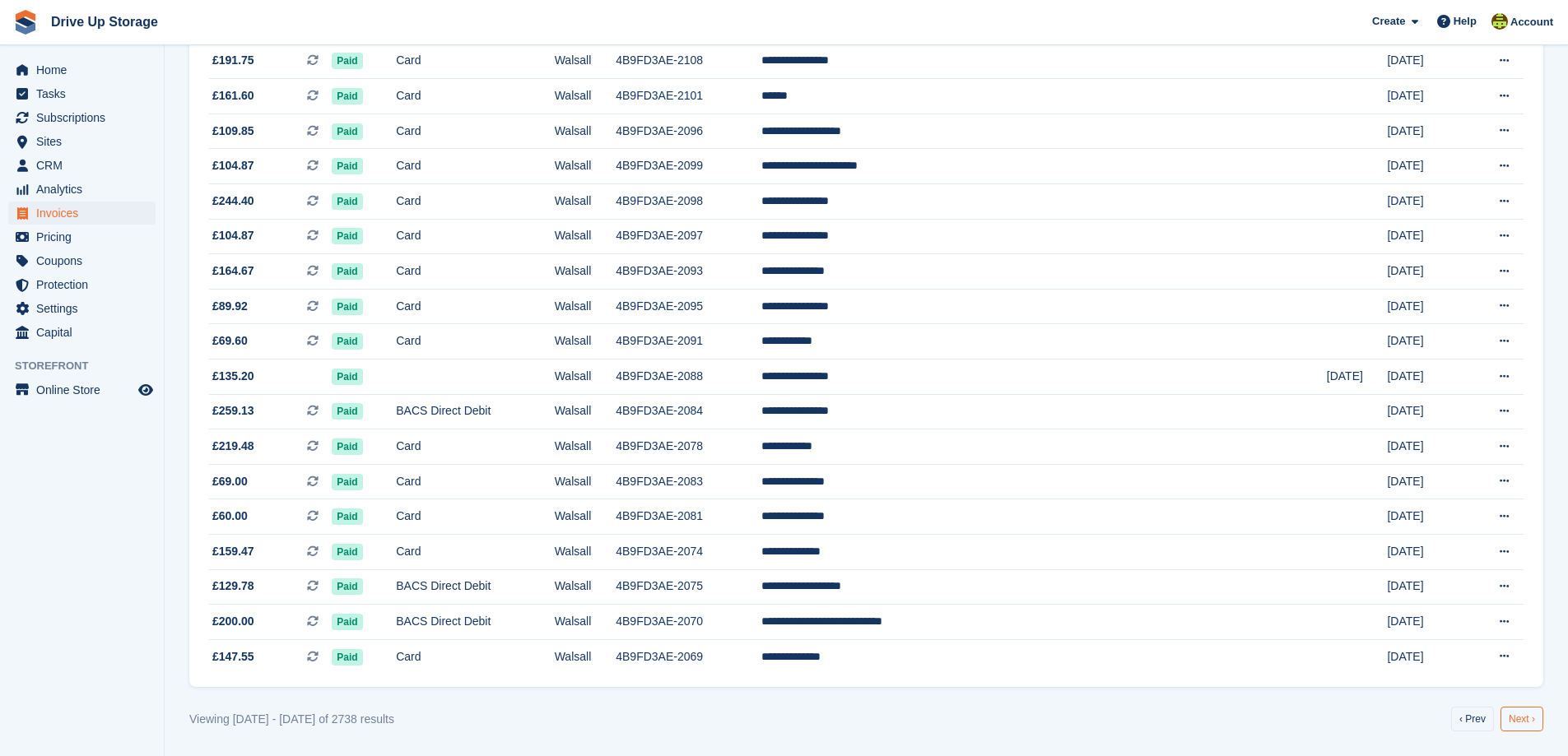
click at [1526, 720] on link "Next ›" at bounding box center [1522, 719] width 43 height 24
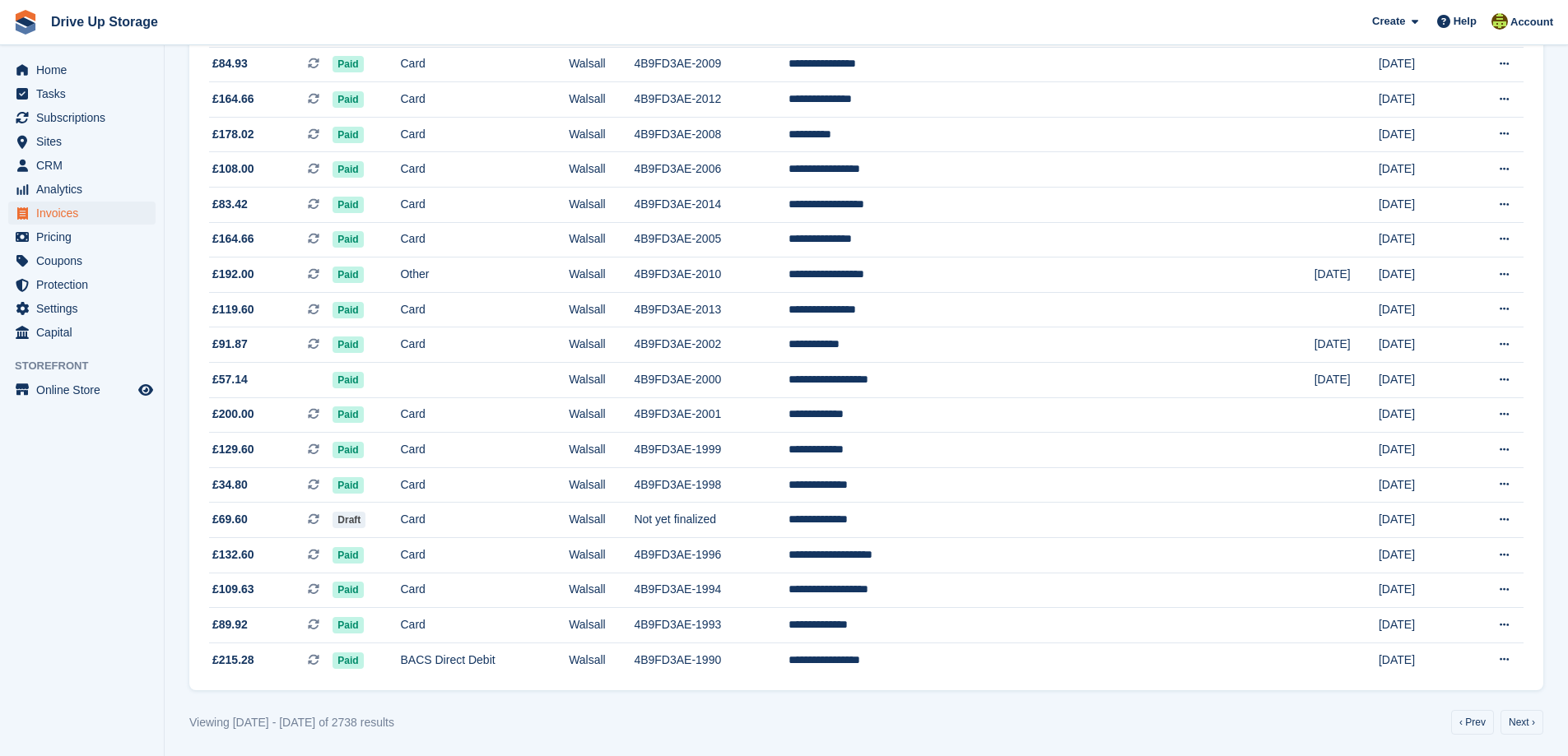
scroll to position [1353, 0]
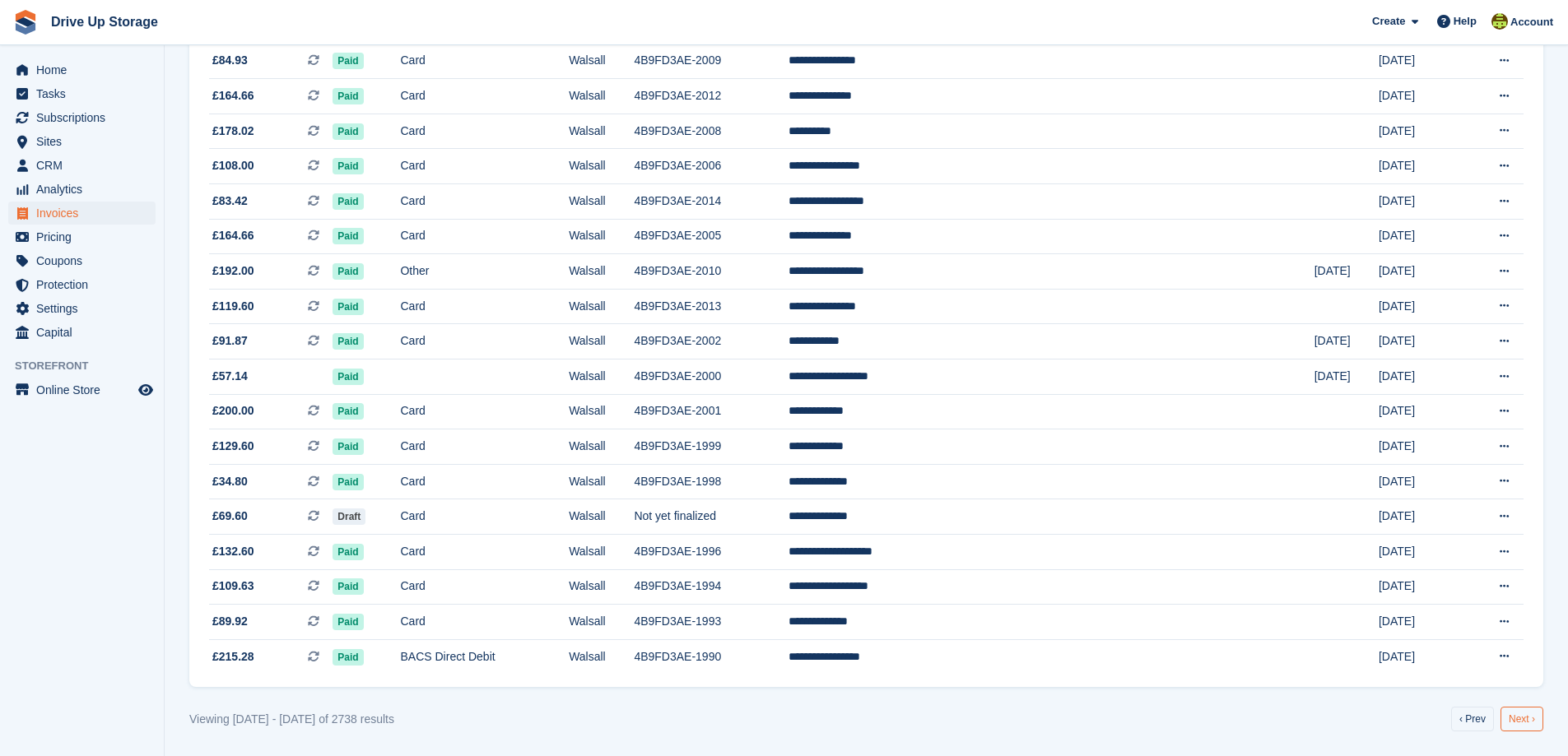
click at [1514, 710] on link "Next ›" at bounding box center [1522, 719] width 43 height 24
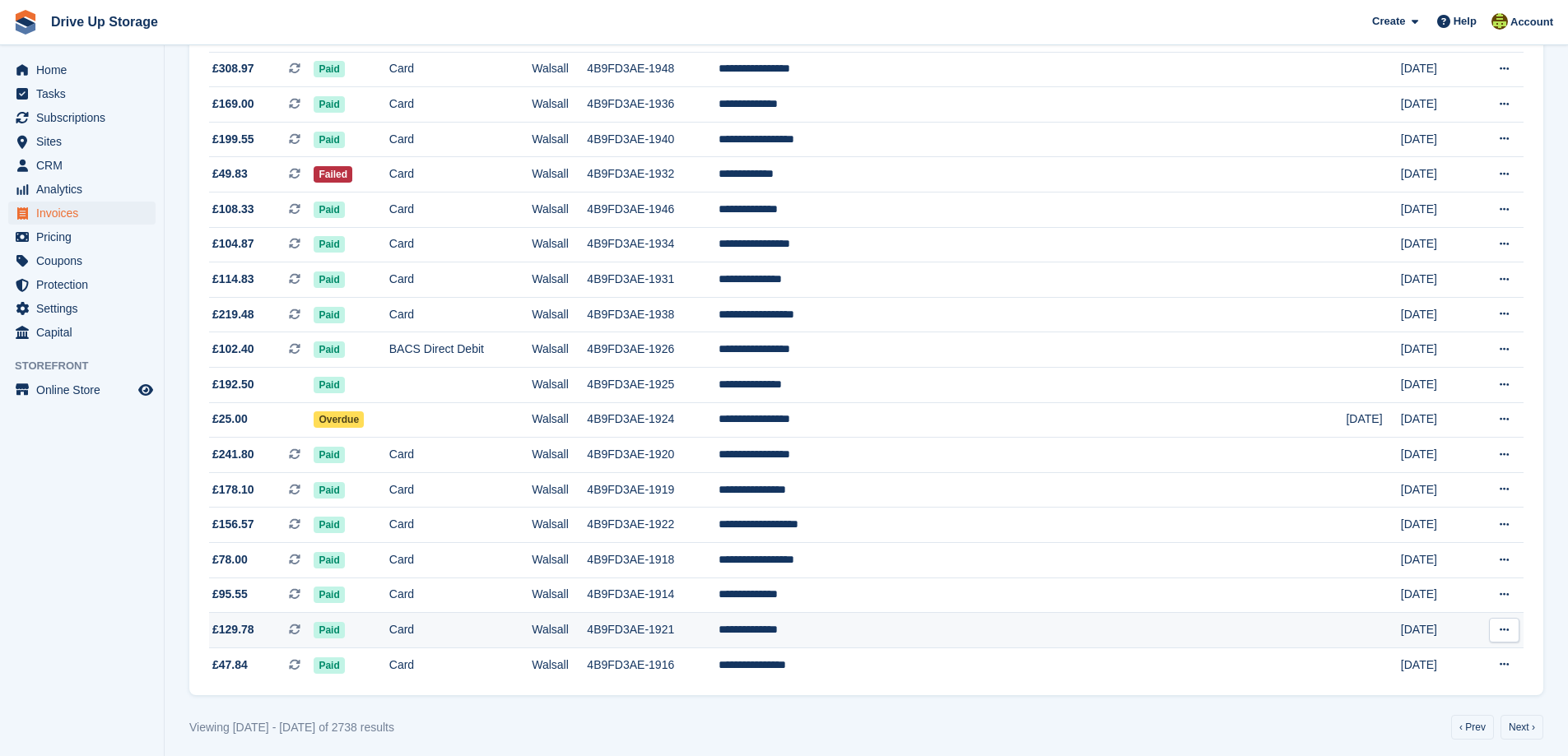
scroll to position [1353, 0]
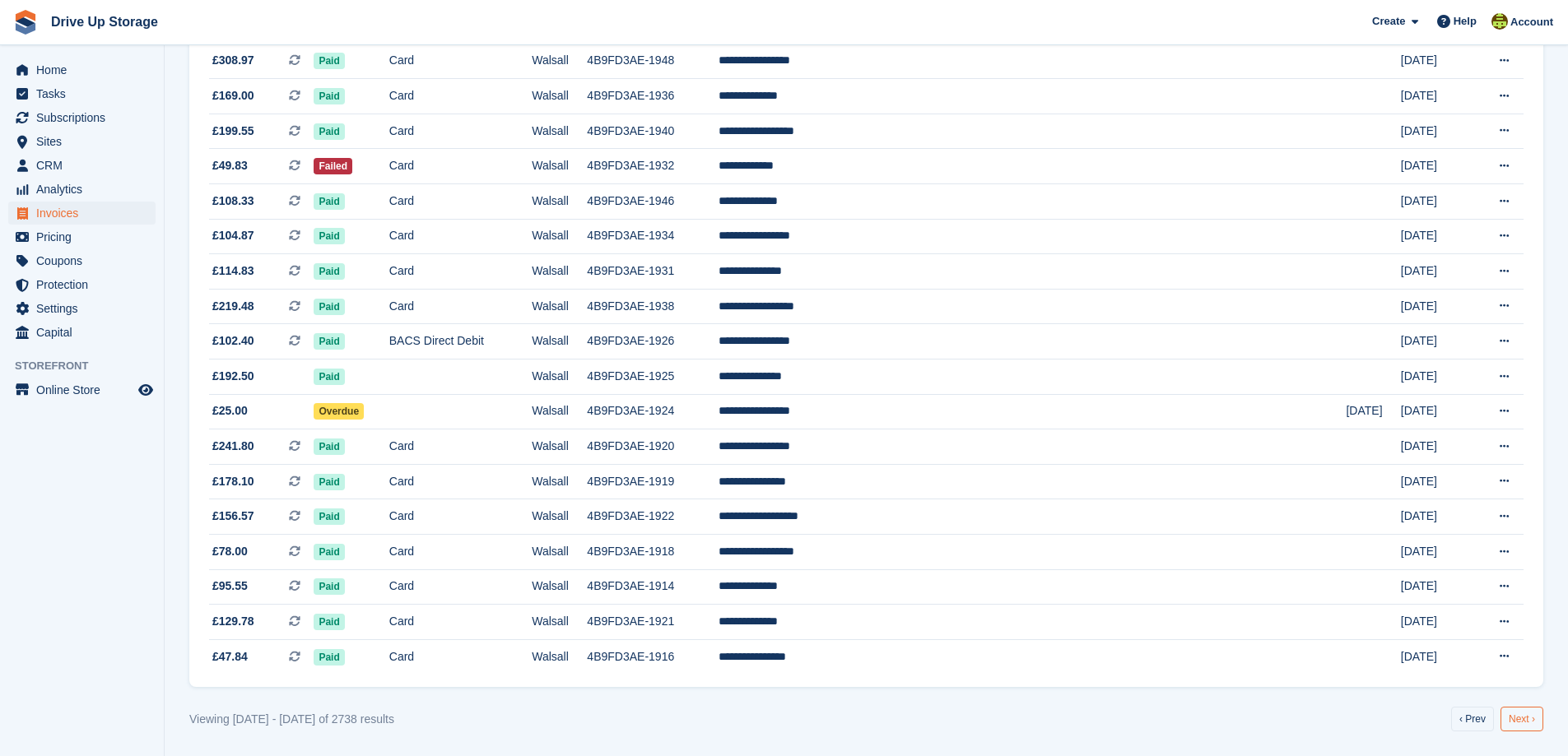
click at [1517, 720] on link "Next ›" at bounding box center [1522, 719] width 43 height 24
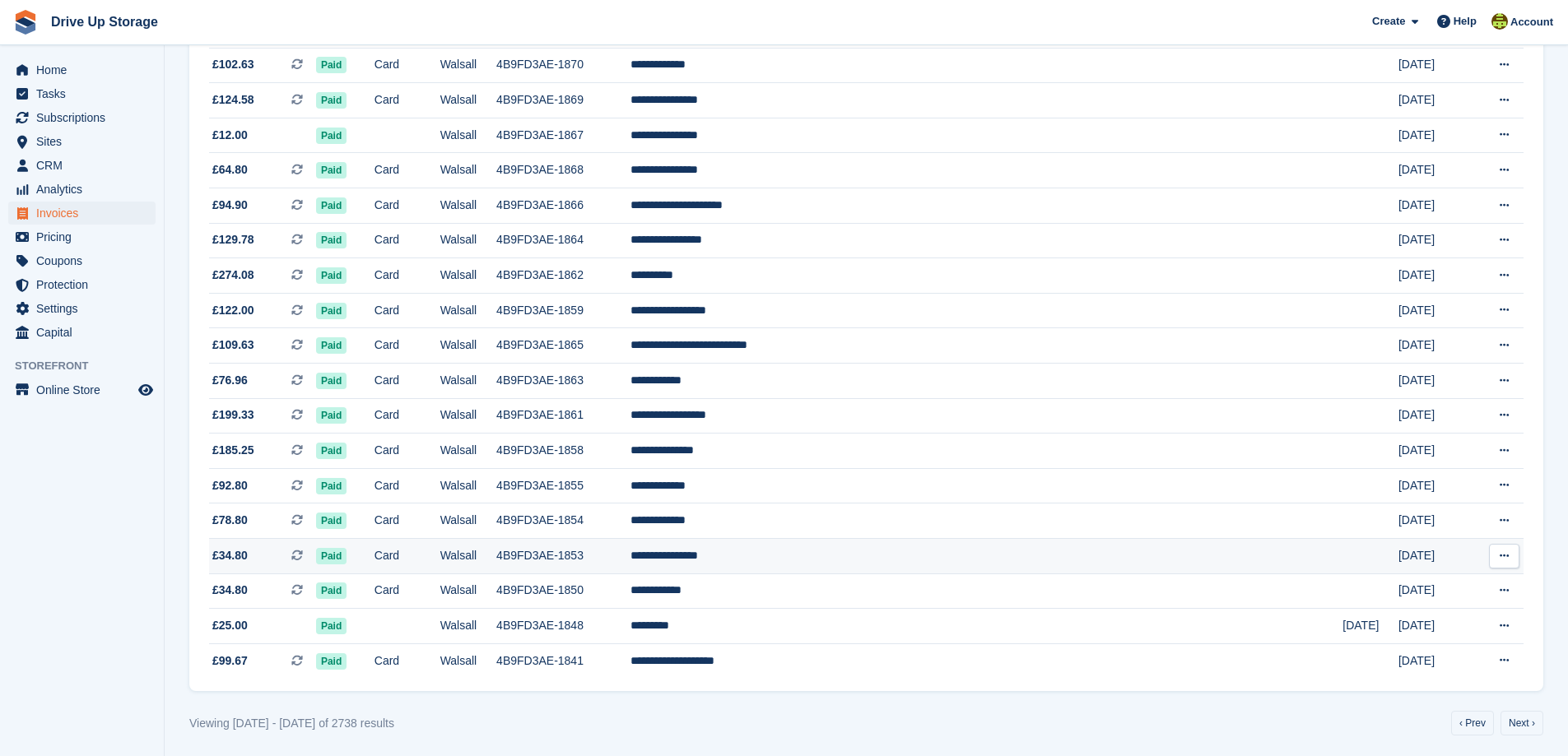
scroll to position [1353, 0]
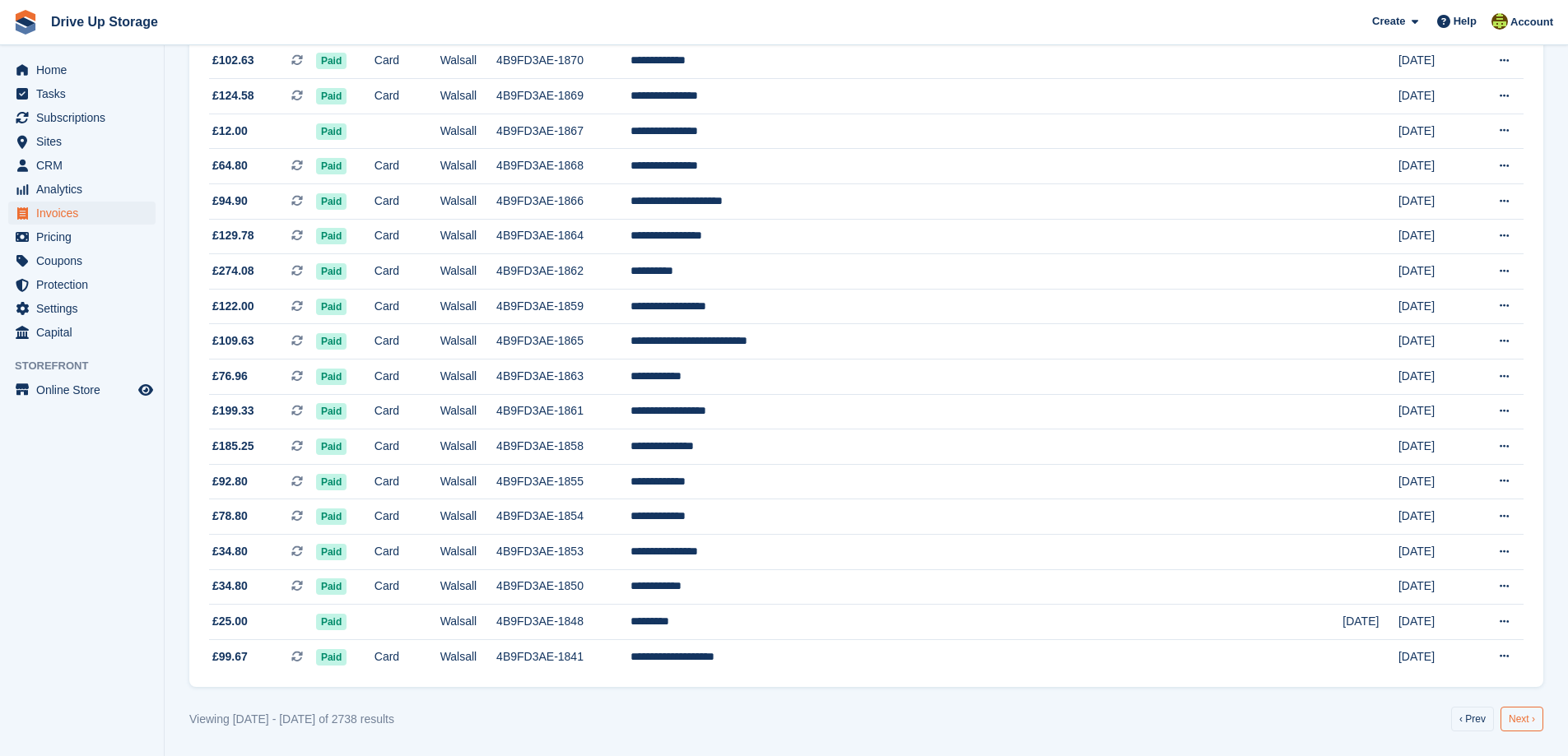
click at [1518, 722] on link "Next ›" at bounding box center [1522, 719] width 43 height 24
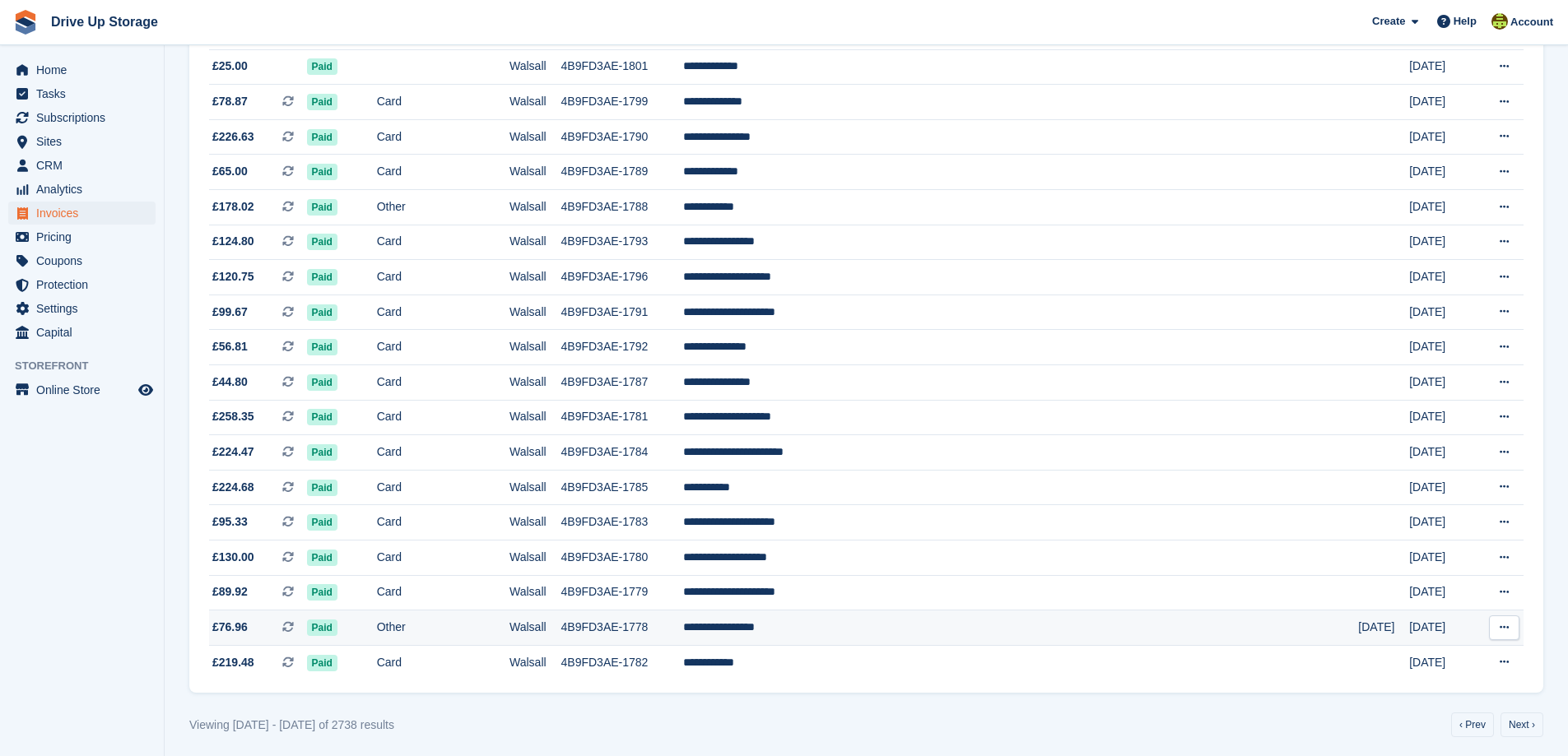
scroll to position [1353, 0]
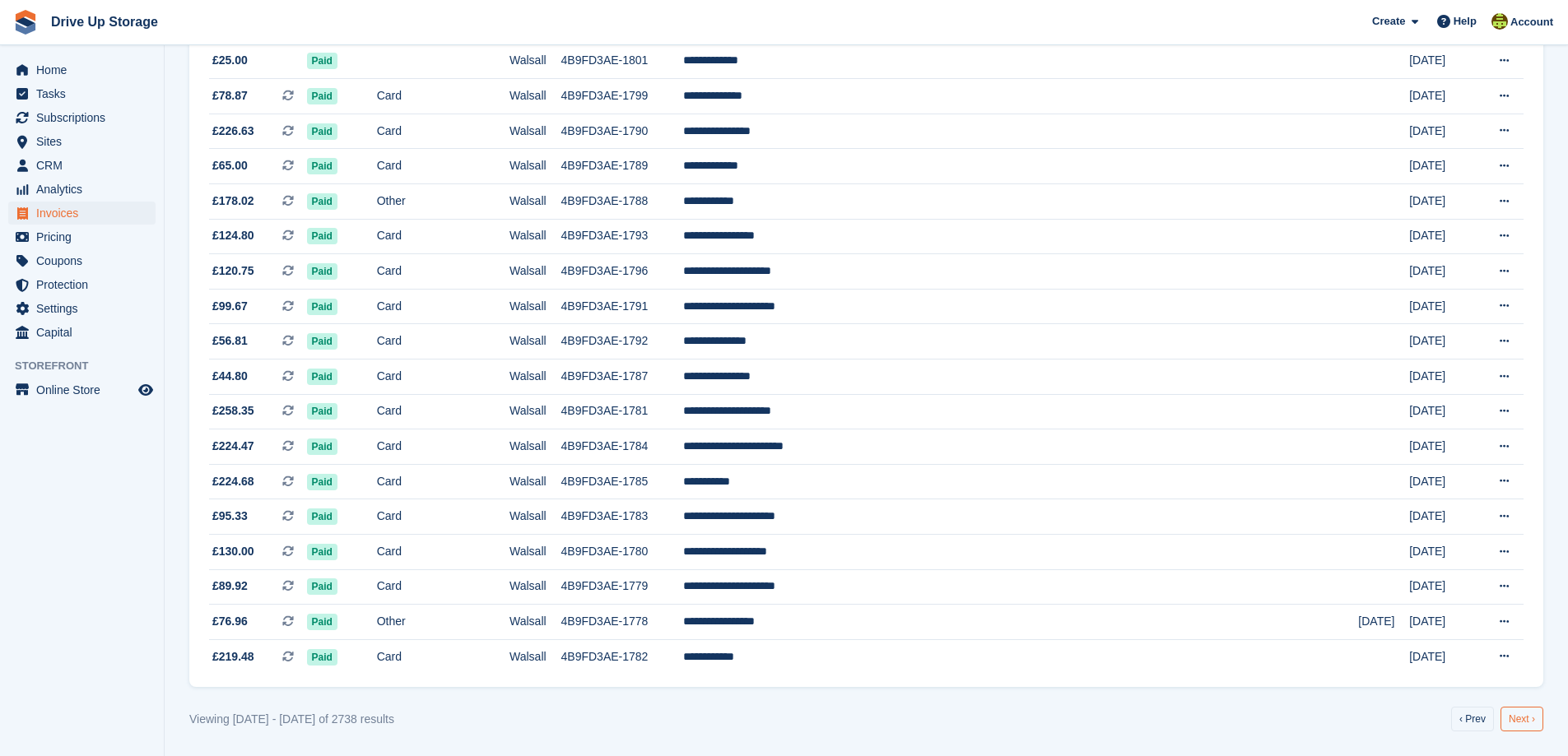
click at [1528, 724] on link "Next ›" at bounding box center [1522, 719] width 43 height 24
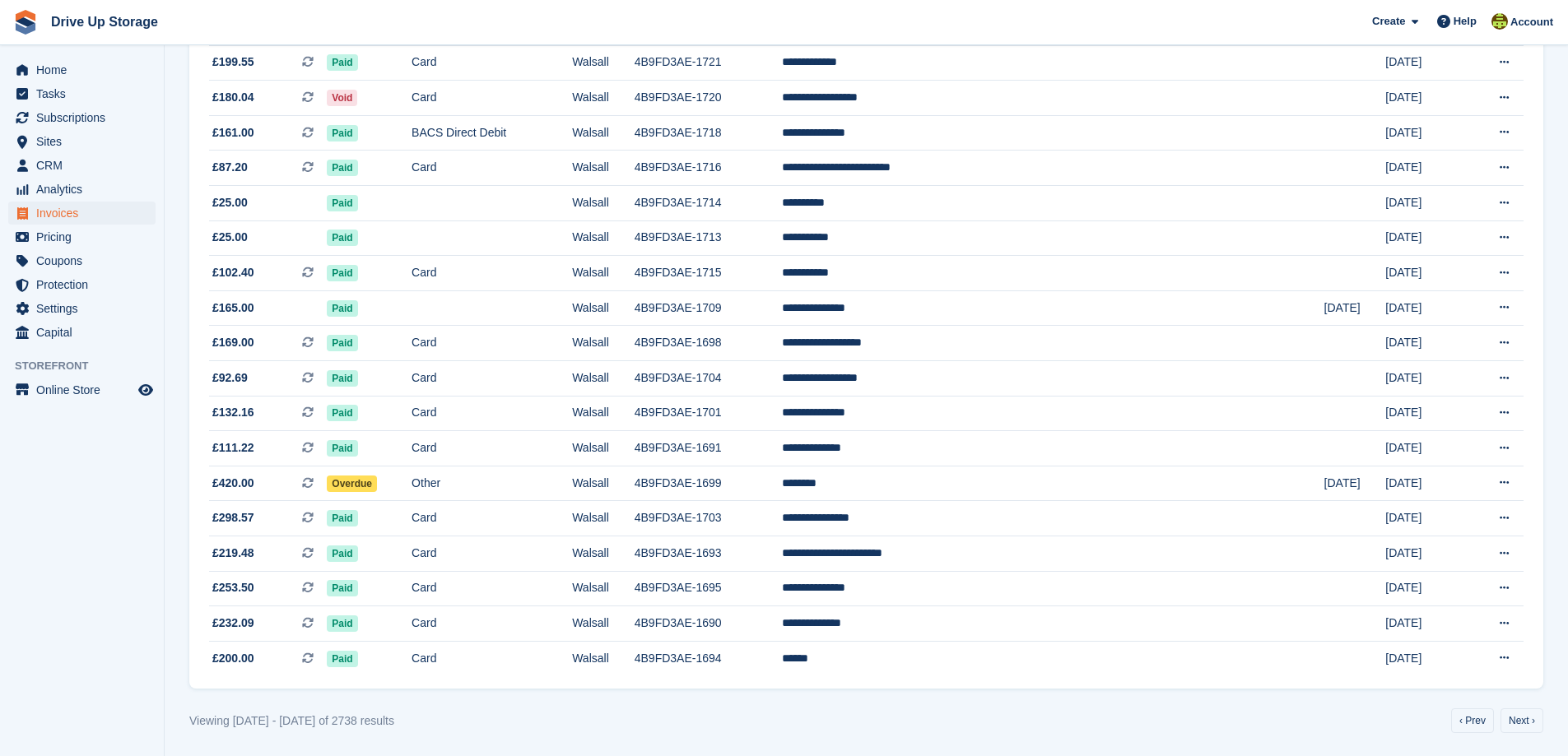
scroll to position [1353, 0]
click at [1518, 716] on link "Next ›" at bounding box center [1522, 719] width 43 height 24
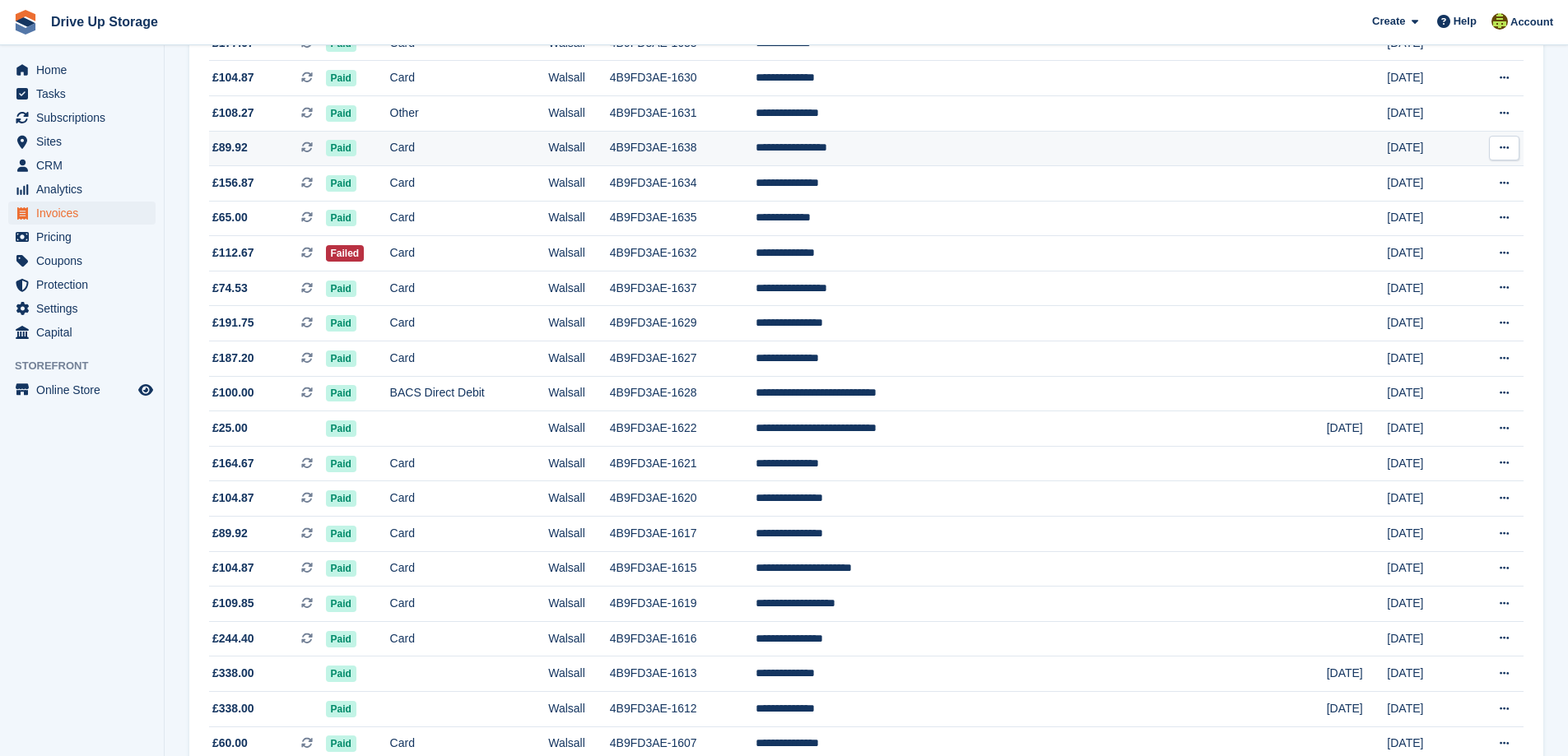
scroll to position [1353, 0]
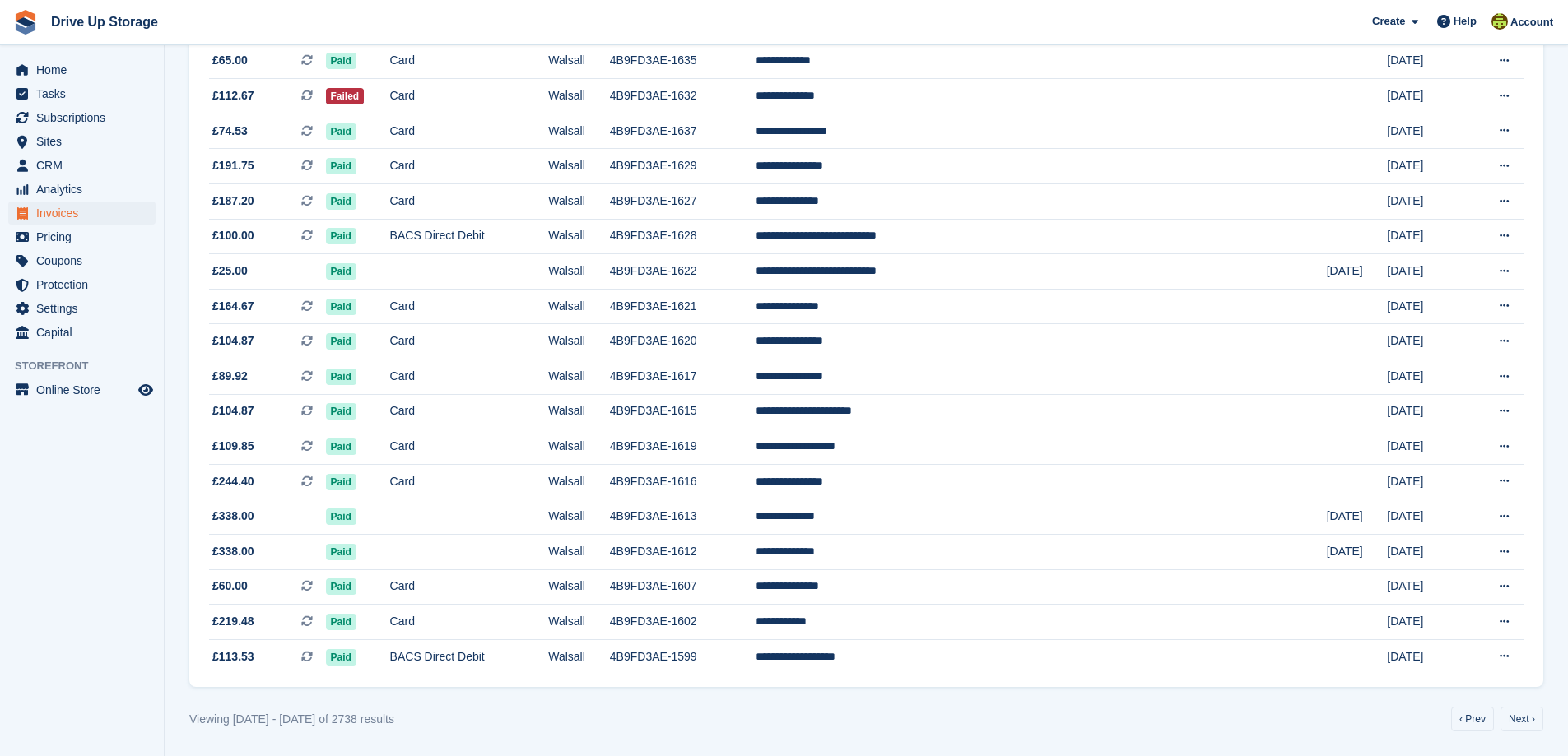
click at [1130, 720] on div "Viewing 1751 - 1800 of 2738 results ‹ Prev Next ›" at bounding box center [866, 719] width 1354 height 24
click at [1518, 726] on link "Next ›" at bounding box center [1522, 719] width 43 height 24
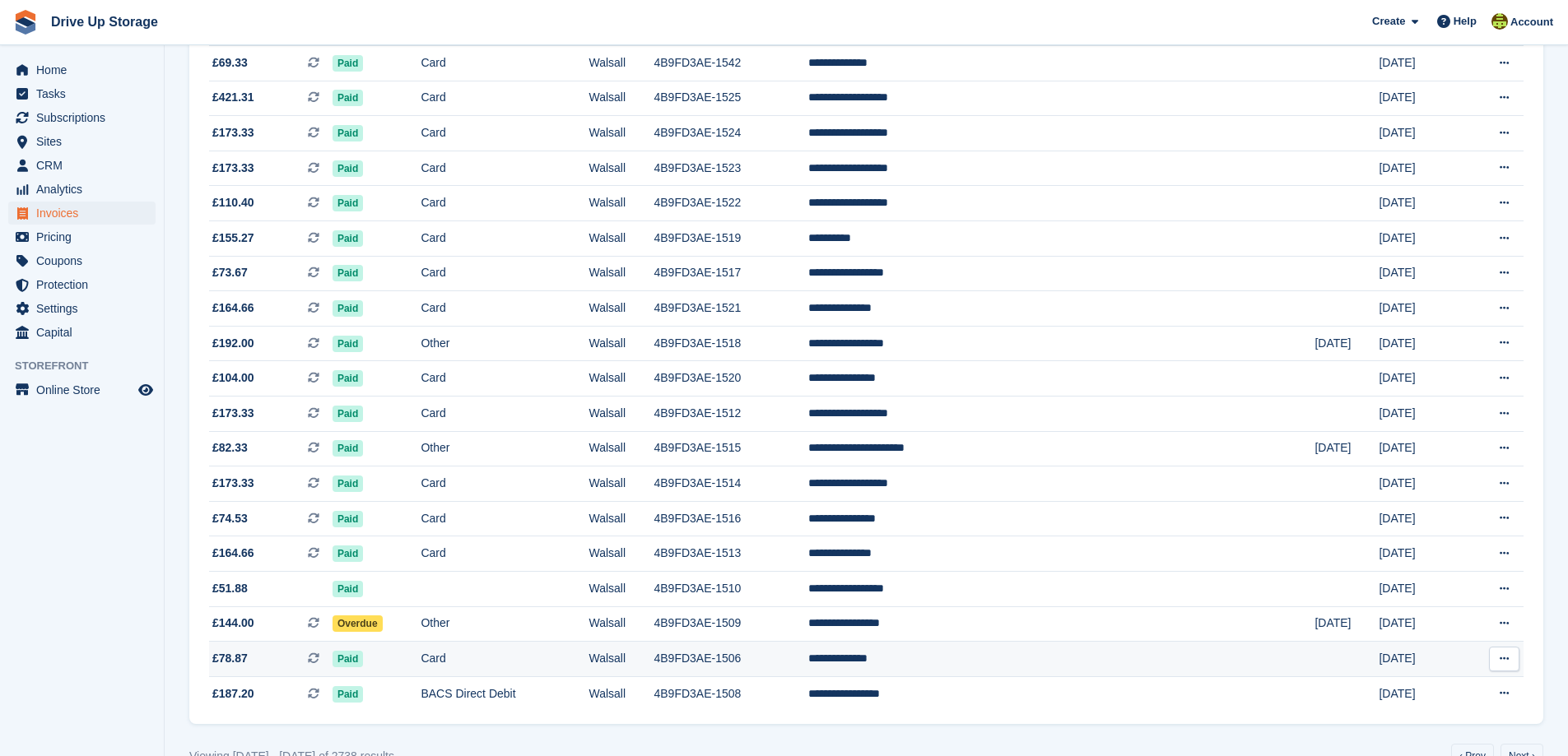
scroll to position [1353, 0]
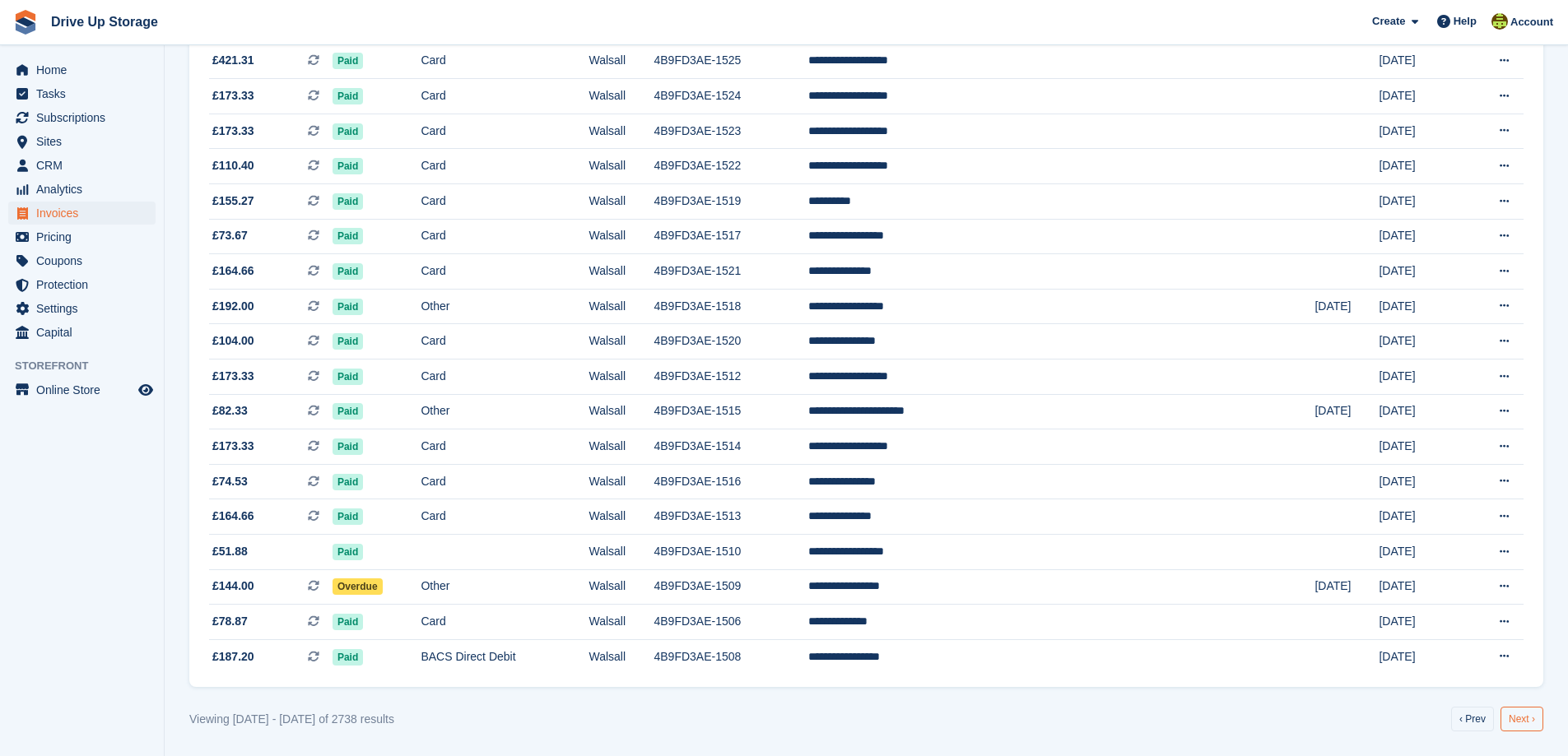
click at [1528, 712] on link "Next ›" at bounding box center [1522, 719] width 43 height 24
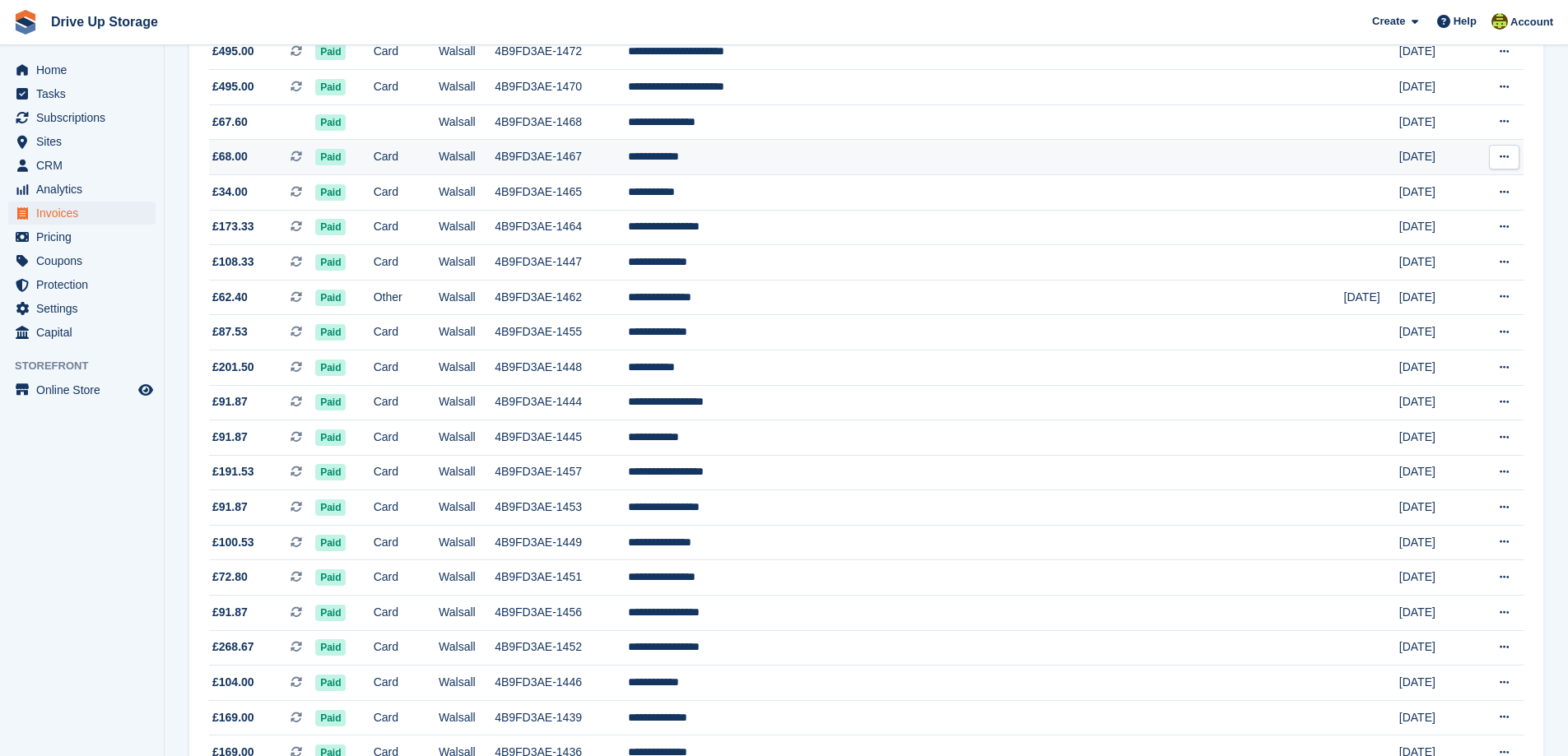
scroll to position [1353, 0]
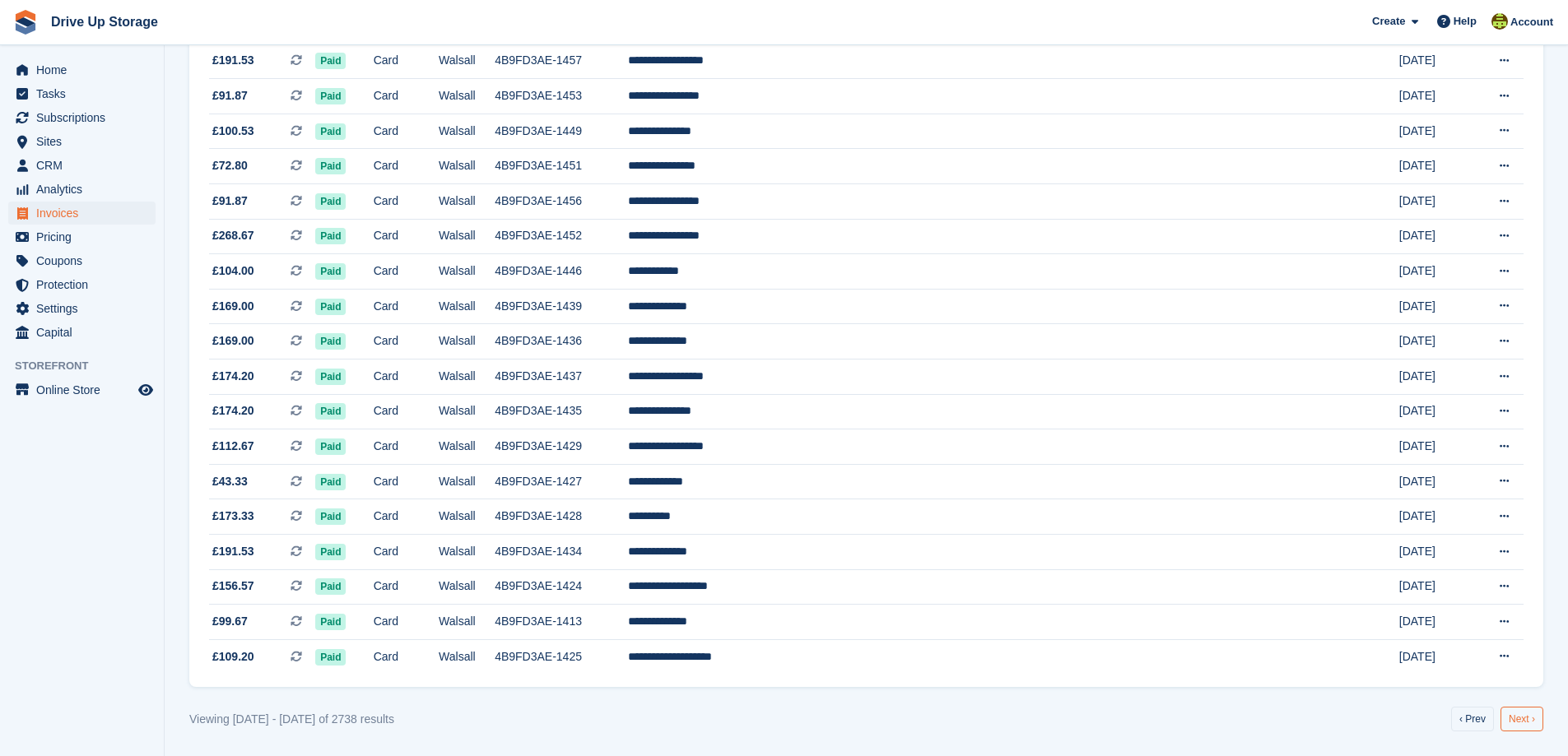
click at [1515, 718] on link "Next ›" at bounding box center [1522, 719] width 43 height 24
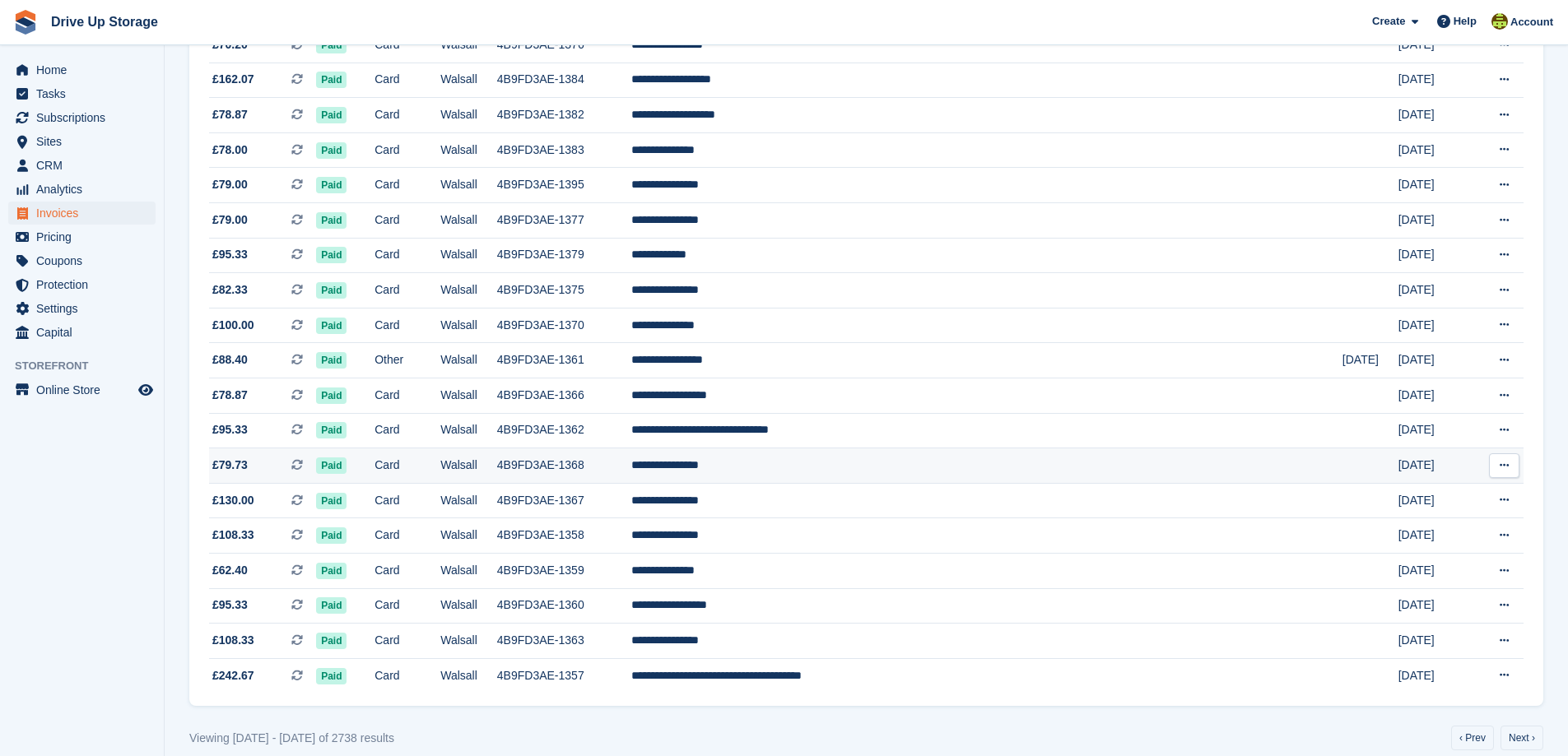
scroll to position [1353, 0]
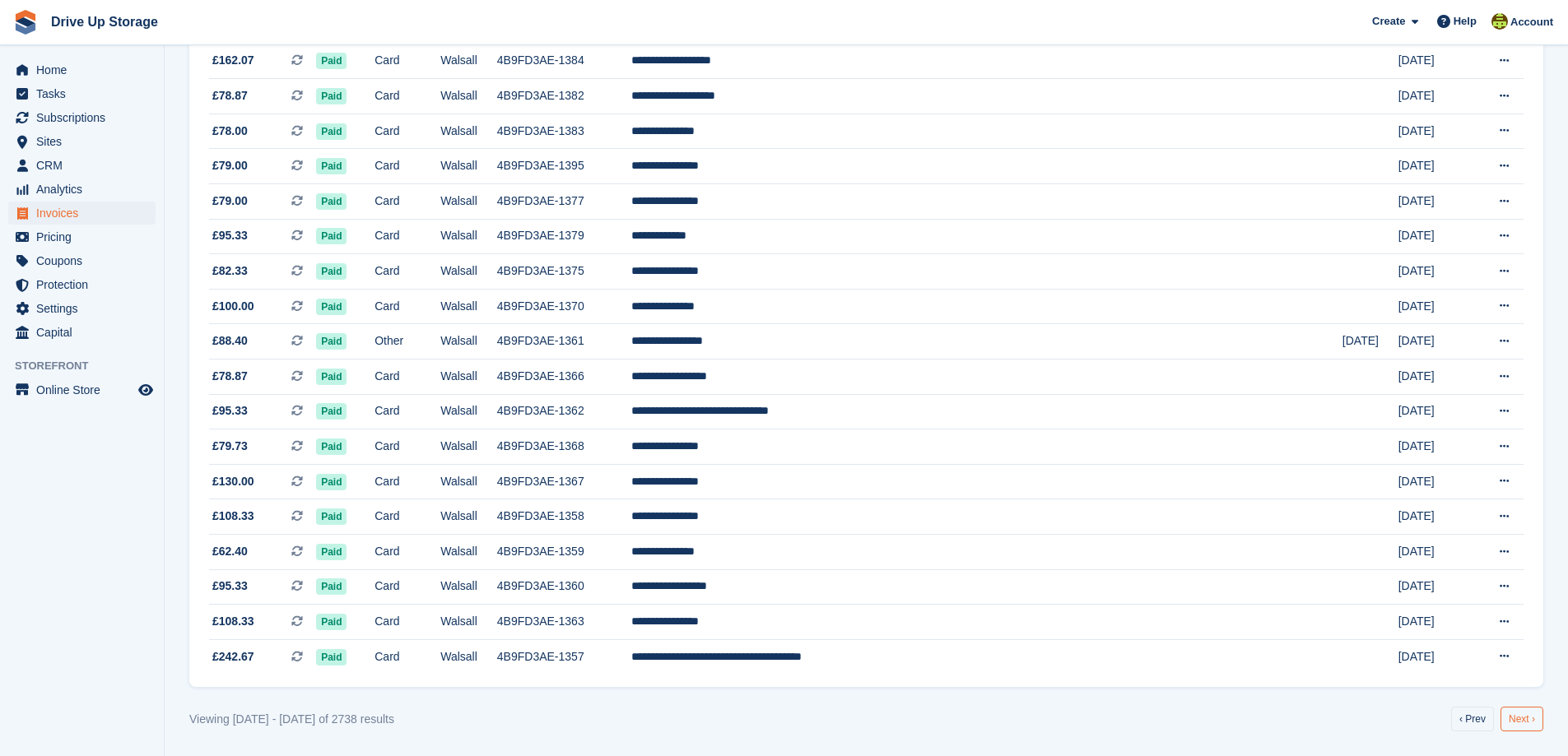
click at [1510, 718] on link "Next ›" at bounding box center [1522, 719] width 43 height 24
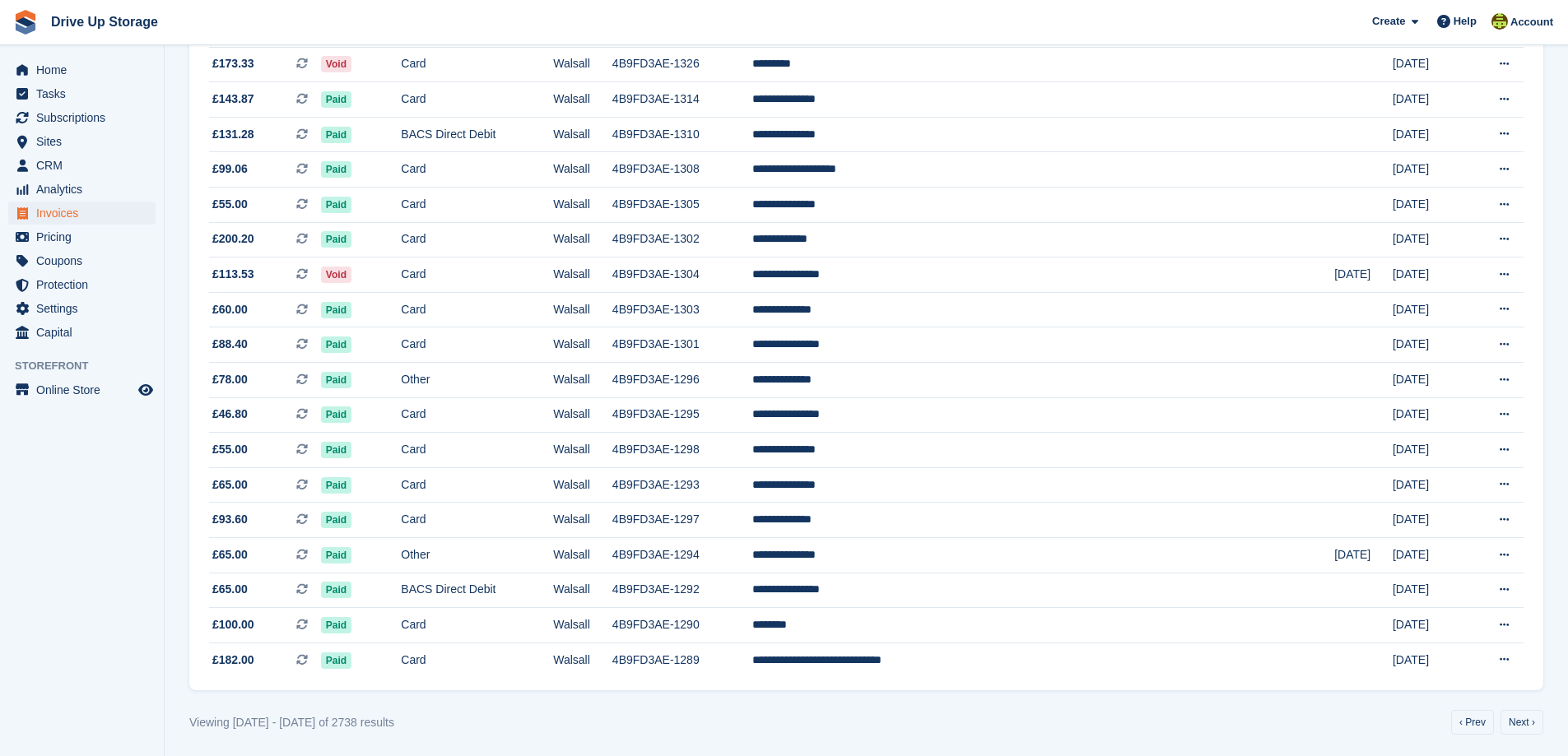
scroll to position [1353, 0]
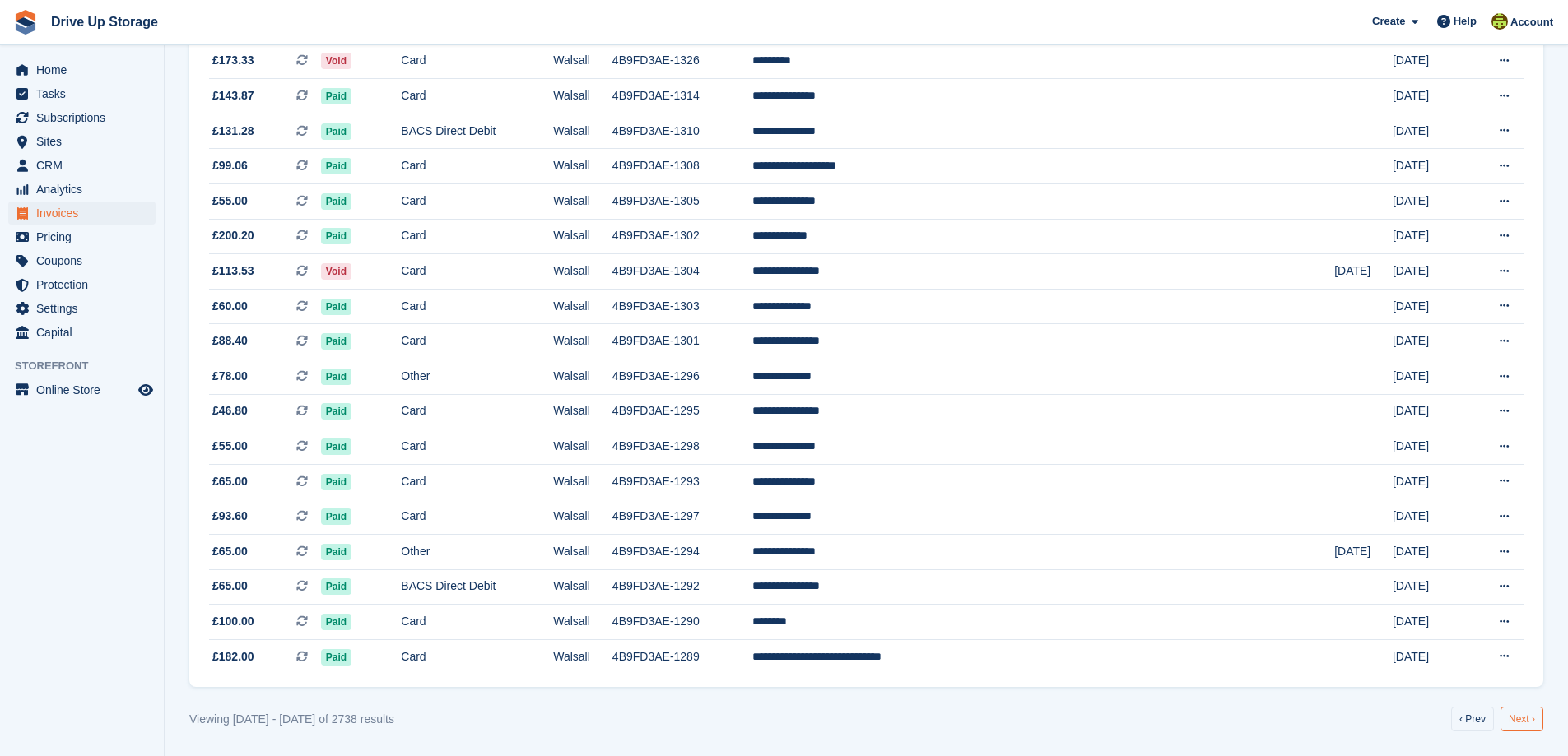
click at [1522, 719] on link "Next ›" at bounding box center [1522, 719] width 43 height 24
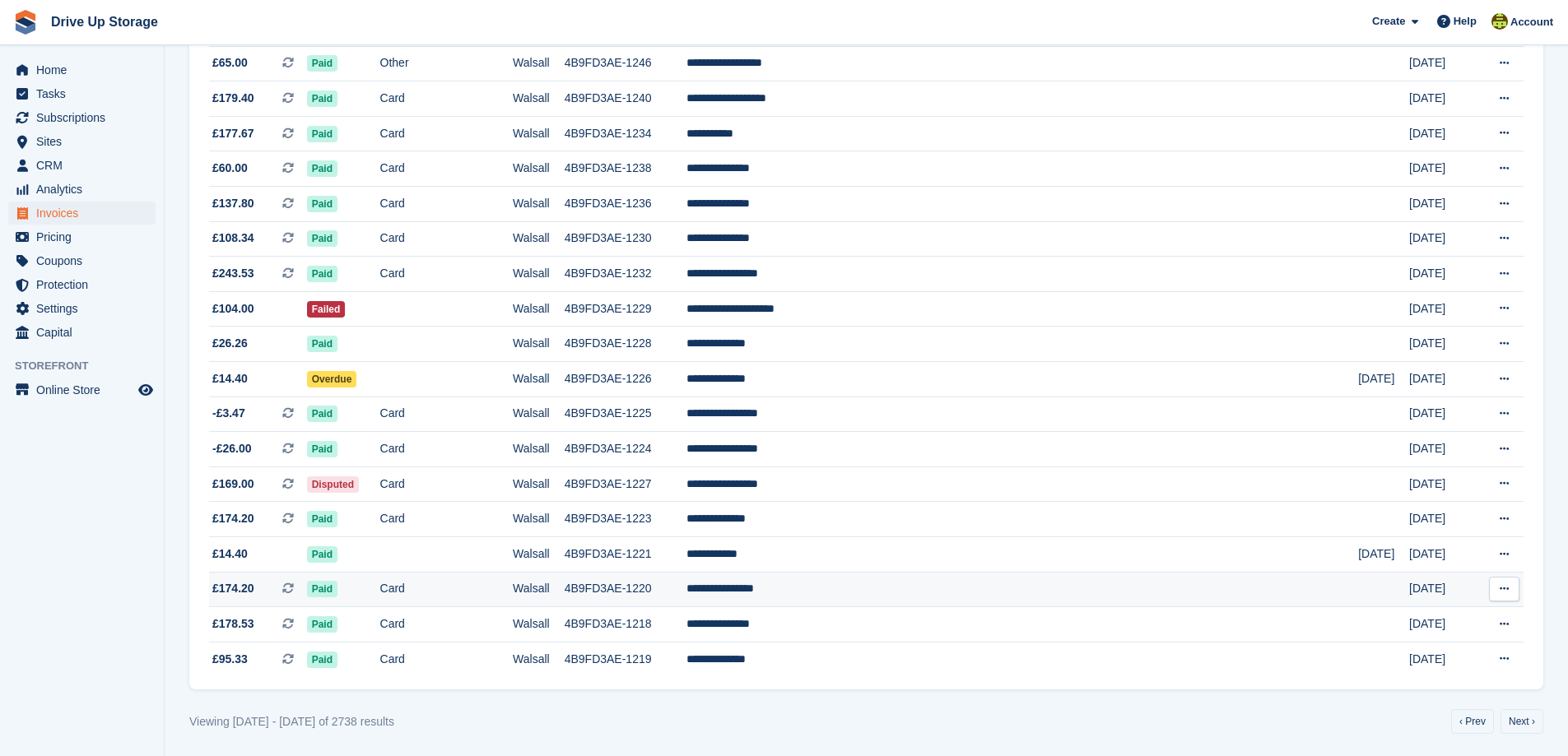
scroll to position [1353, 0]
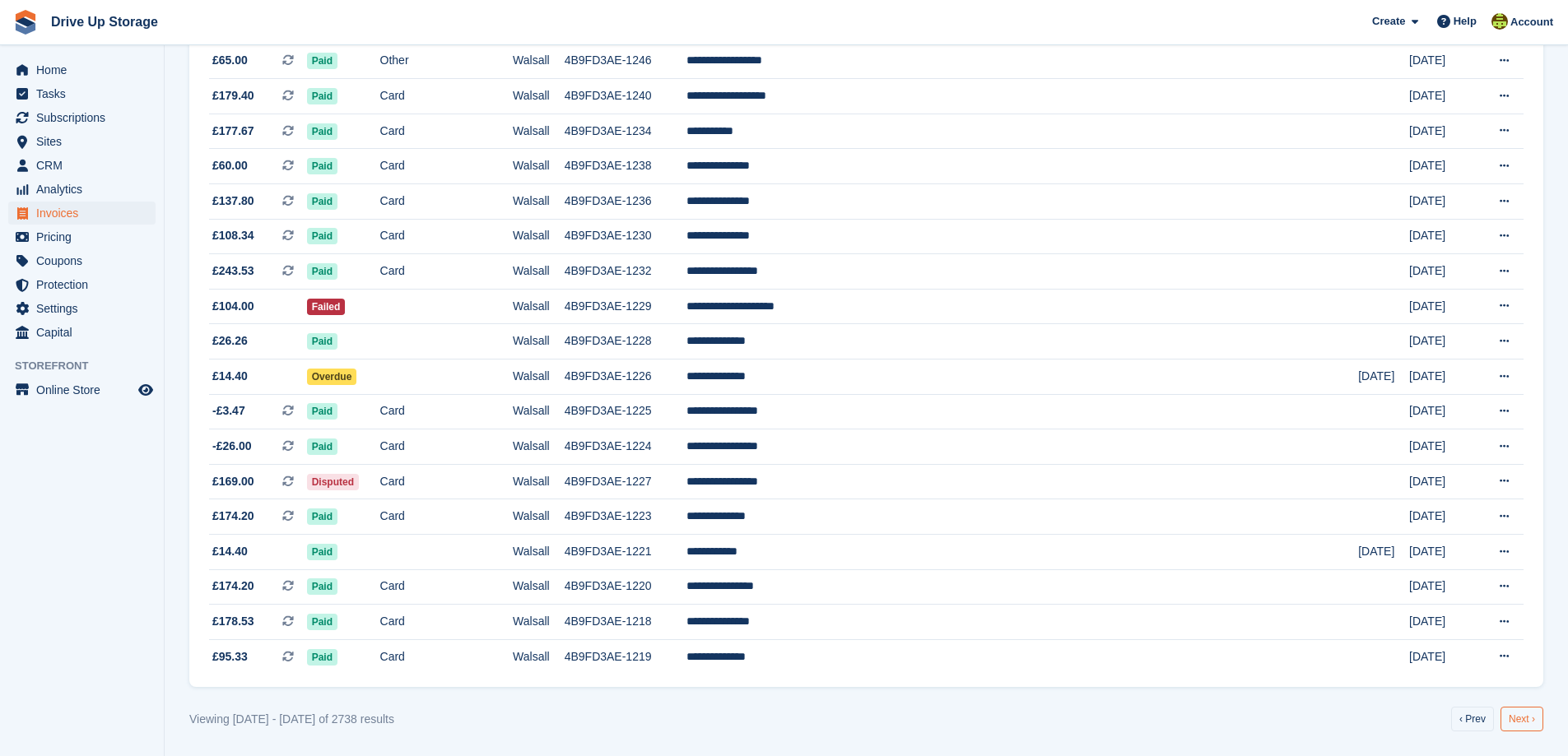
click at [1508, 719] on link "Next ›" at bounding box center [1522, 719] width 43 height 24
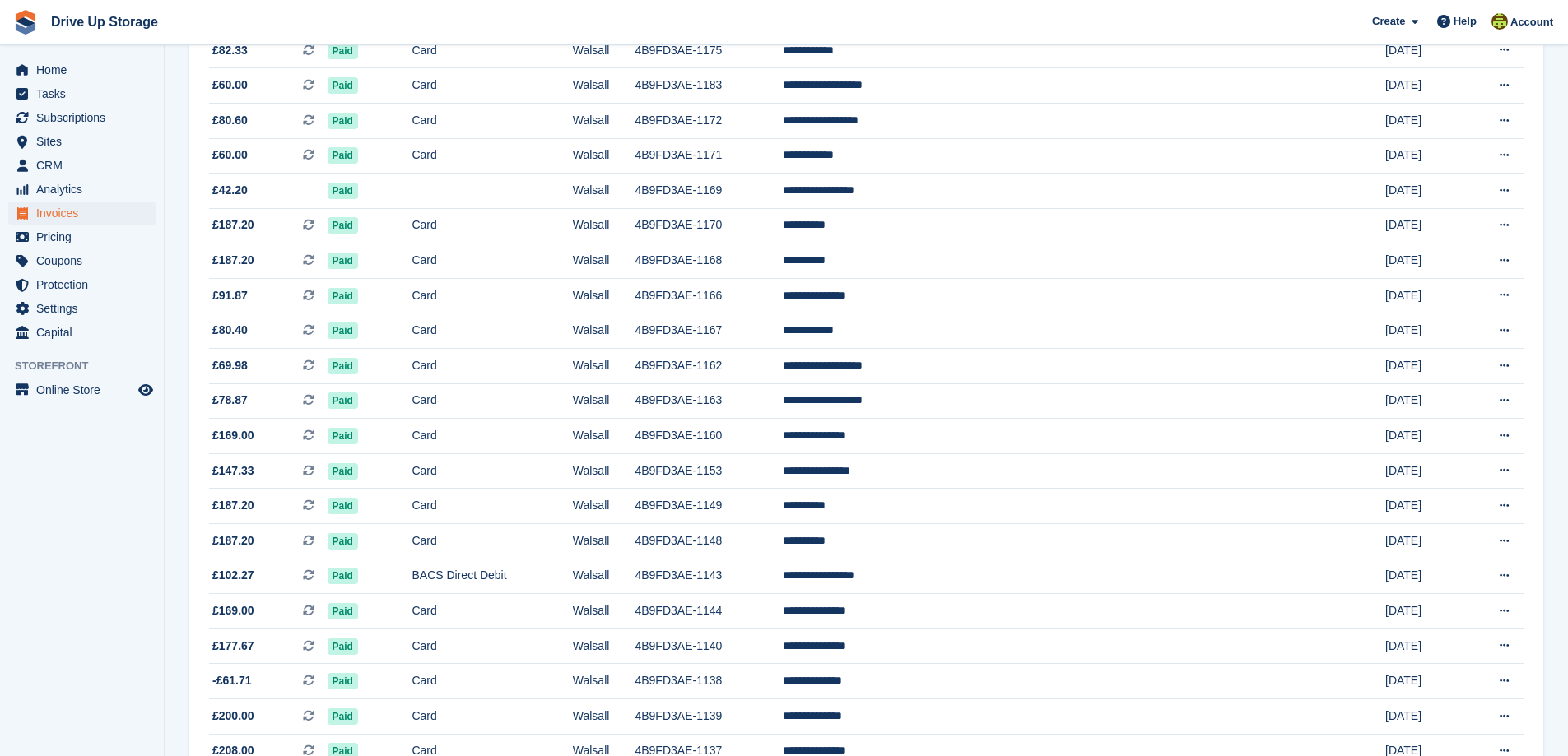
scroll to position [1353, 0]
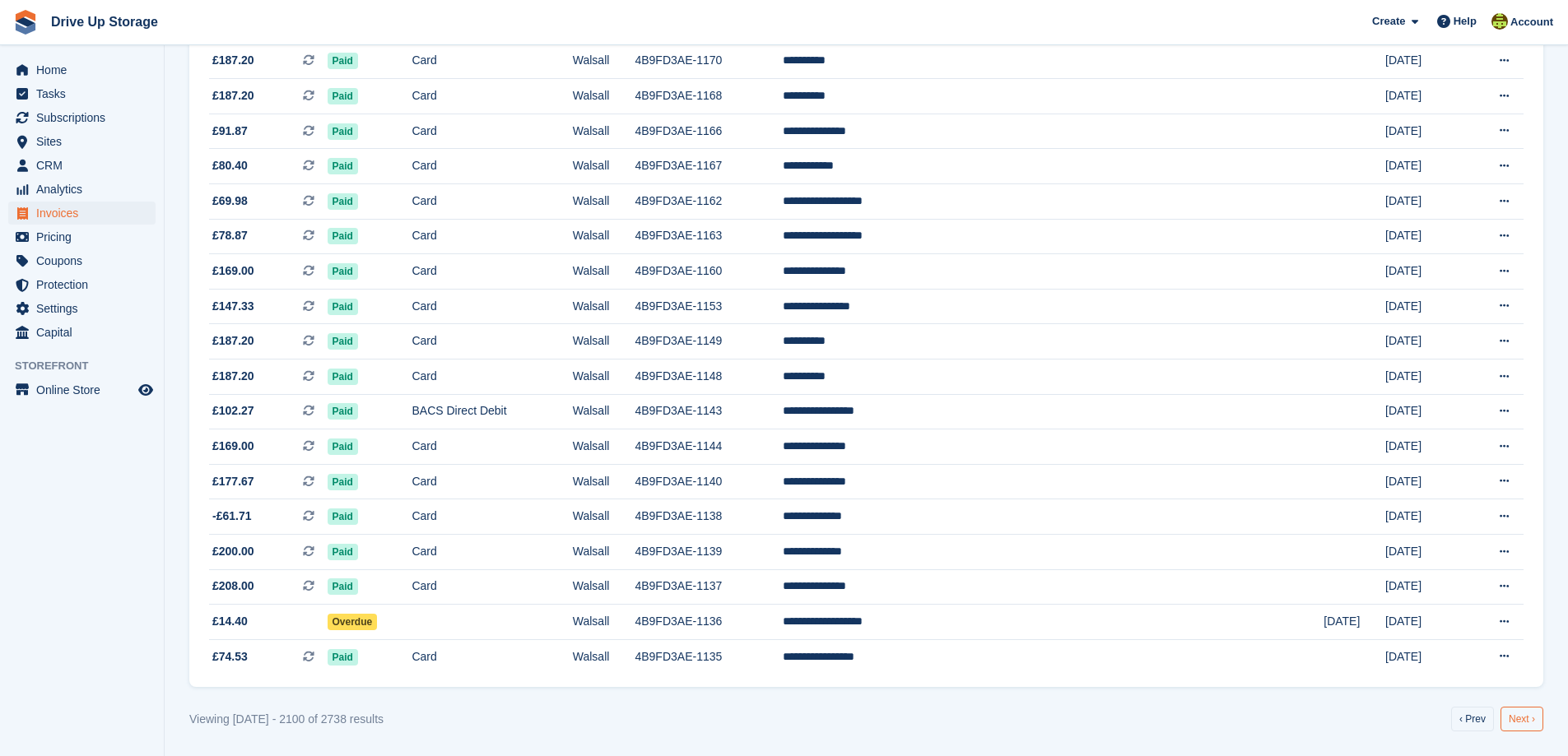
click at [1524, 724] on link "Next ›" at bounding box center [1522, 719] width 43 height 24
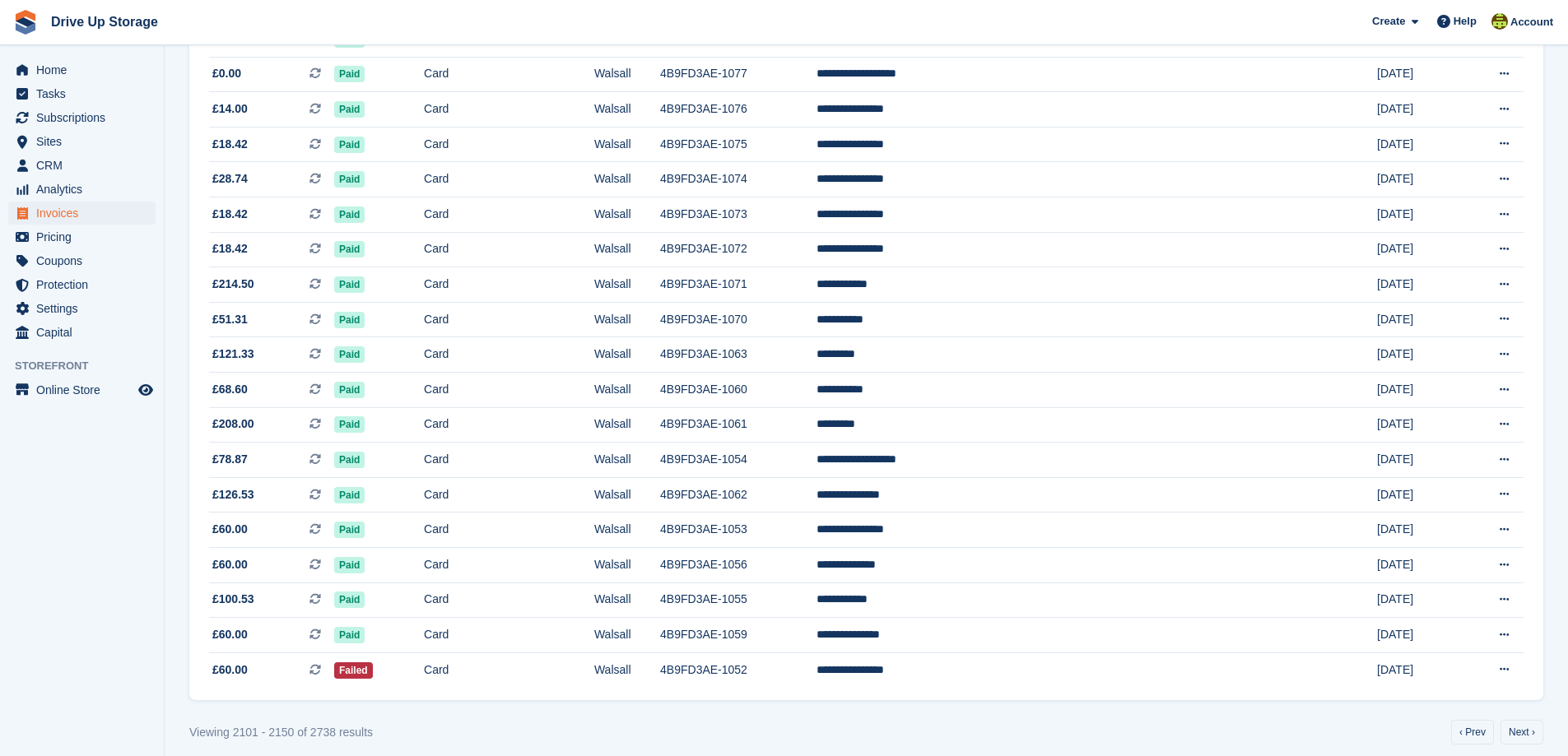
scroll to position [1353, 0]
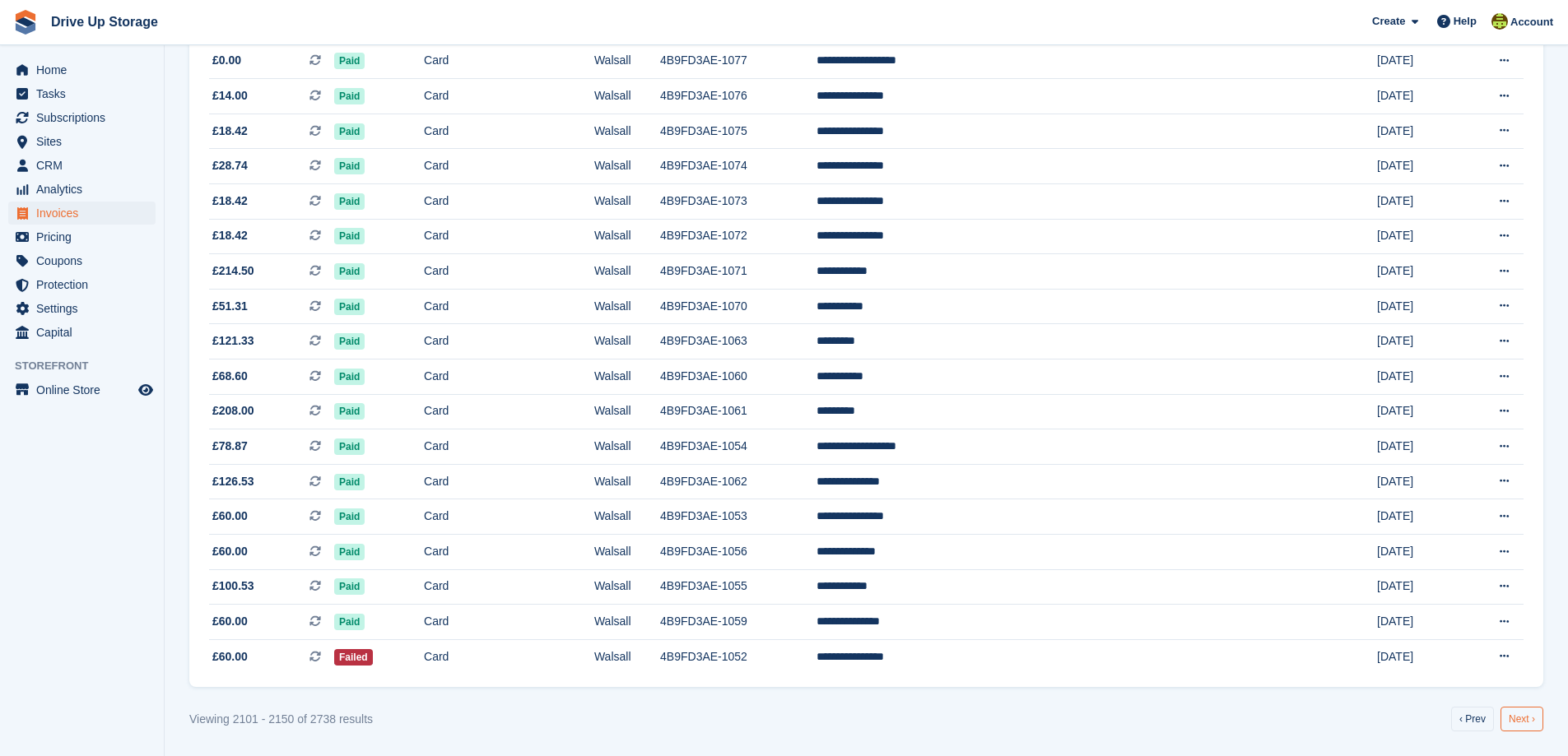
click at [1526, 716] on link "Next ›" at bounding box center [1522, 719] width 43 height 24
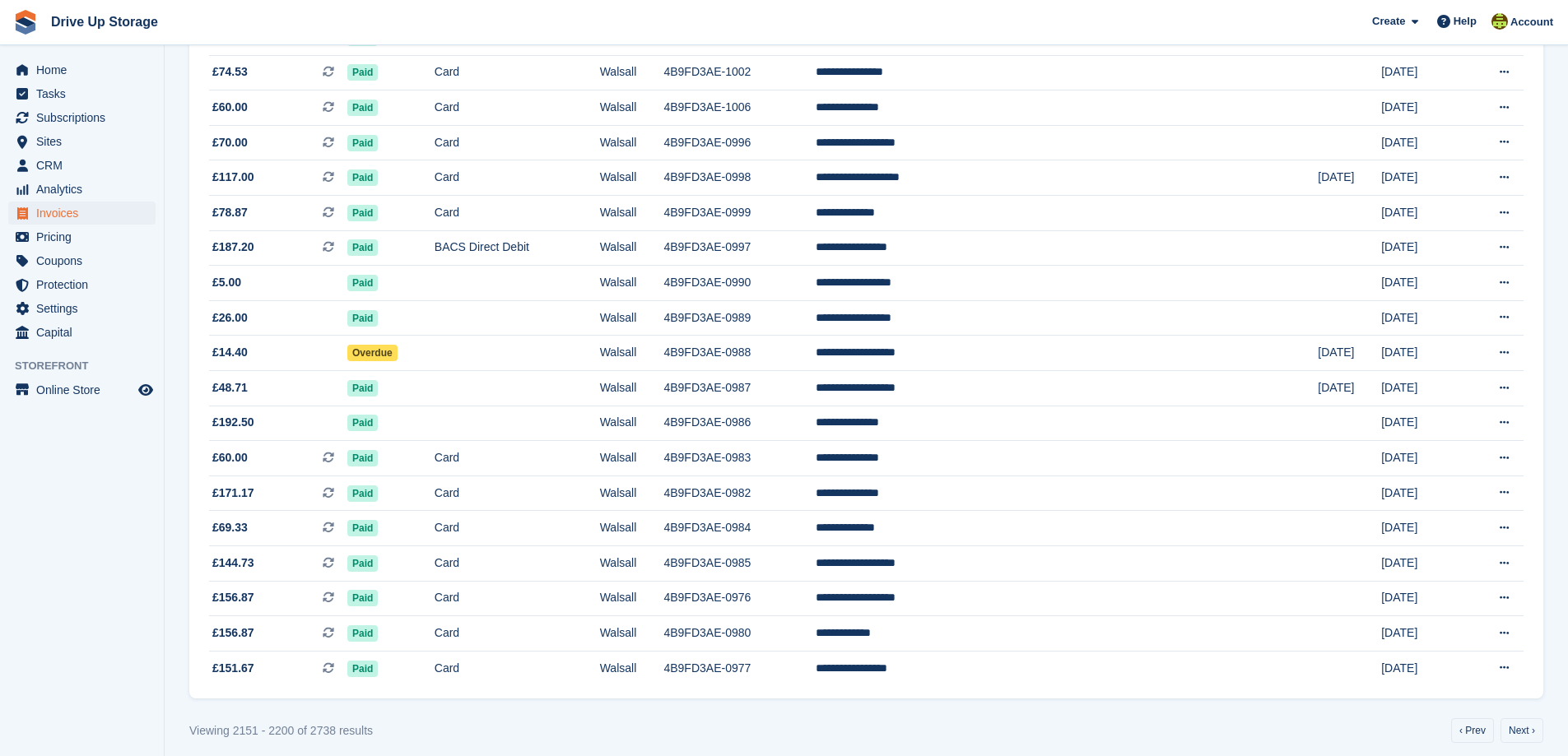
scroll to position [1353, 0]
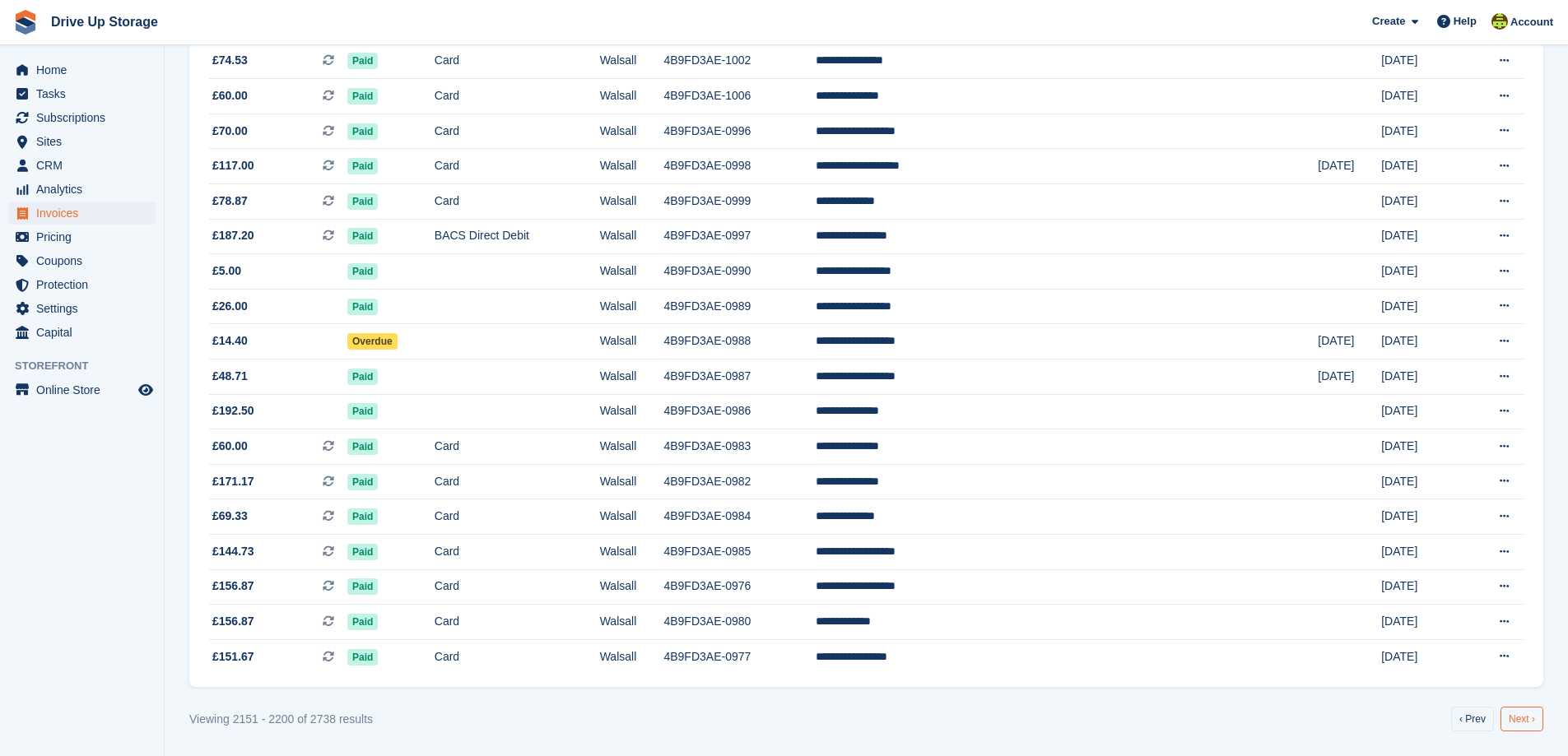
click at [1518, 718] on link "Next ›" at bounding box center [1522, 719] width 43 height 24
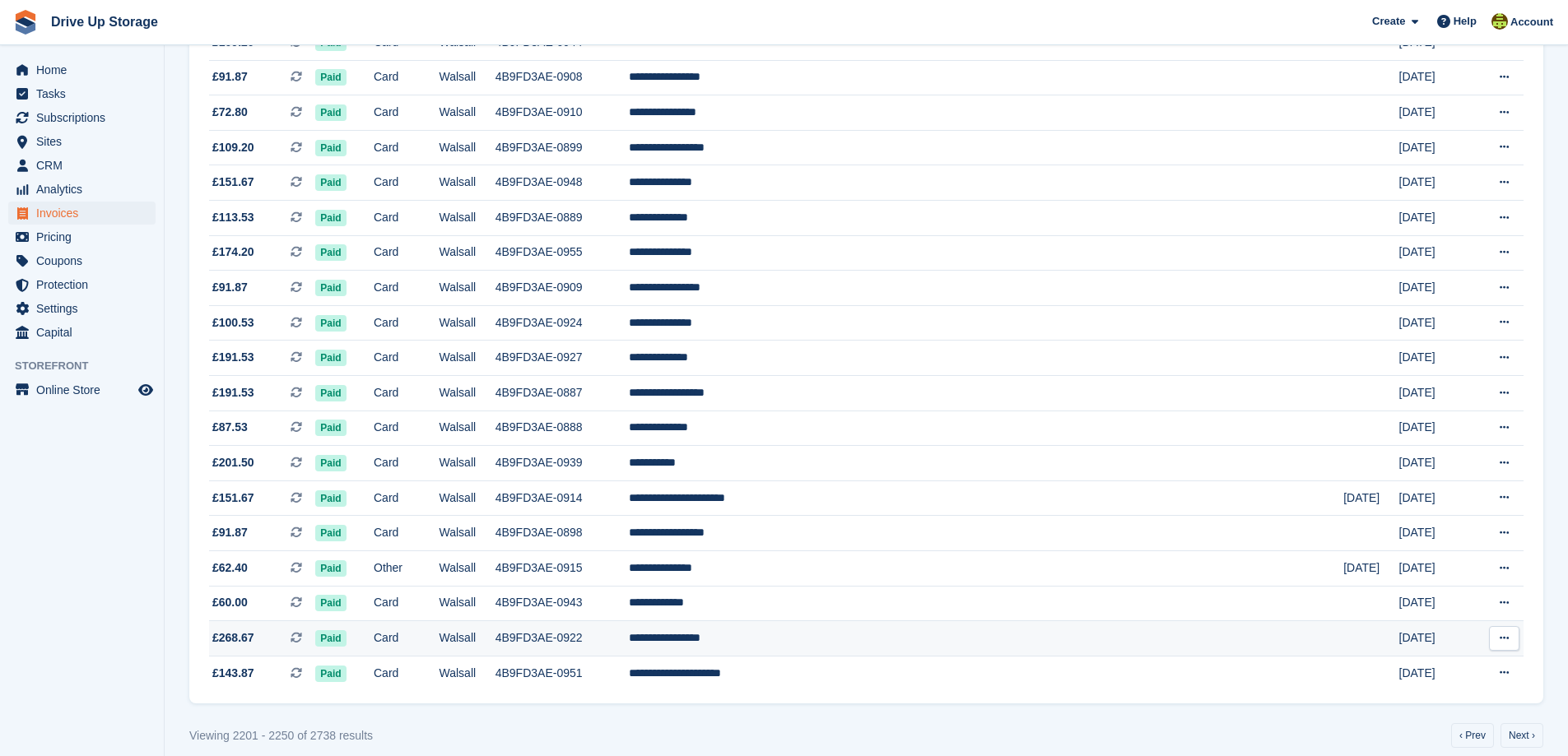
scroll to position [1353, 0]
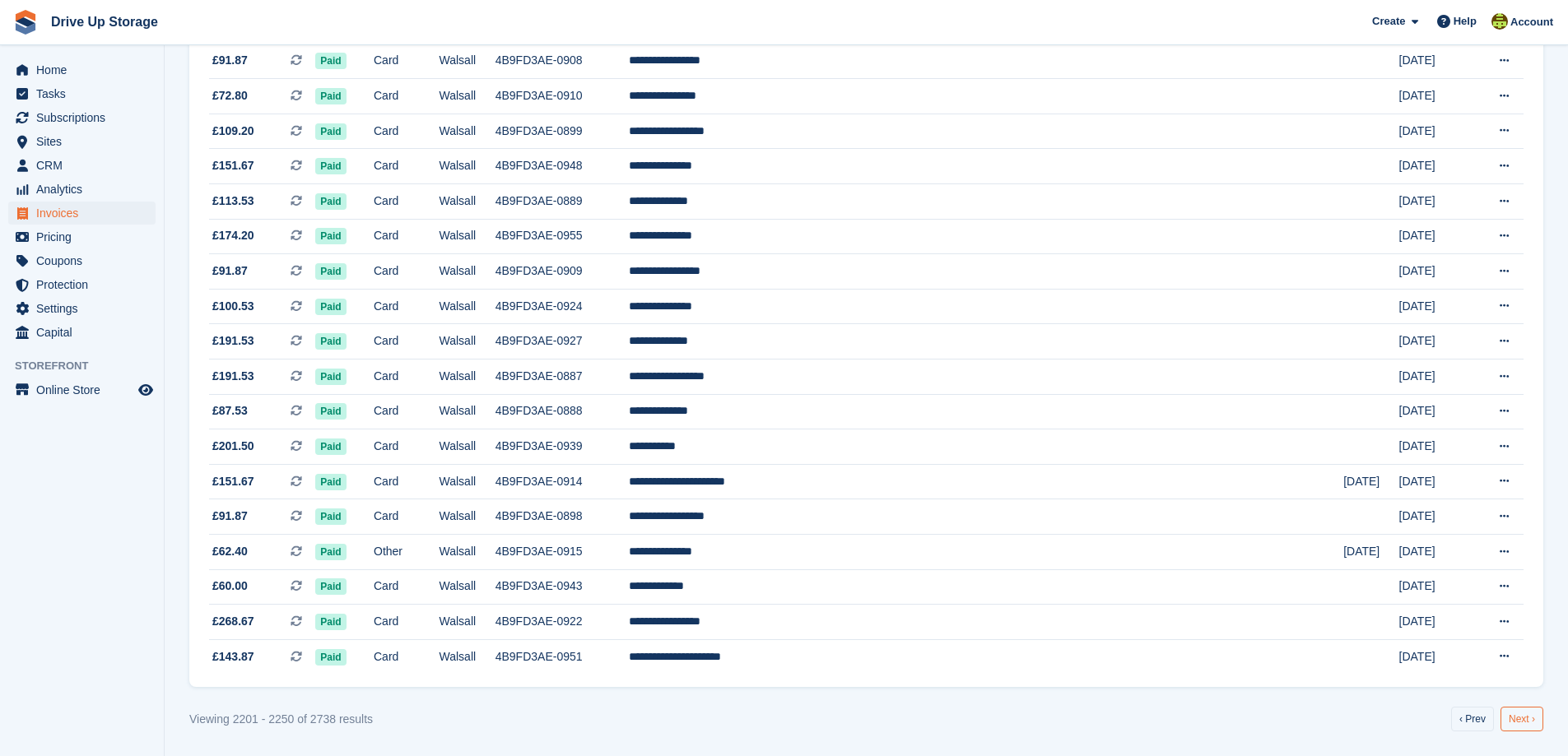
click at [1520, 719] on link "Next ›" at bounding box center [1522, 719] width 43 height 24
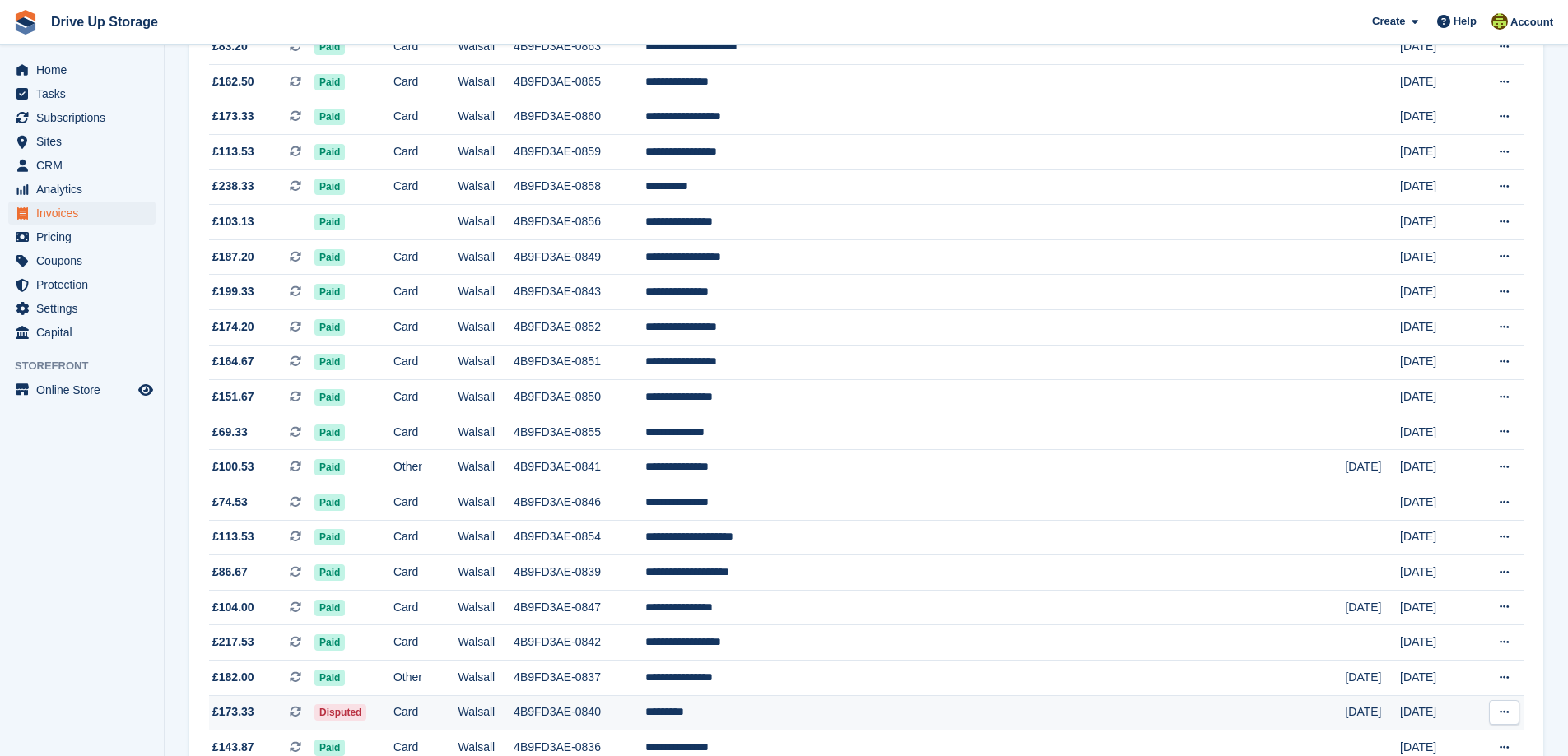
scroll to position [1353, 0]
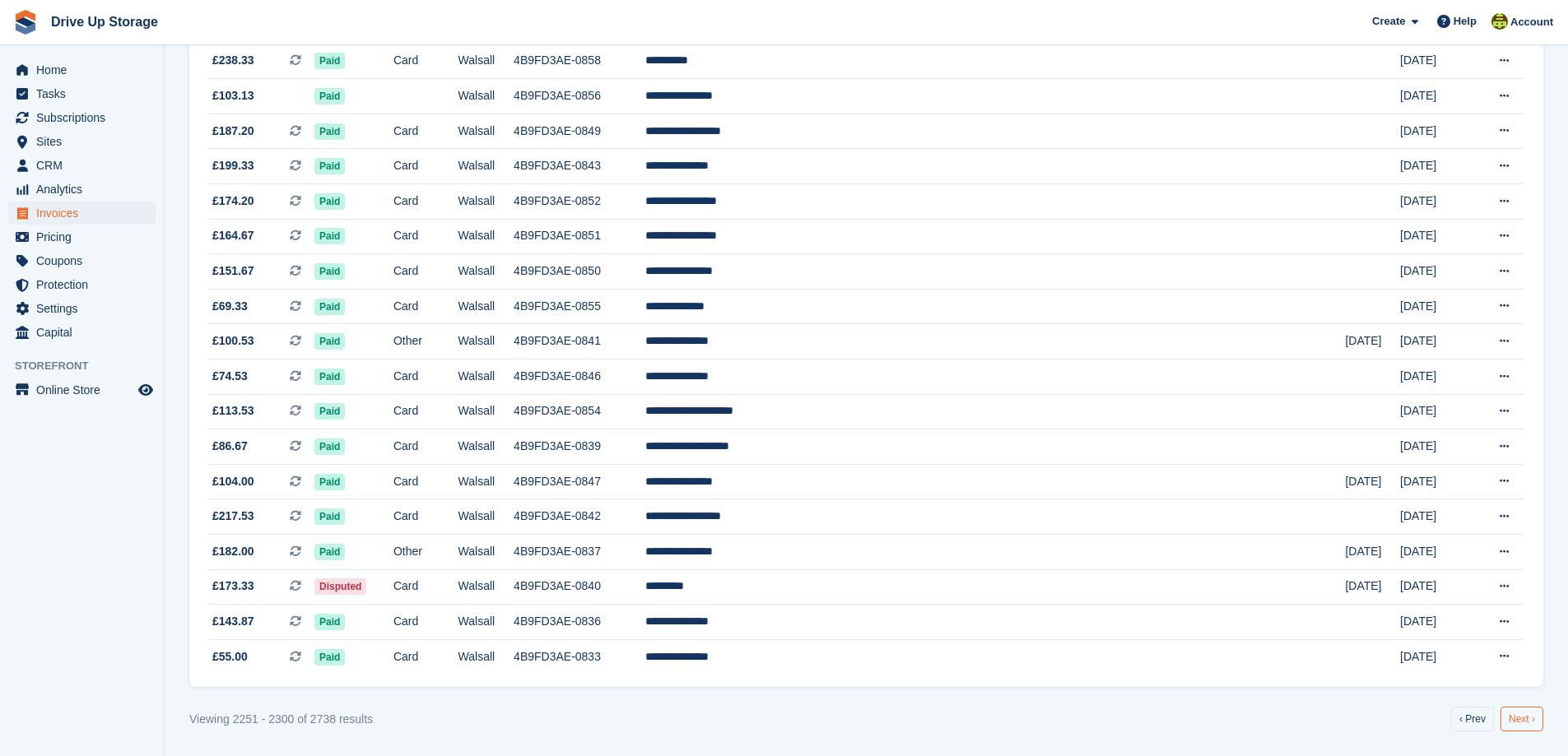
click at [1516, 719] on link "Next ›" at bounding box center [1522, 719] width 43 height 24
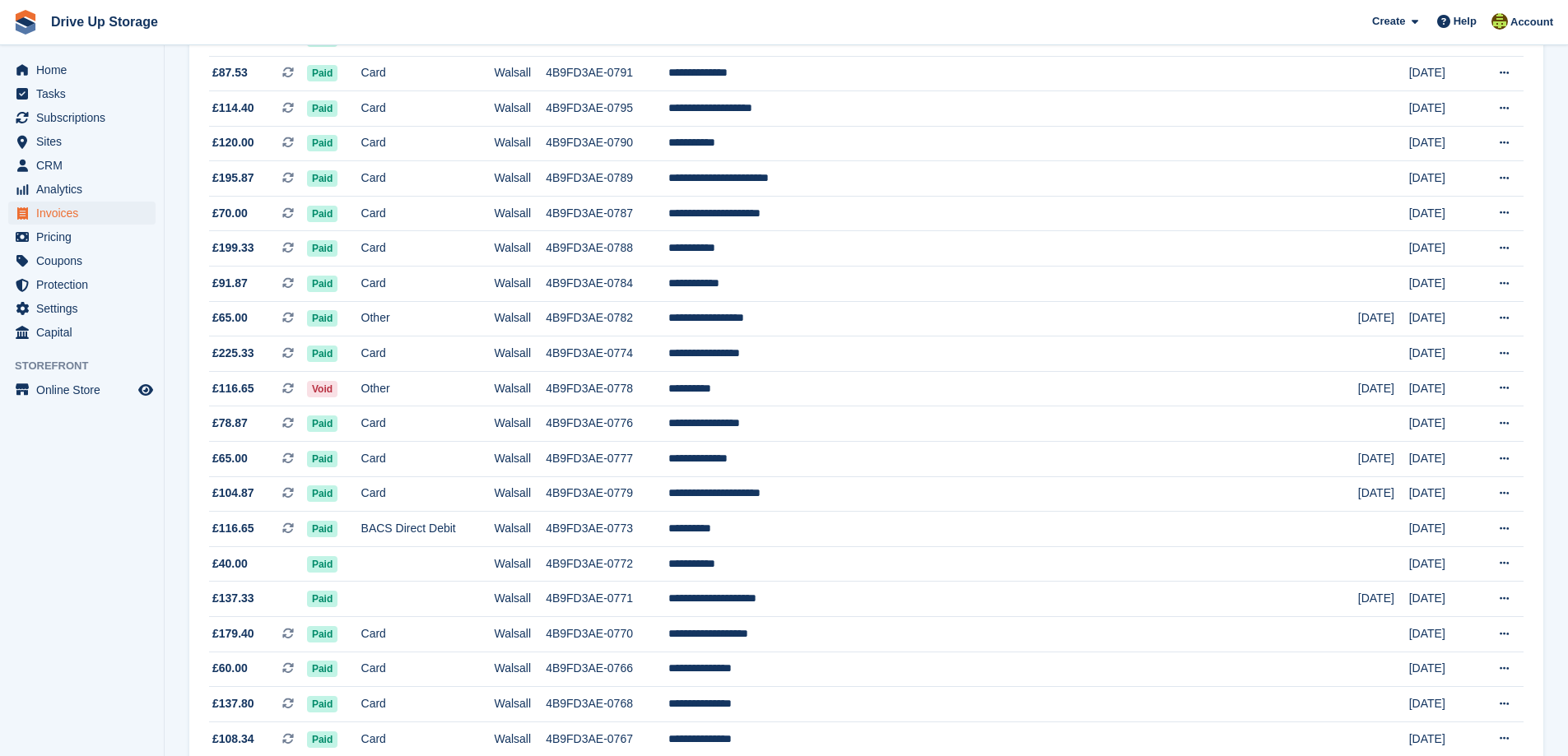
scroll to position [1353, 0]
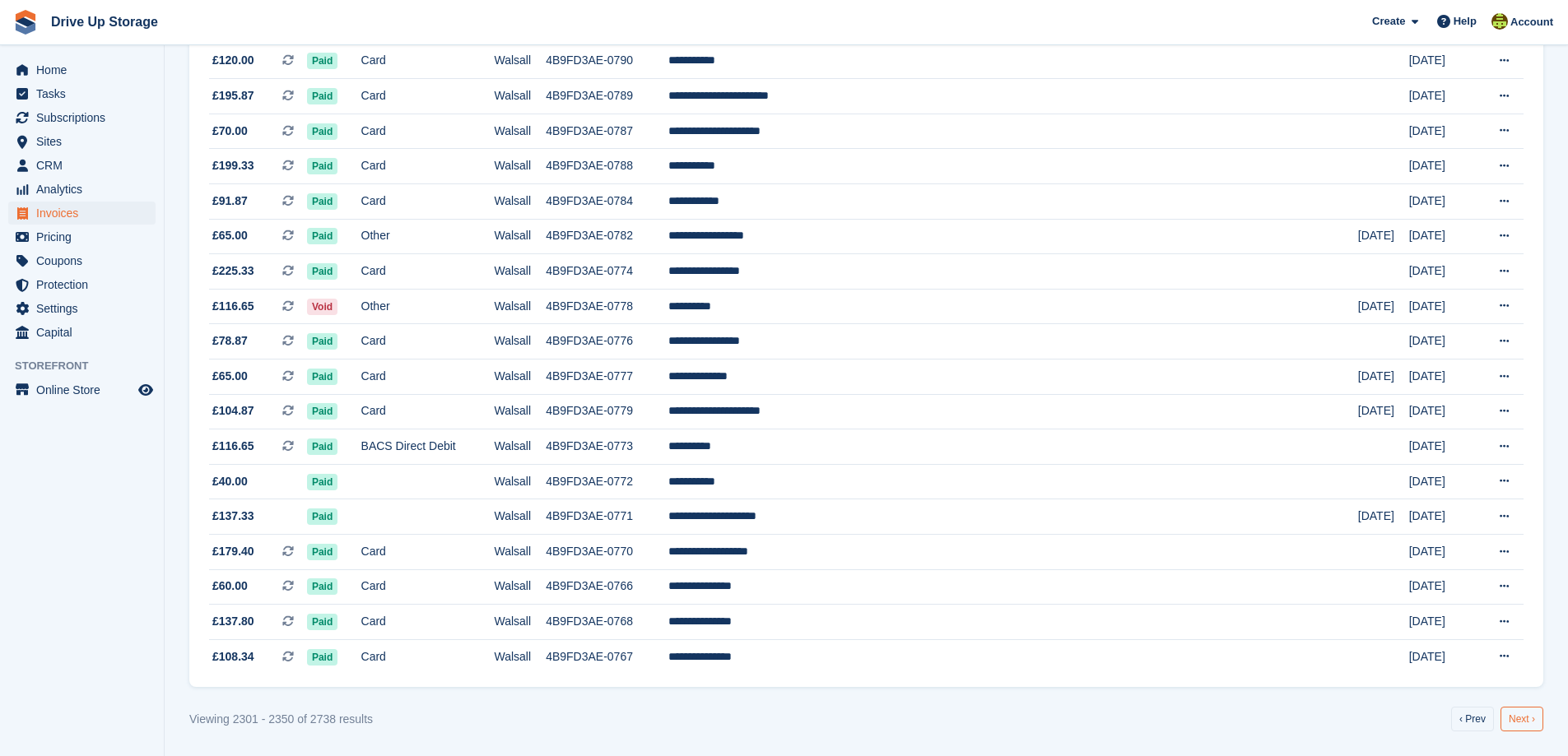
click at [1520, 715] on link "Next ›" at bounding box center [1522, 719] width 43 height 24
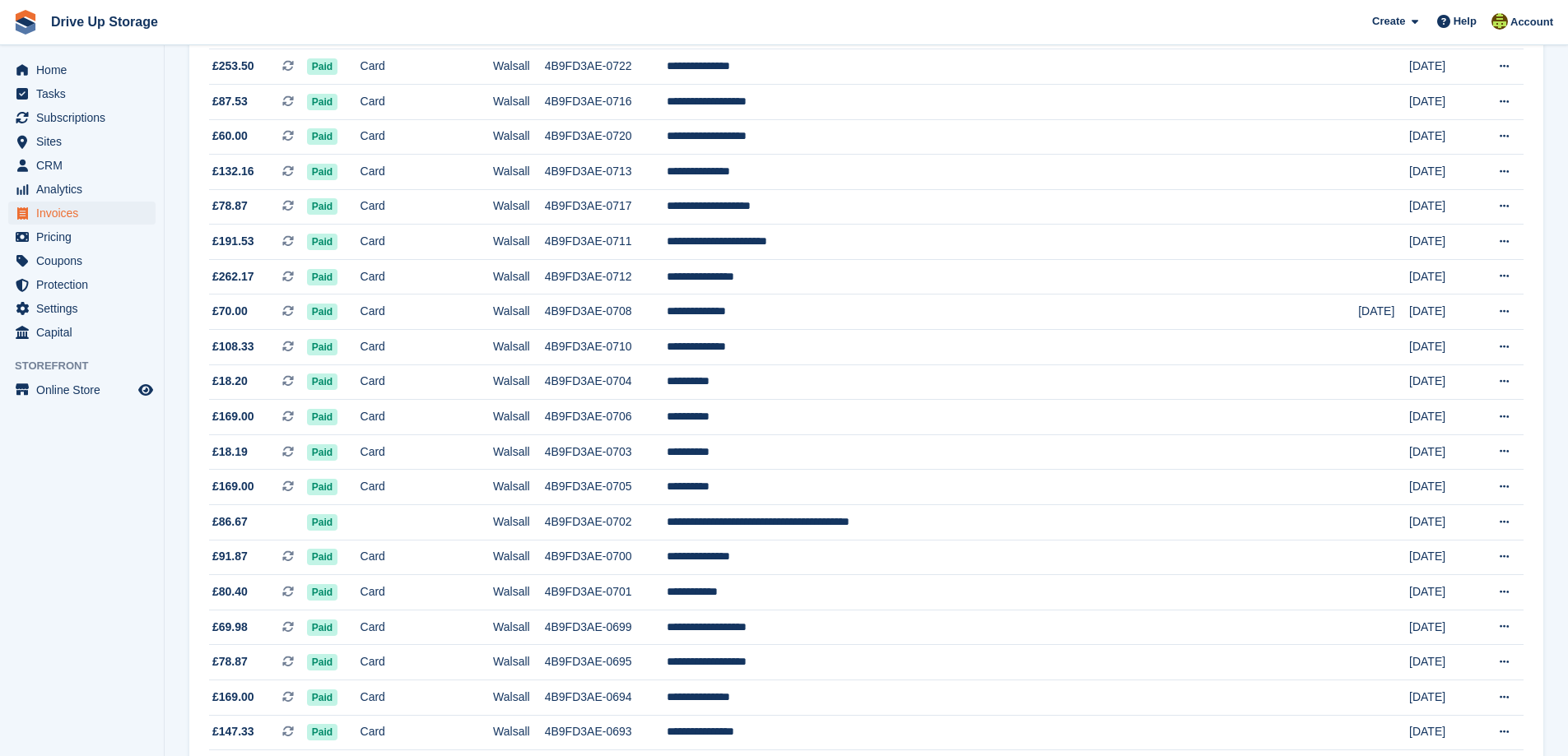
scroll to position [1353, 0]
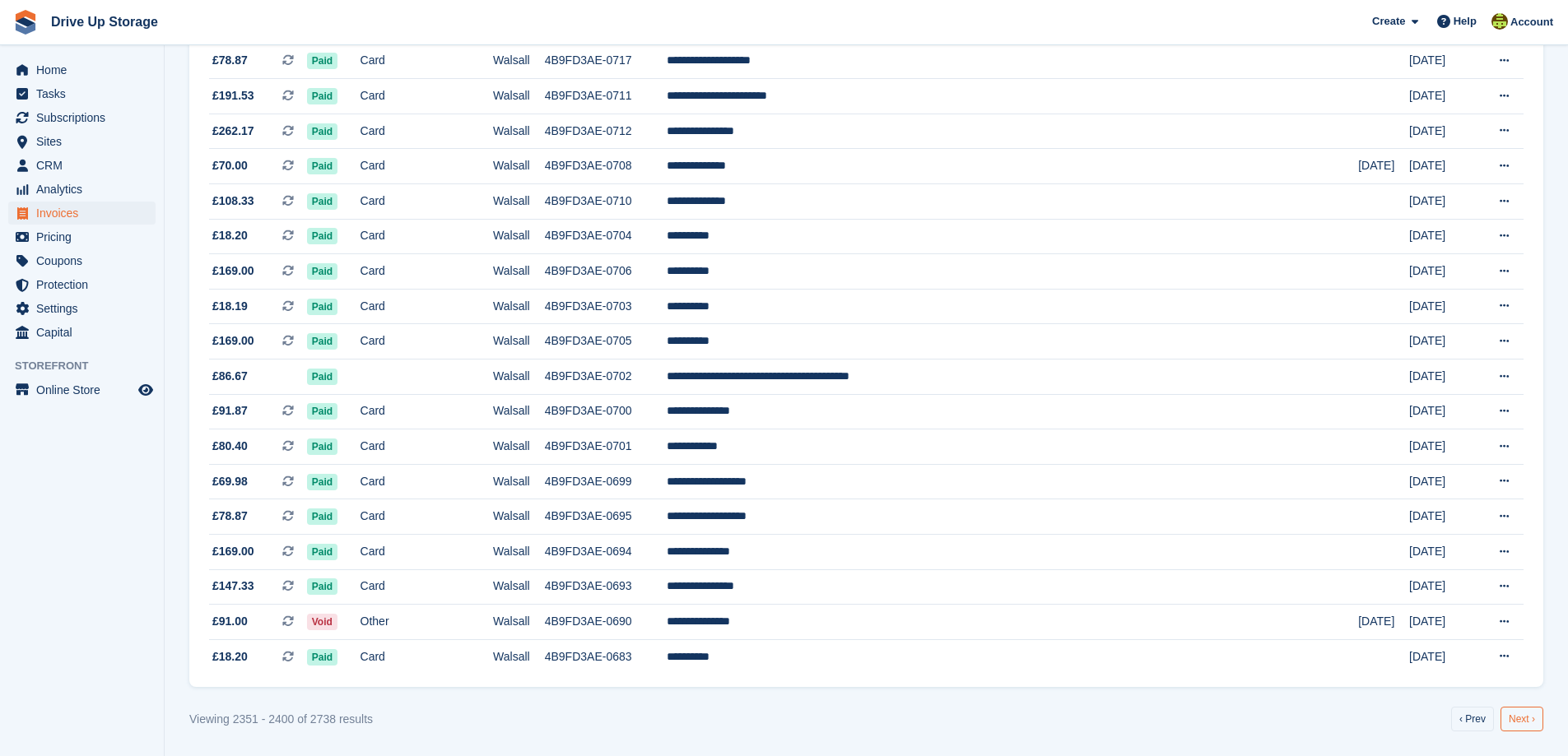
click at [1515, 724] on link "Next ›" at bounding box center [1522, 719] width 43 height 24
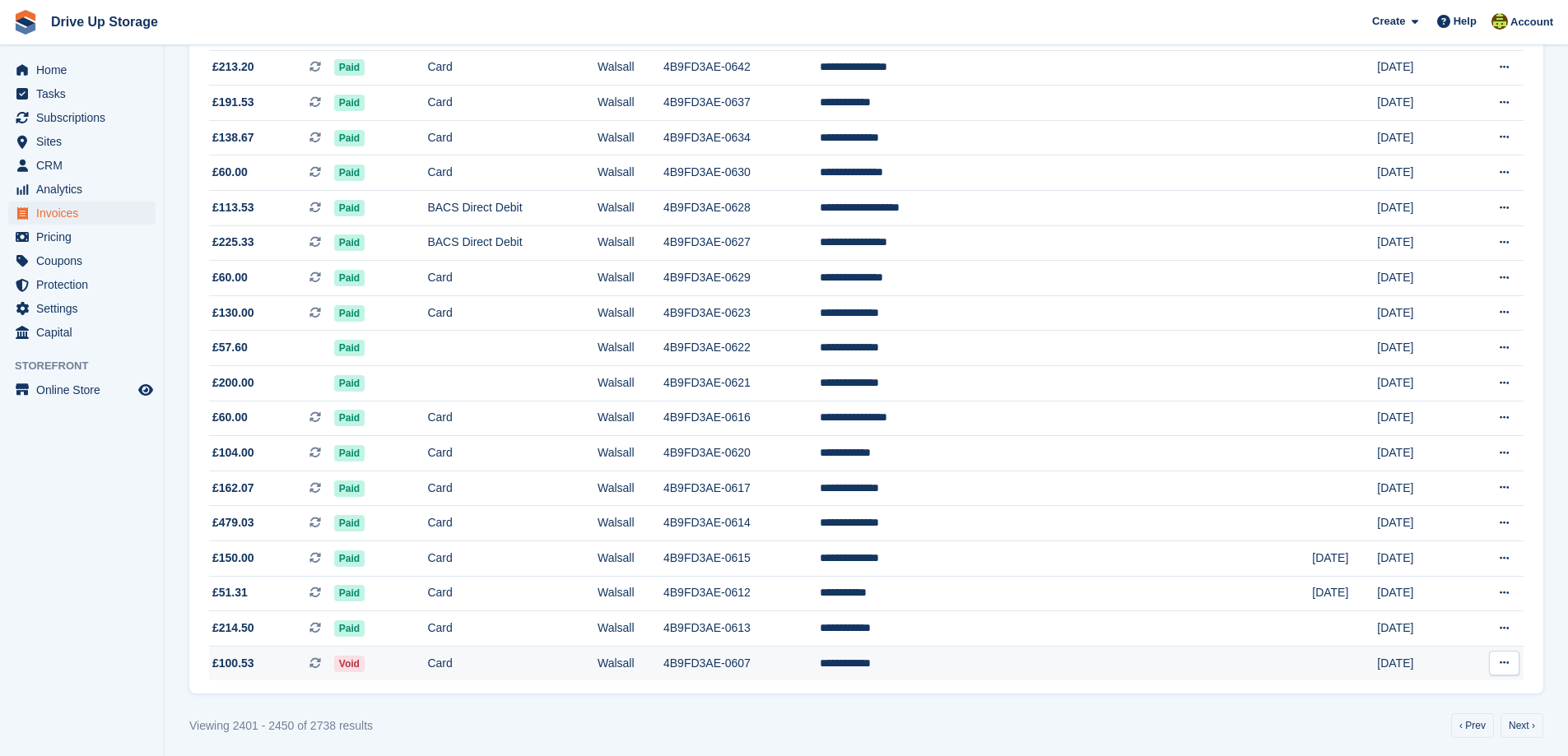
scroll to position [1353, 0]
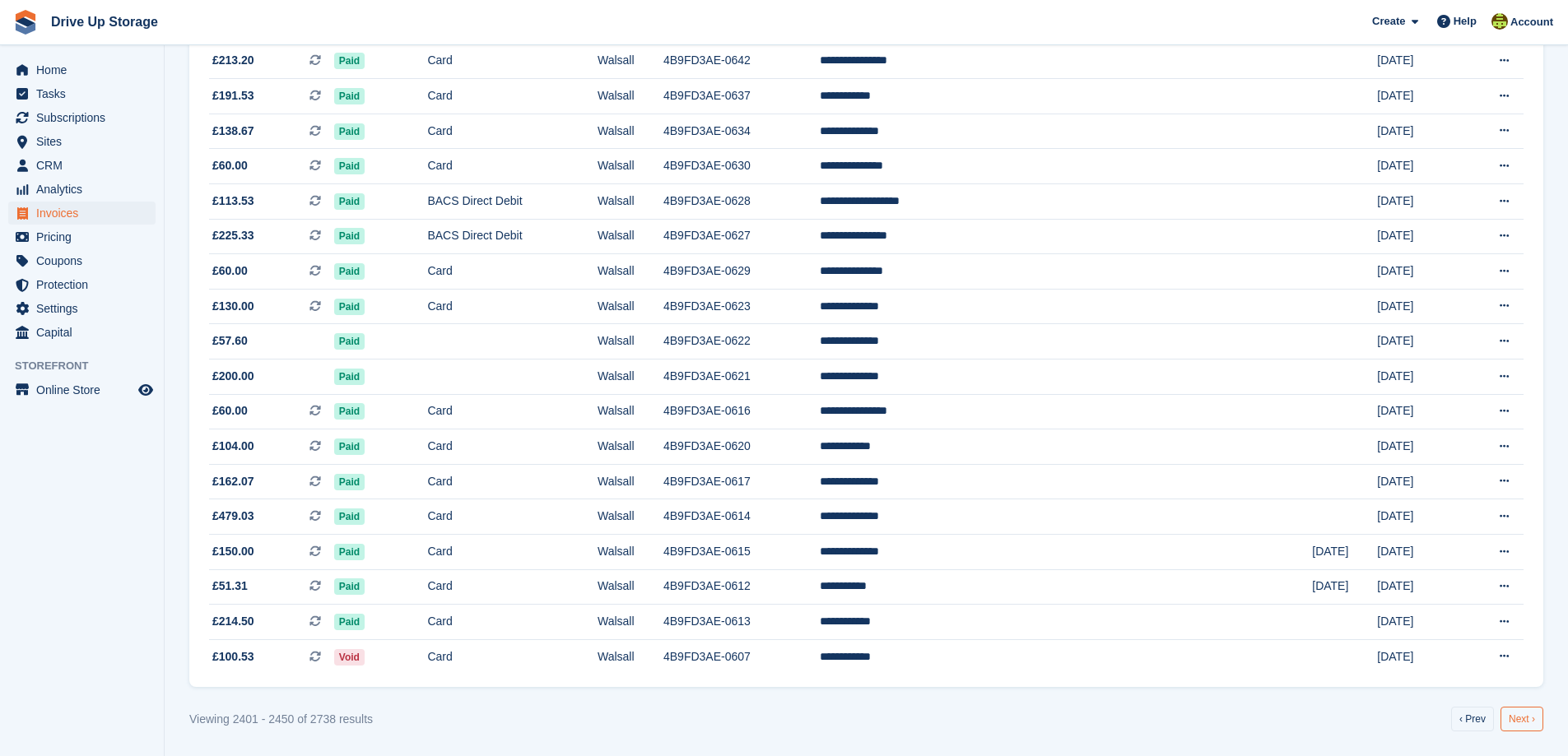
click at [1514, 717] on link "Next ›" at bounding box center [1522, 719] width 43 height 24
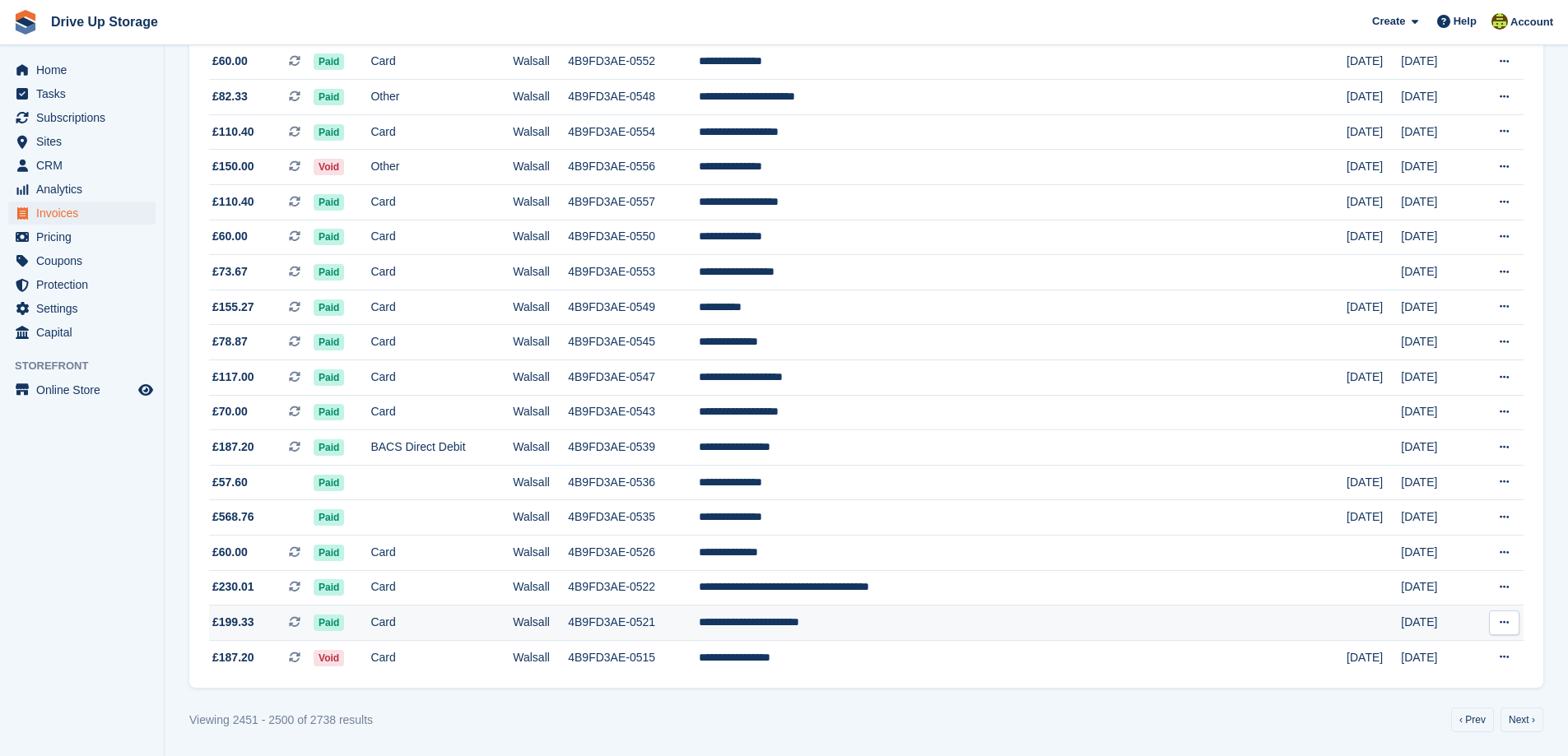
scroll to position [1353, 0]
click at [1518, 720] on link "Next ›" at bounding box center [1522, 719] width 43 height 24
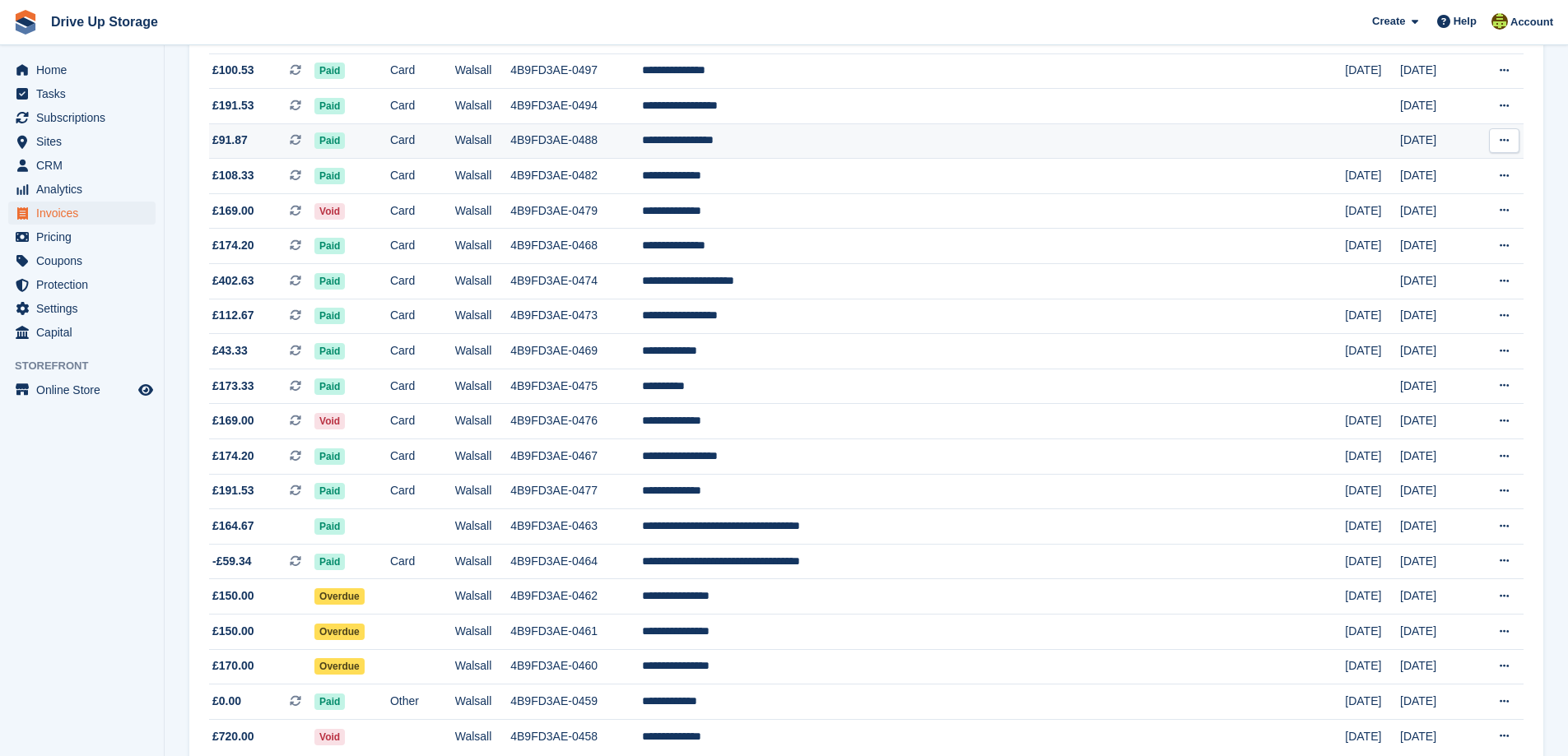
scroll to position [1353, 0]
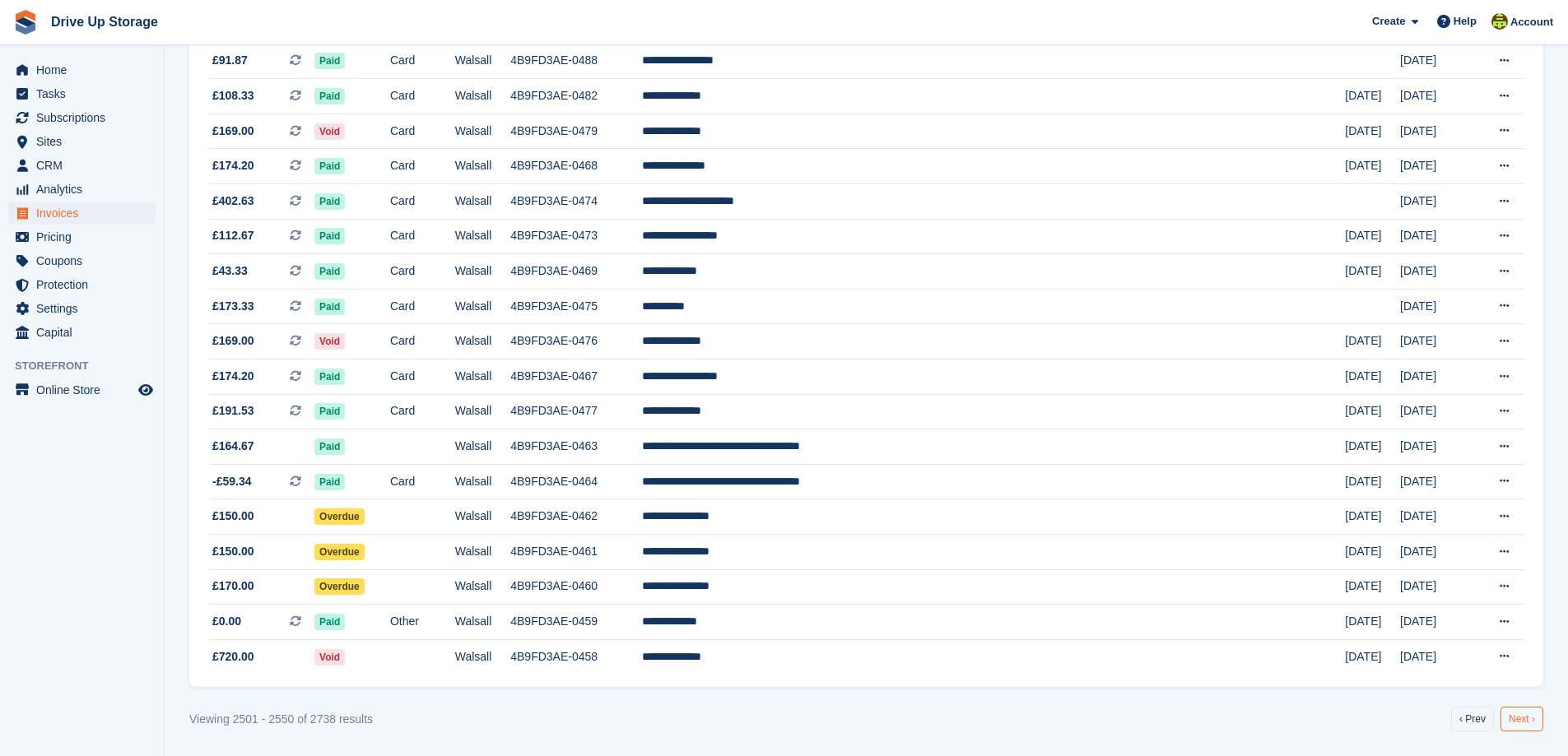
click at [1525, 719] on link "Next ›" at bounding box center [1522, 719] width 43 height 24
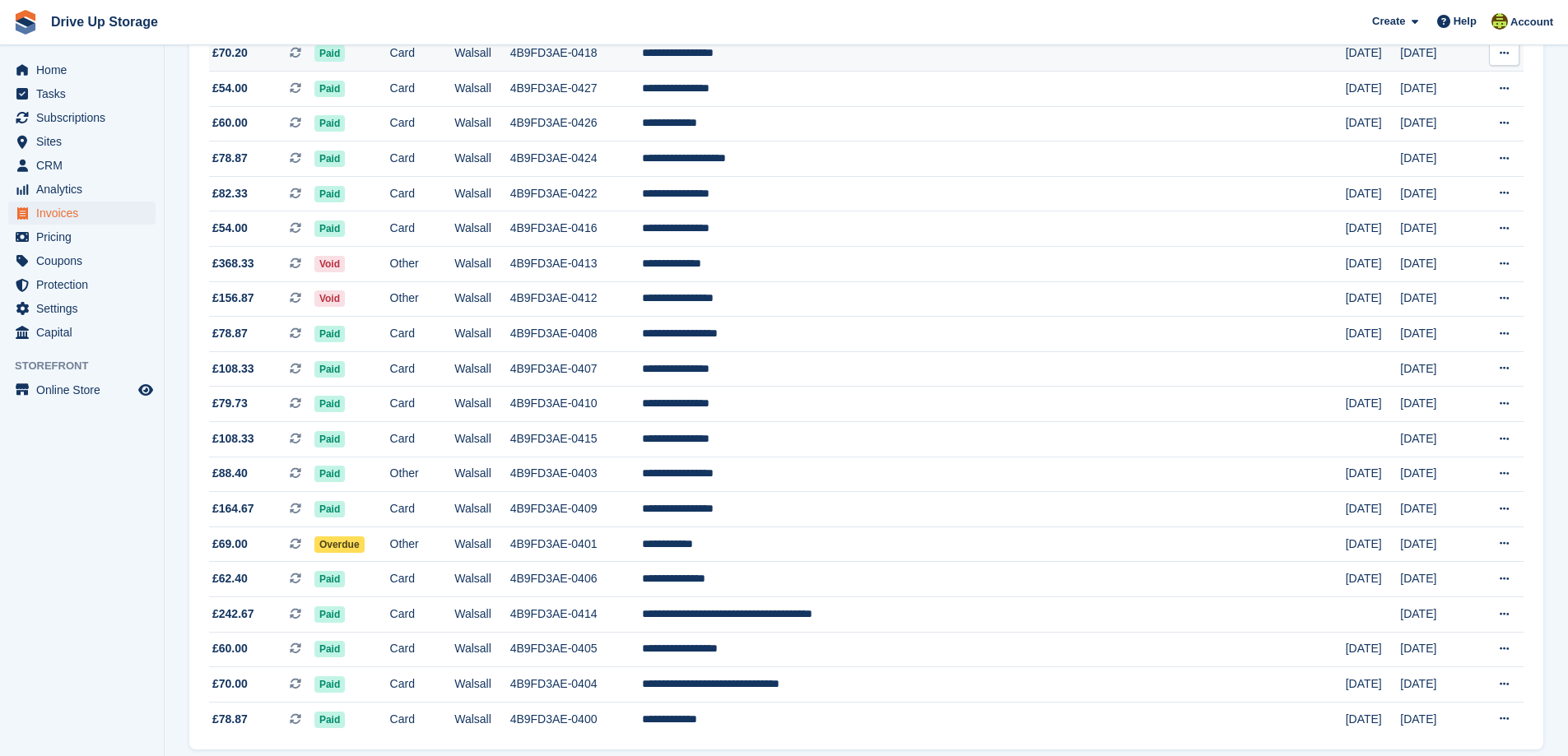
scroll to position [1353, 0]
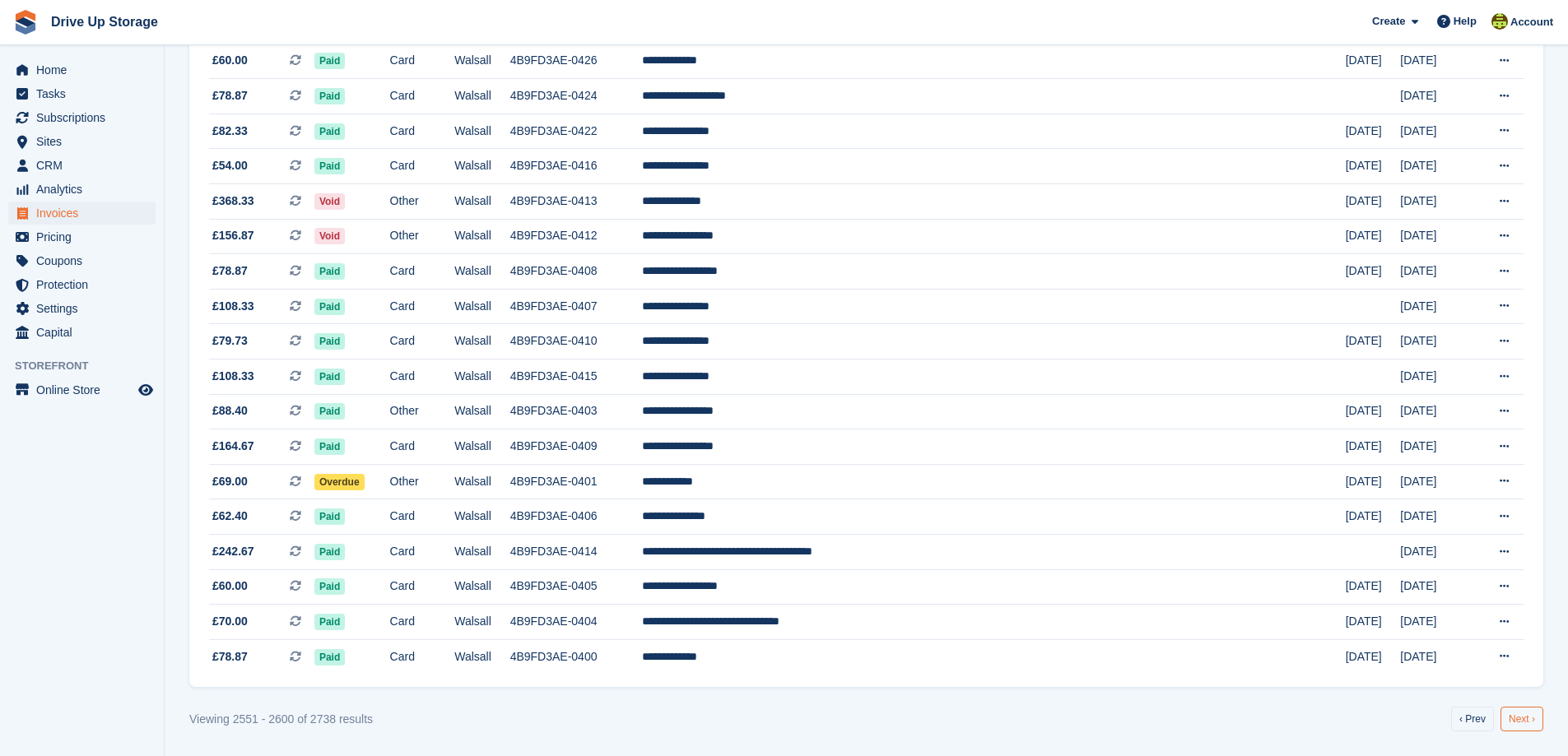
click at [1518, 714] on link "Next ›" at bounding box center [1522, 719] width 43 height 24
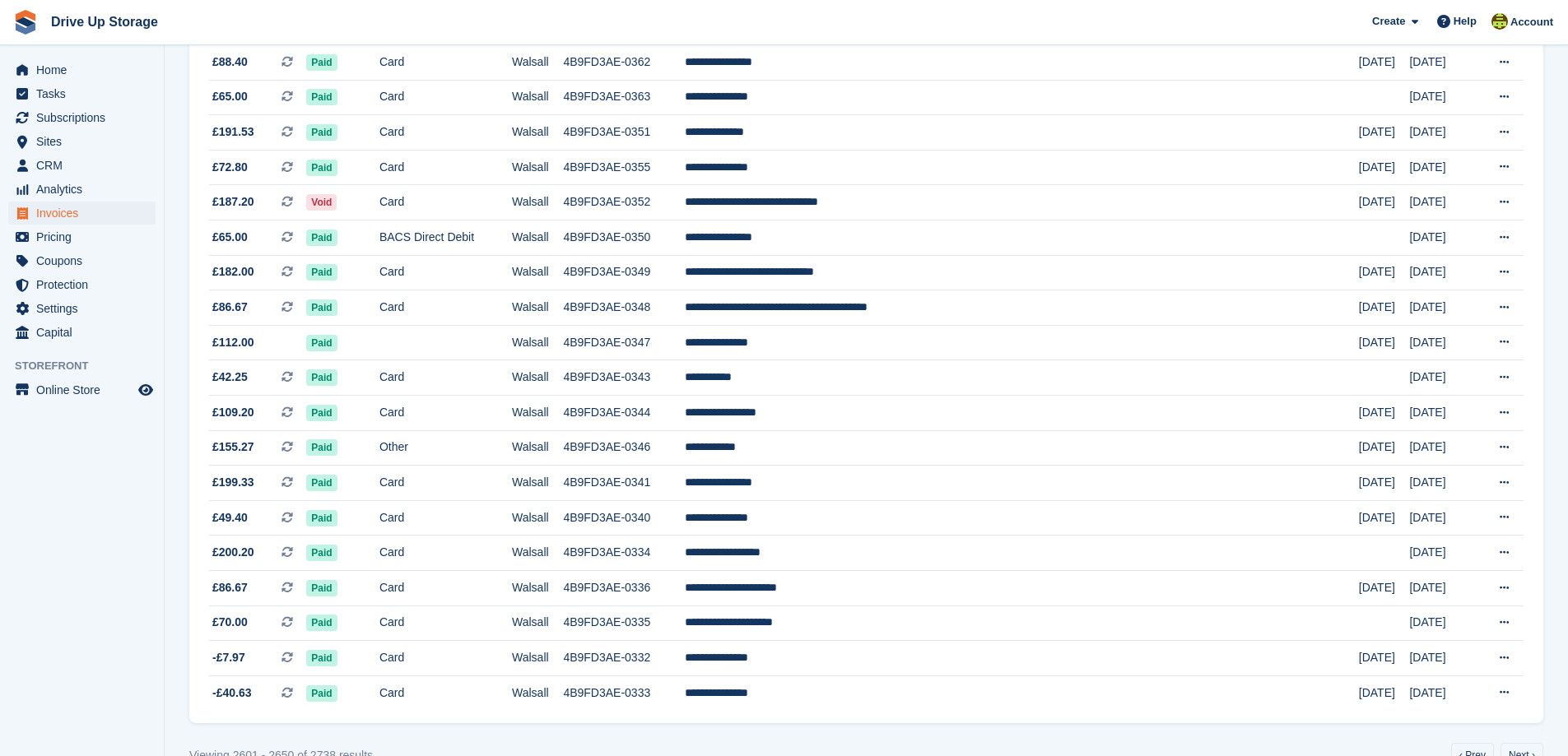
scroll to position [1353, 0]
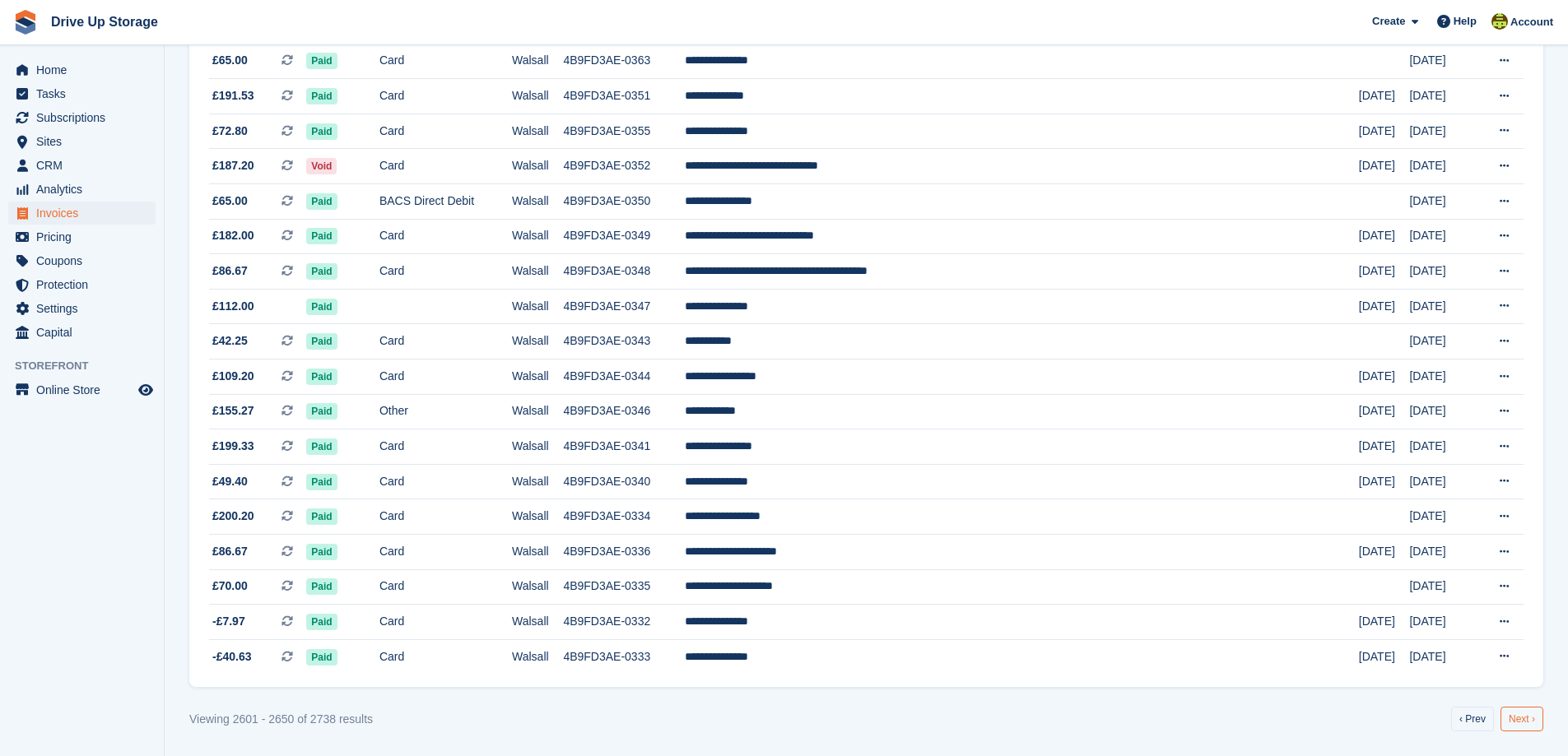
click at [1524, 720] on link "Next ›" at bounding box center [1522, 719] width 43 height 24
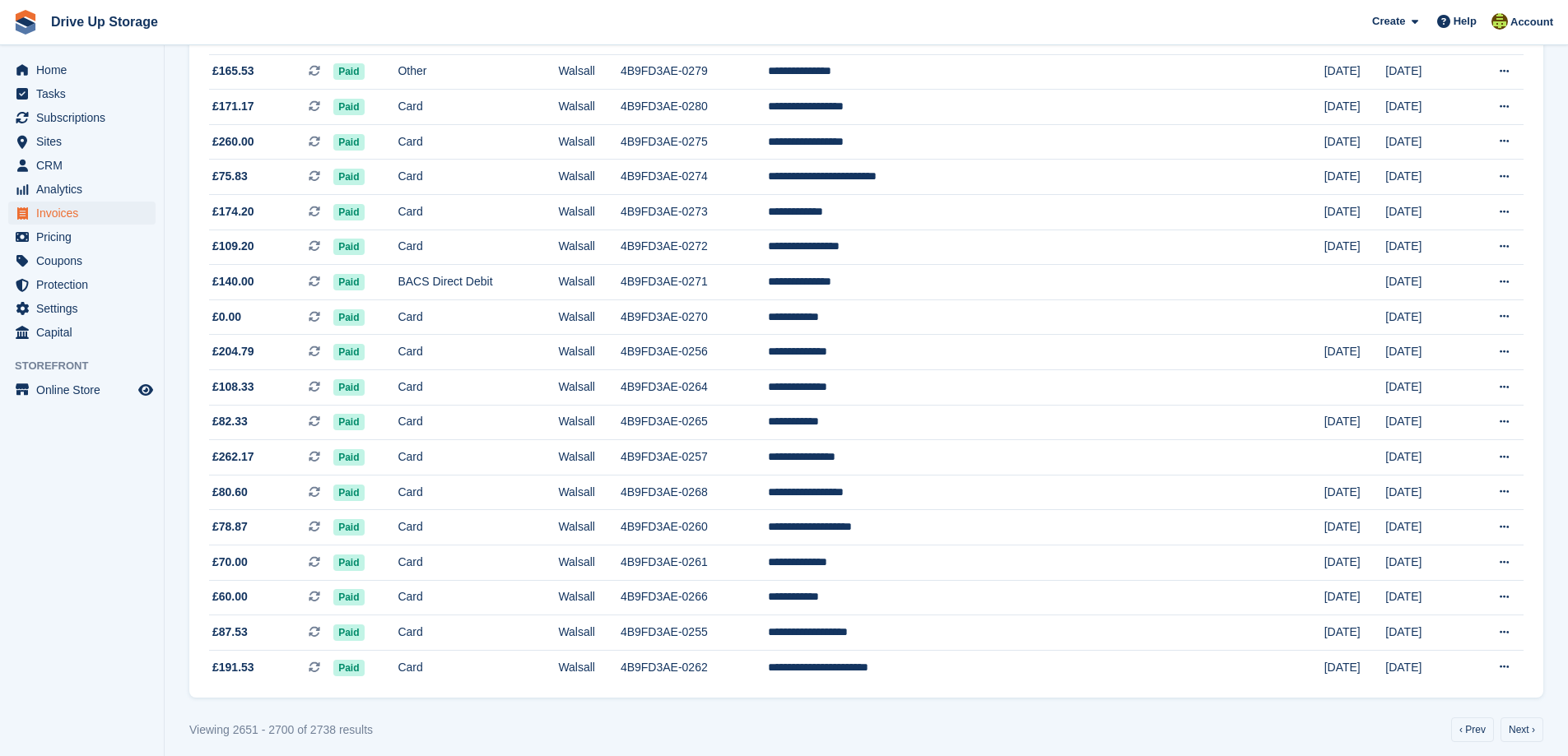
scroll to position [1353, 0]
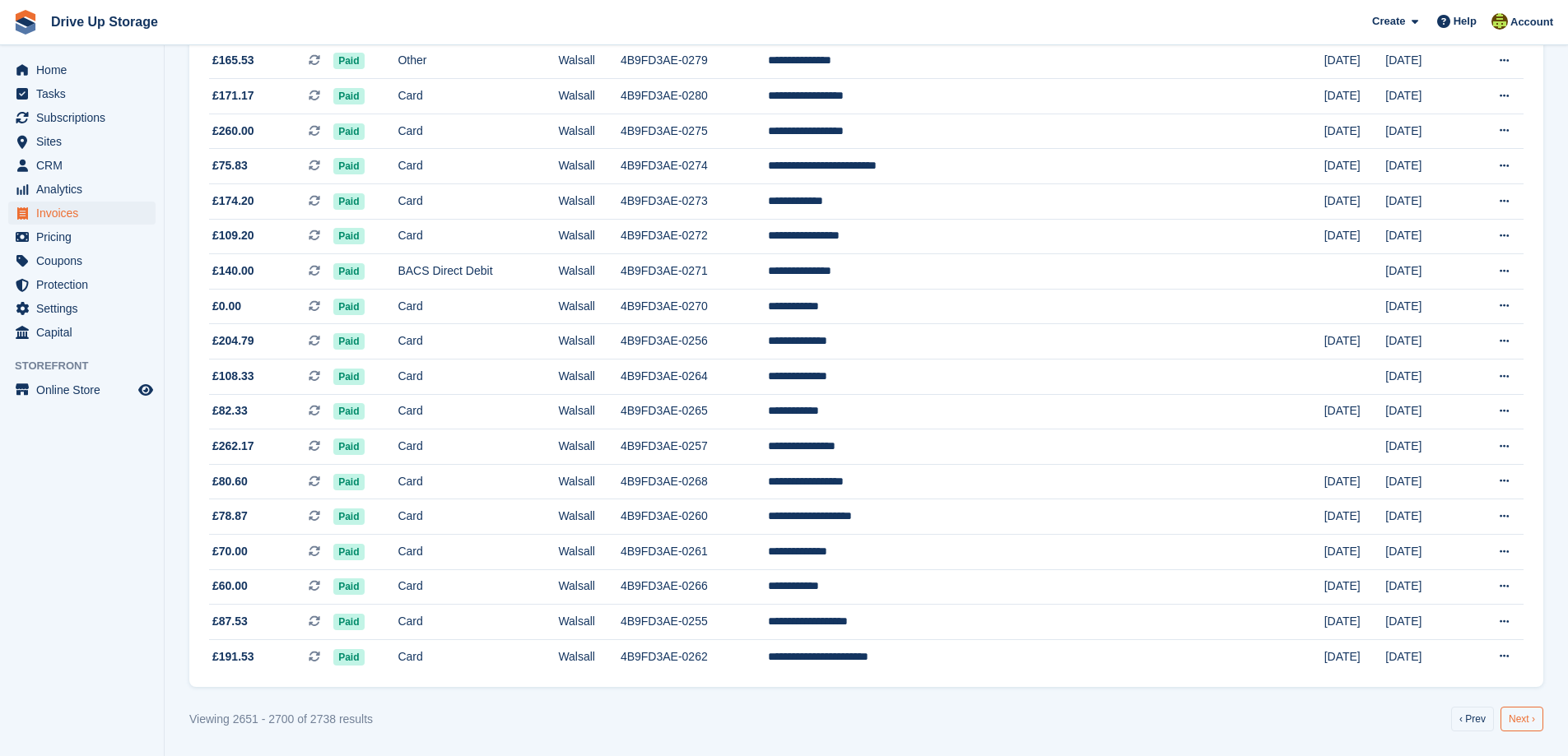
click at [1518, 720] on link "Next ›" at bounding box center [1522, 719] width 43 height 24
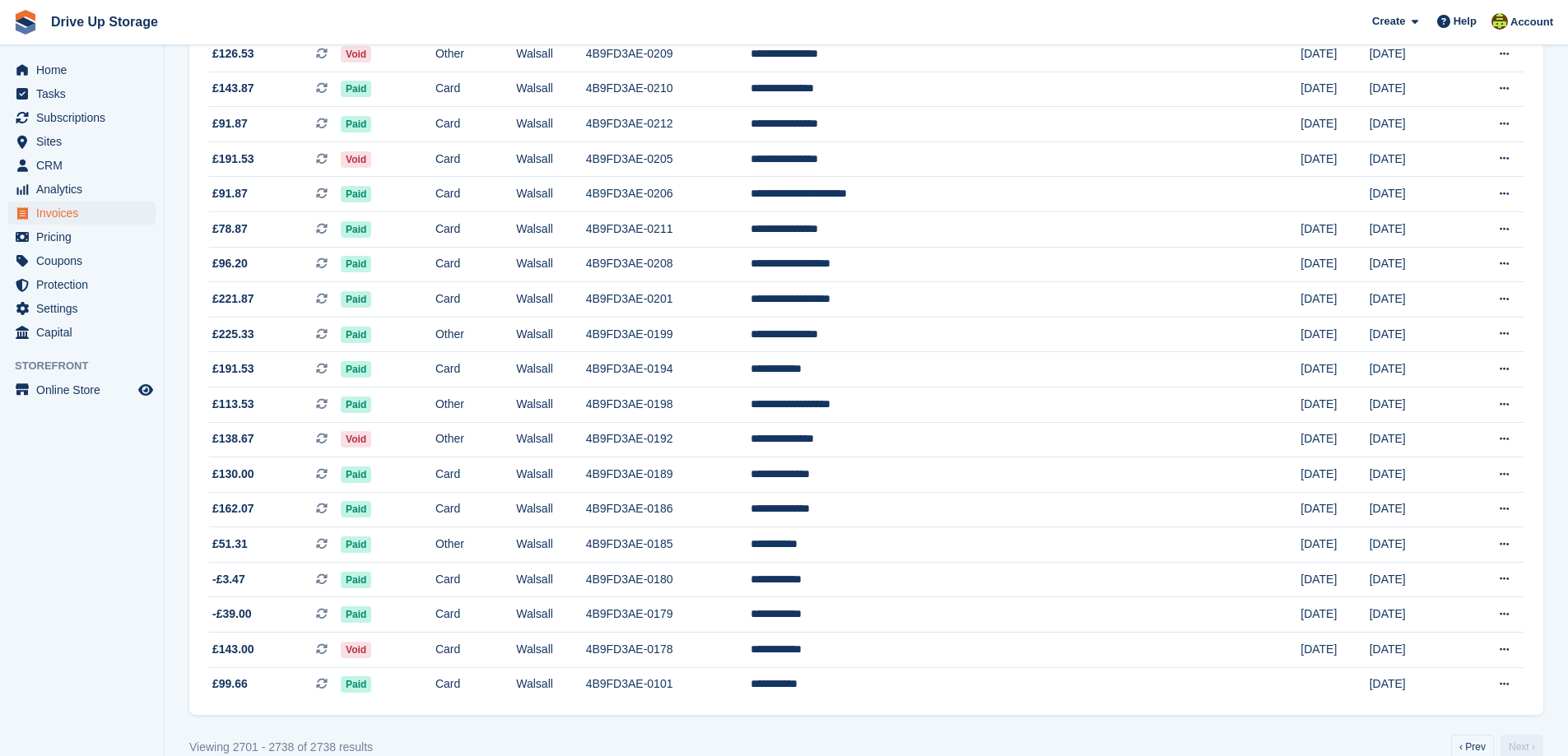
scroll to position [933, 0]
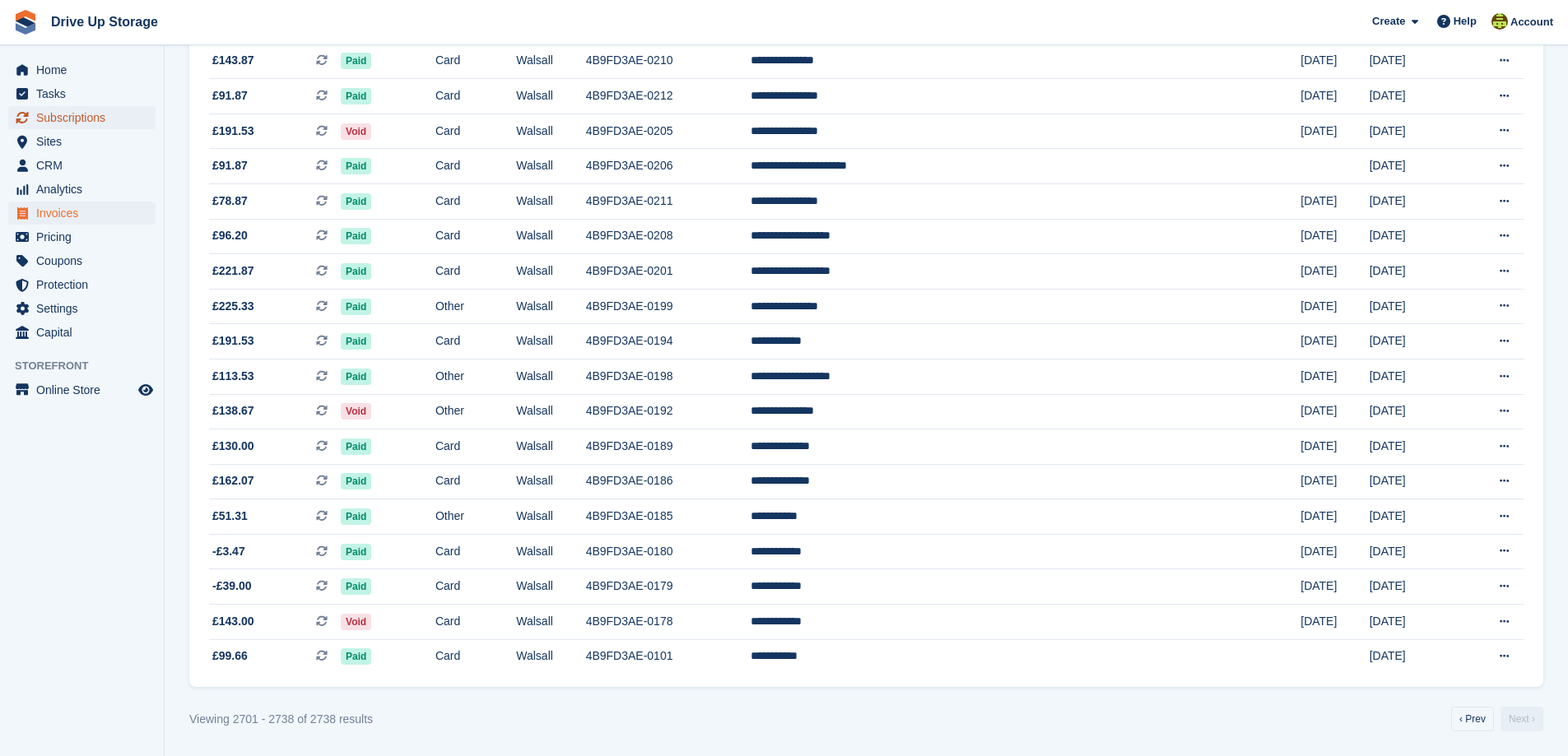
click at [86, 112] on span "Subscriptions" at bounding box center [86, 118] width 99 height 23
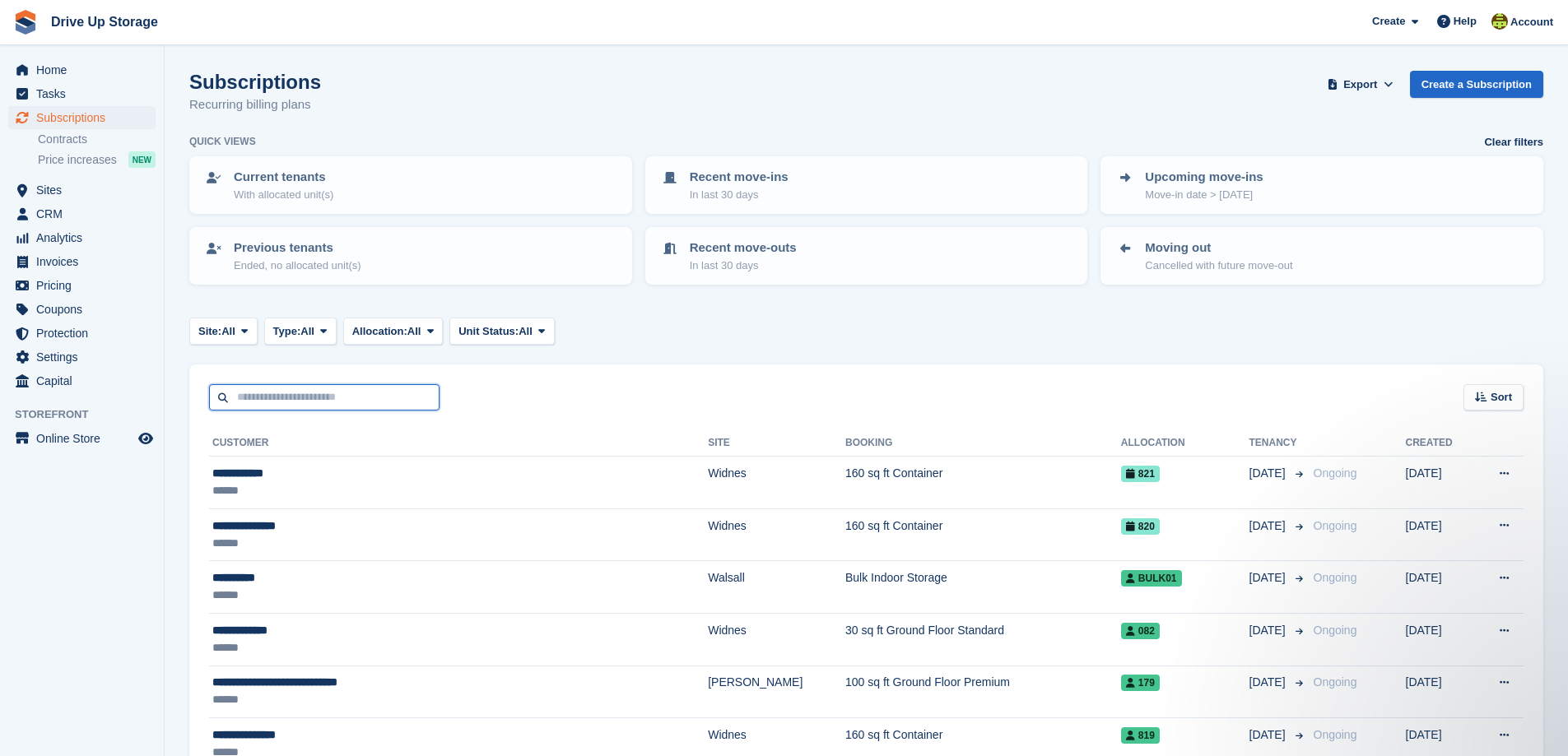
click at [296, 388] on input "text" at bounding box center [324, 397] width 230 height 27
type input "**********"
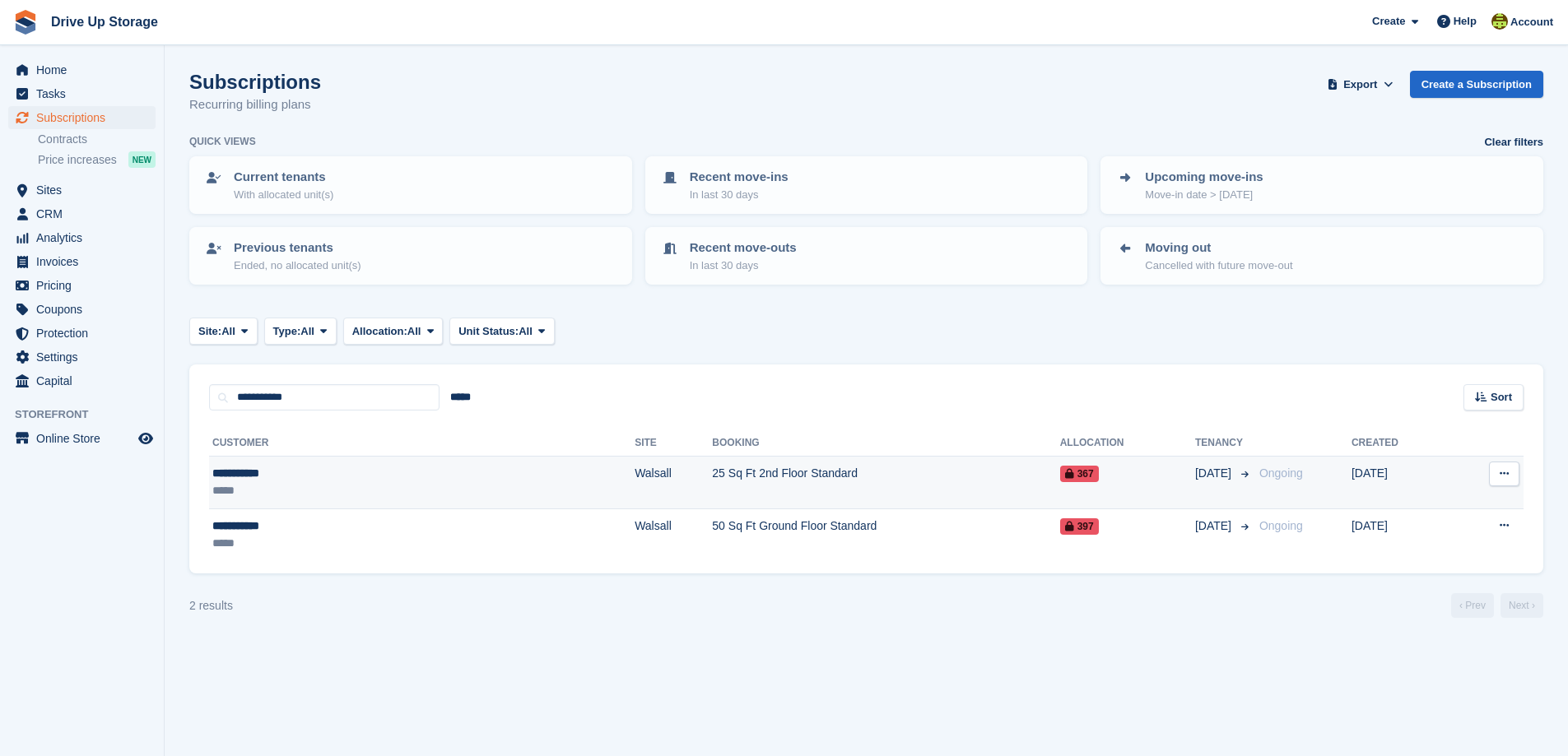
click at [635, 478] on td "Walsall" at bounding box center [673, 483] width 78 height 52
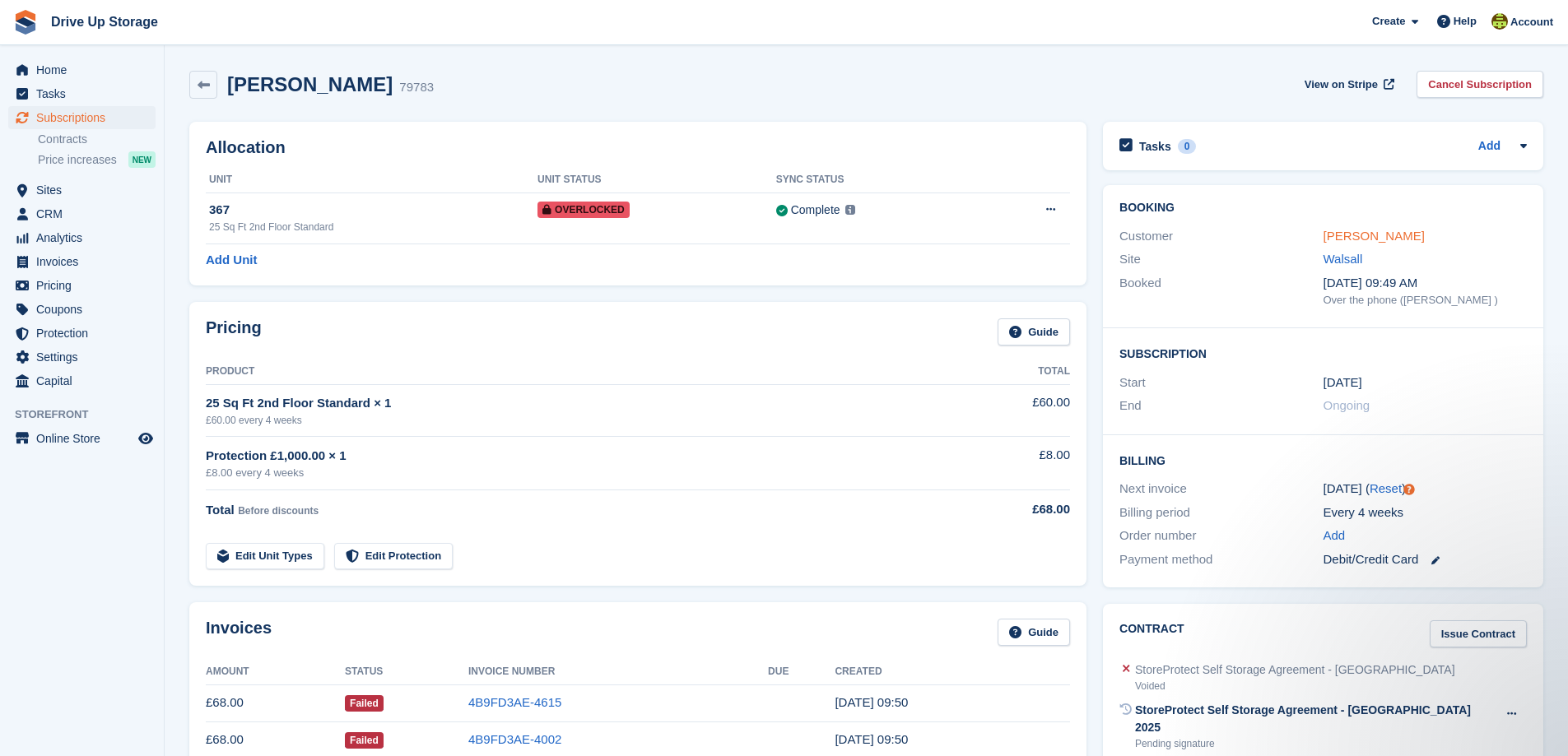
click at [1350, 235] on link "Bobby Singh" at bounding box center [1374, 235] width 101 height 14
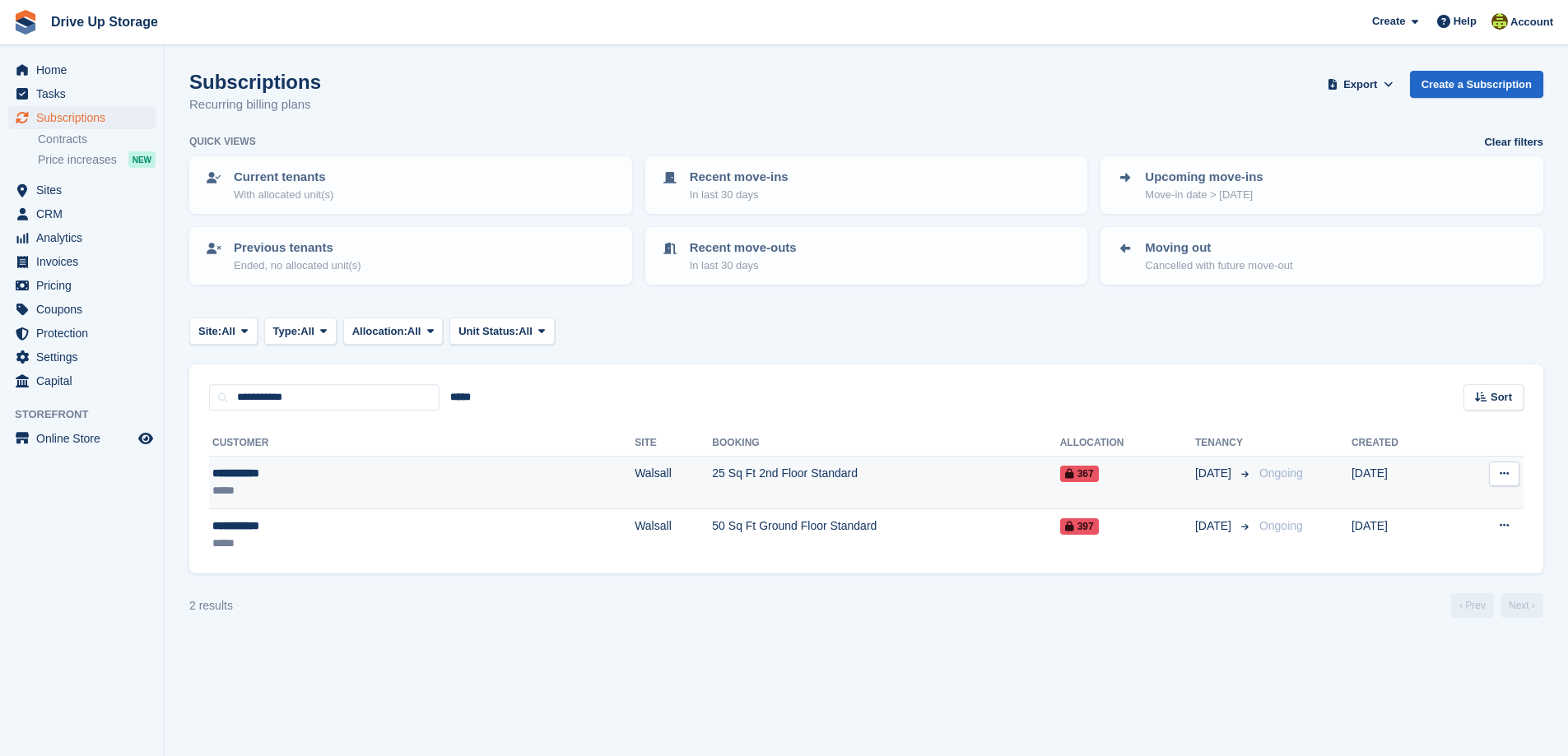
click at [635, 483] on td "Walsall" at bounding box center [673, 483] width 78 height 52
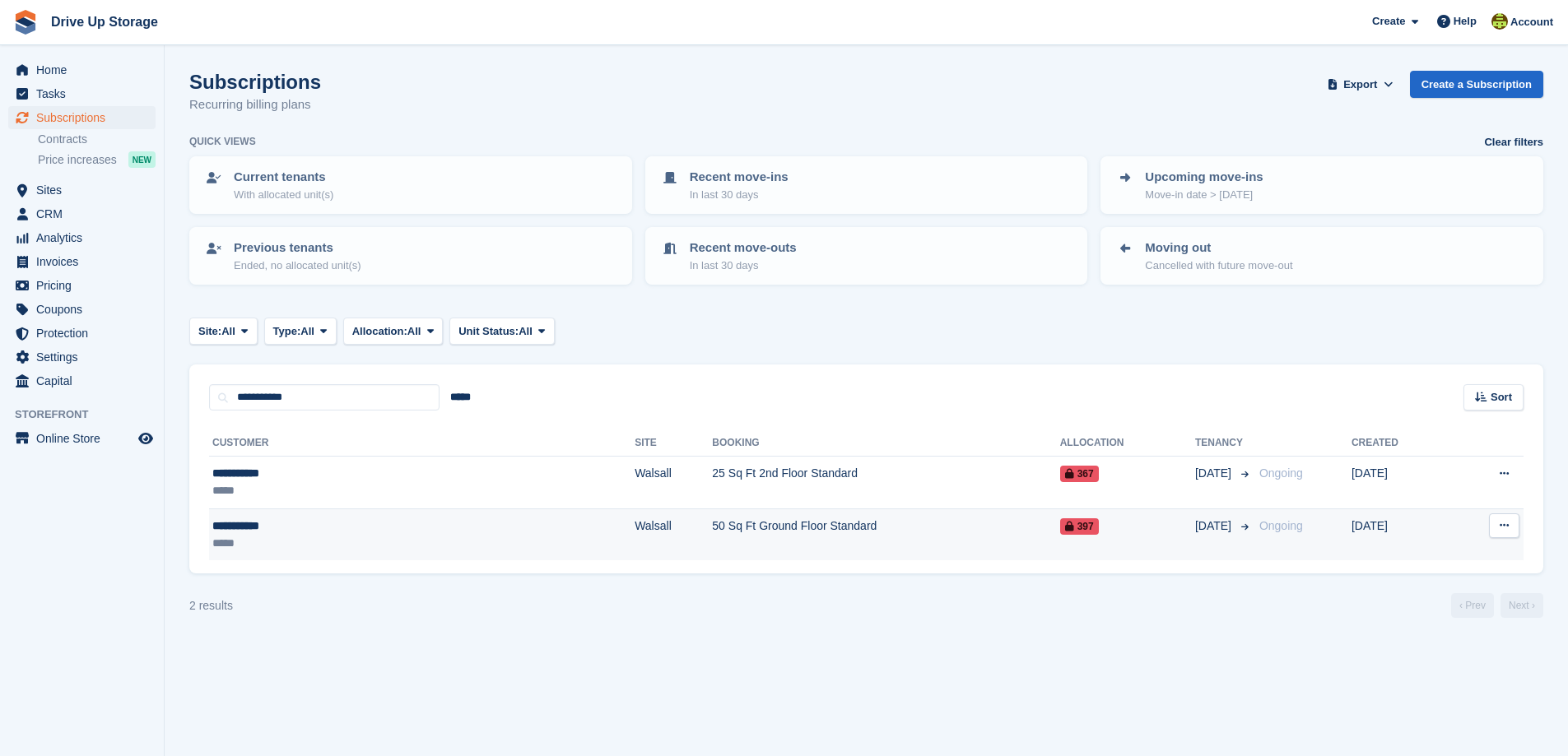
click at [635, 533] on td "Walsall" at bounding box center [673, 534] width 78 height 51
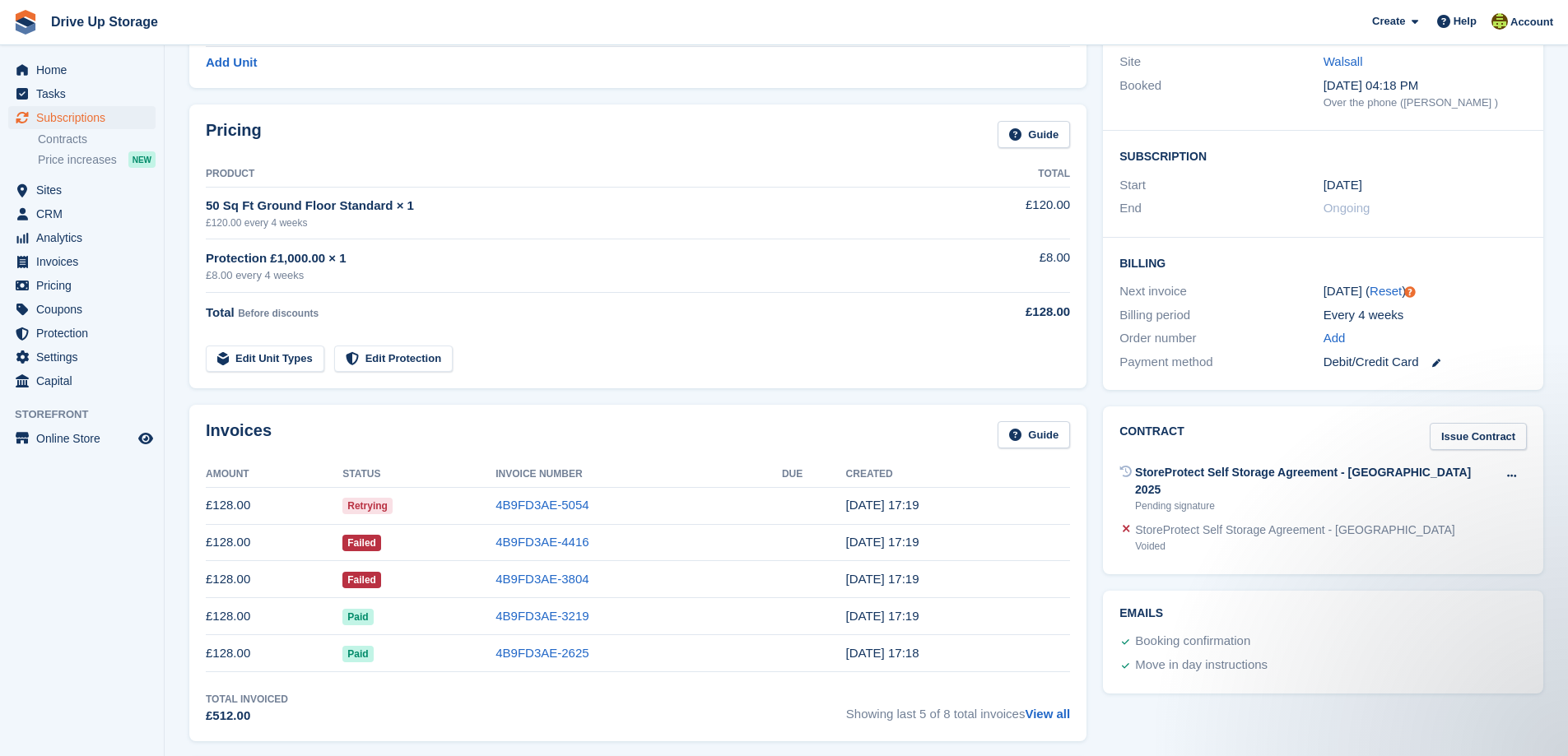
scroll to position [247, 0]
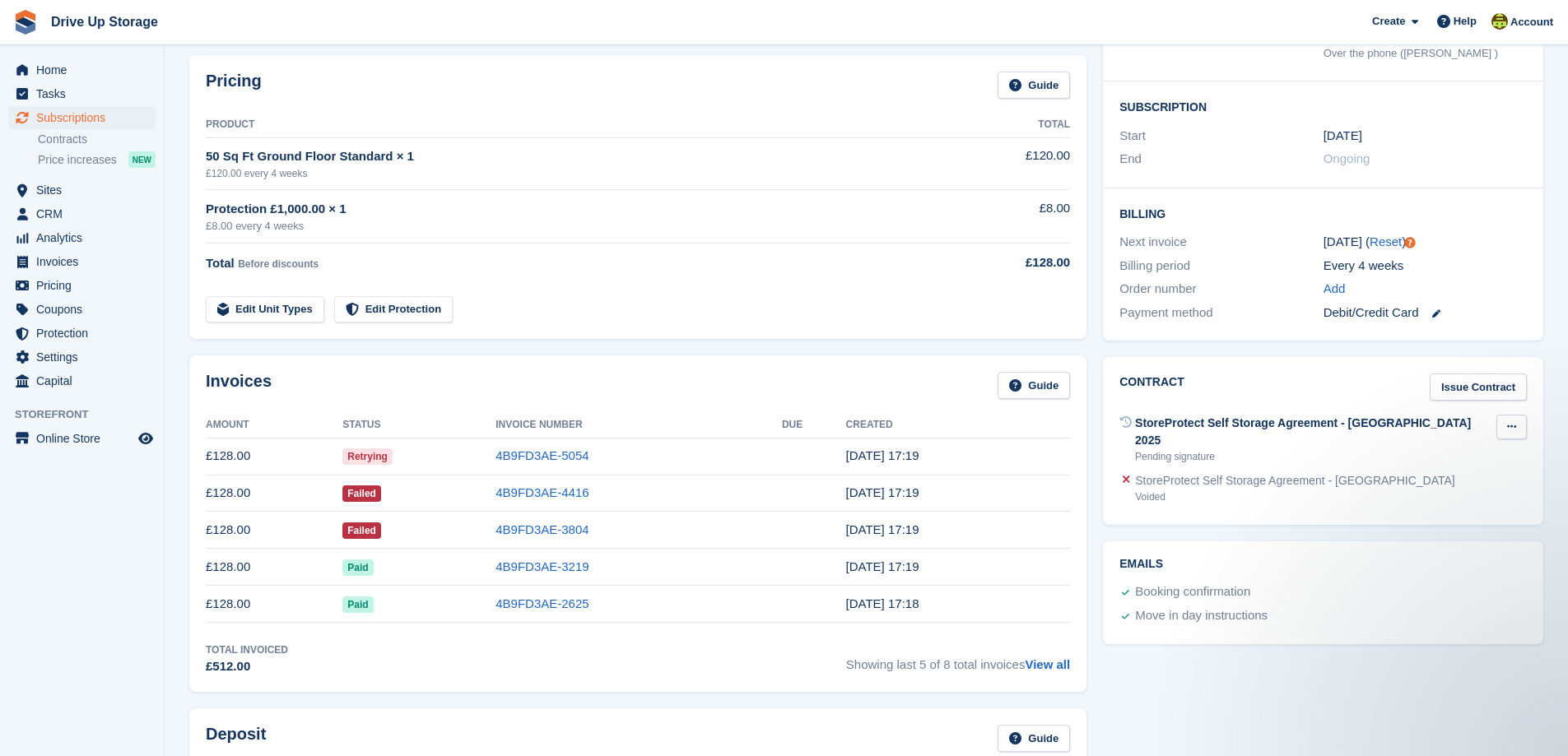
click at [1504, 425] on button at bounding box center [1511, 427] width 31 height 24
click at [1419, 482] on p "Send reminder" at bounding box center [1447, 480] width 143 height 21
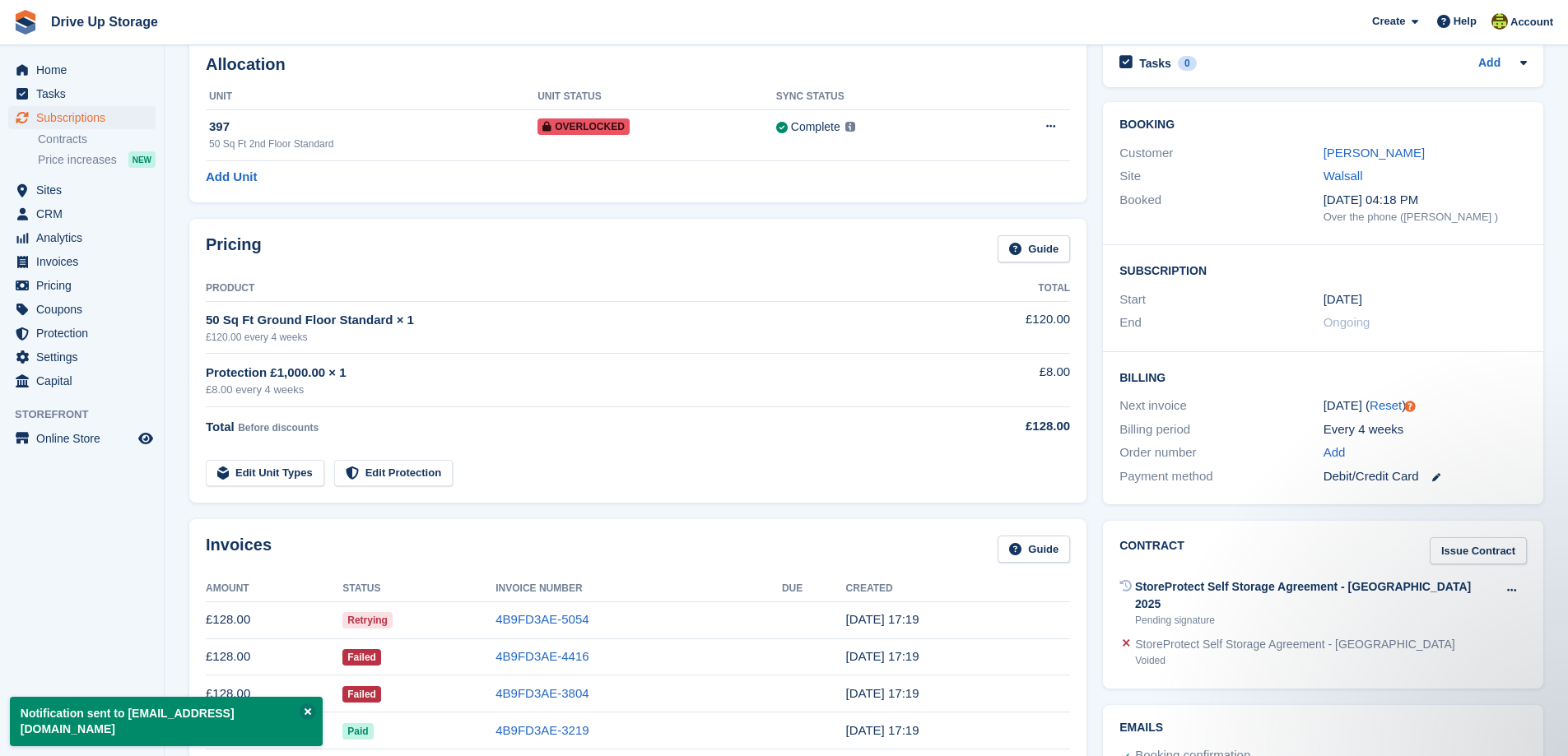
scroll to position [82, 0]
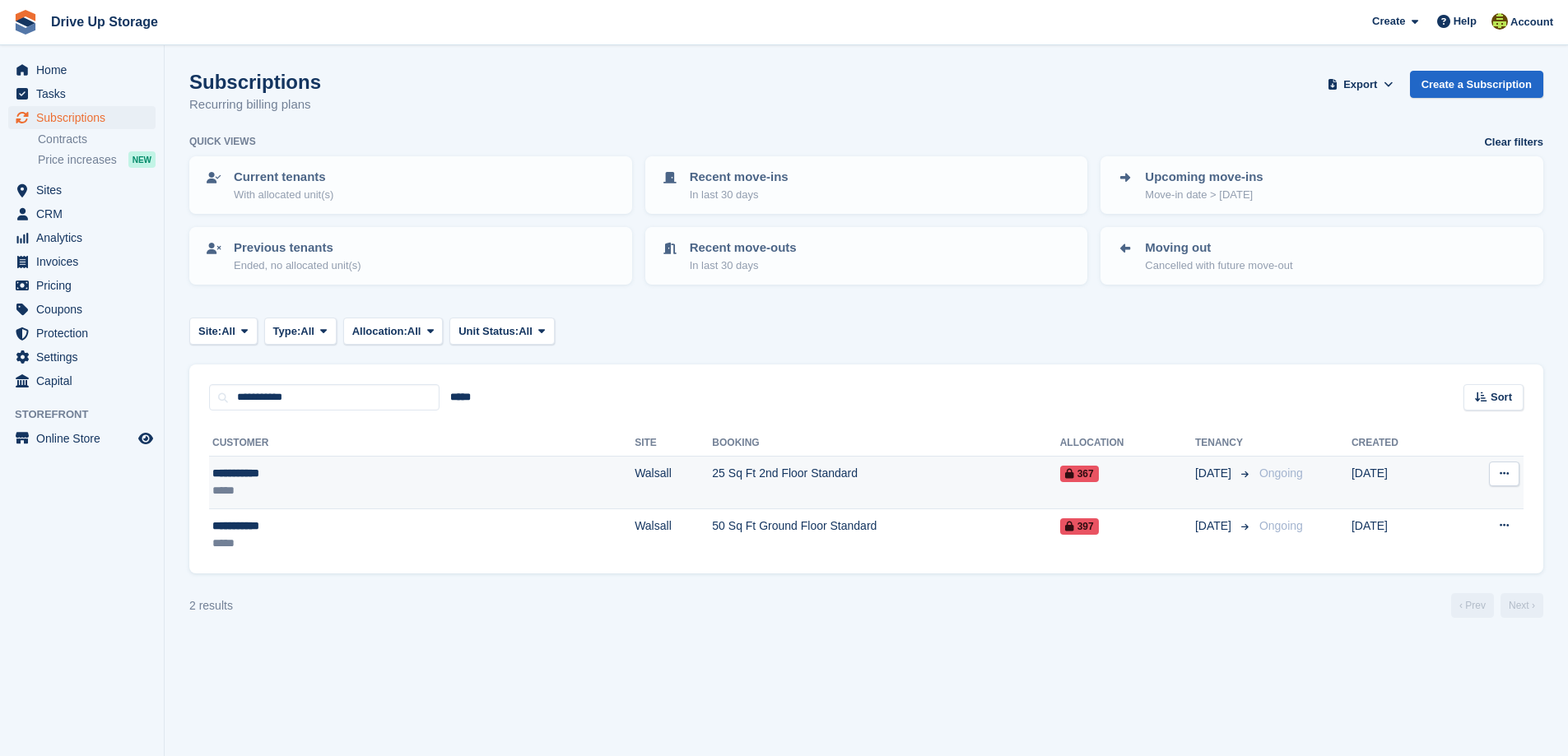
click at [635, 478] on td "Walsall" at bounding box center [673, 483] width 78 height 52
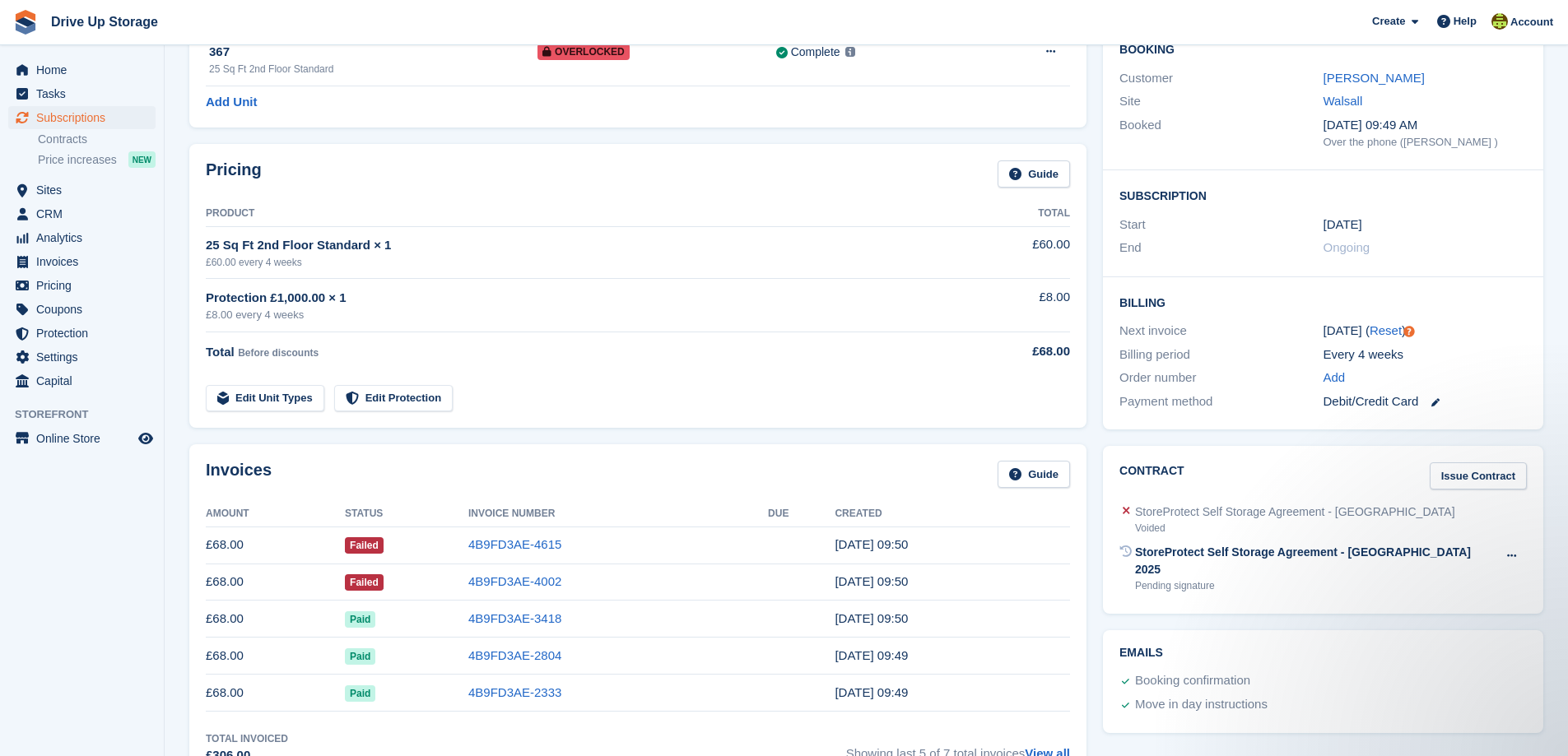
scroll to position [164, 0]
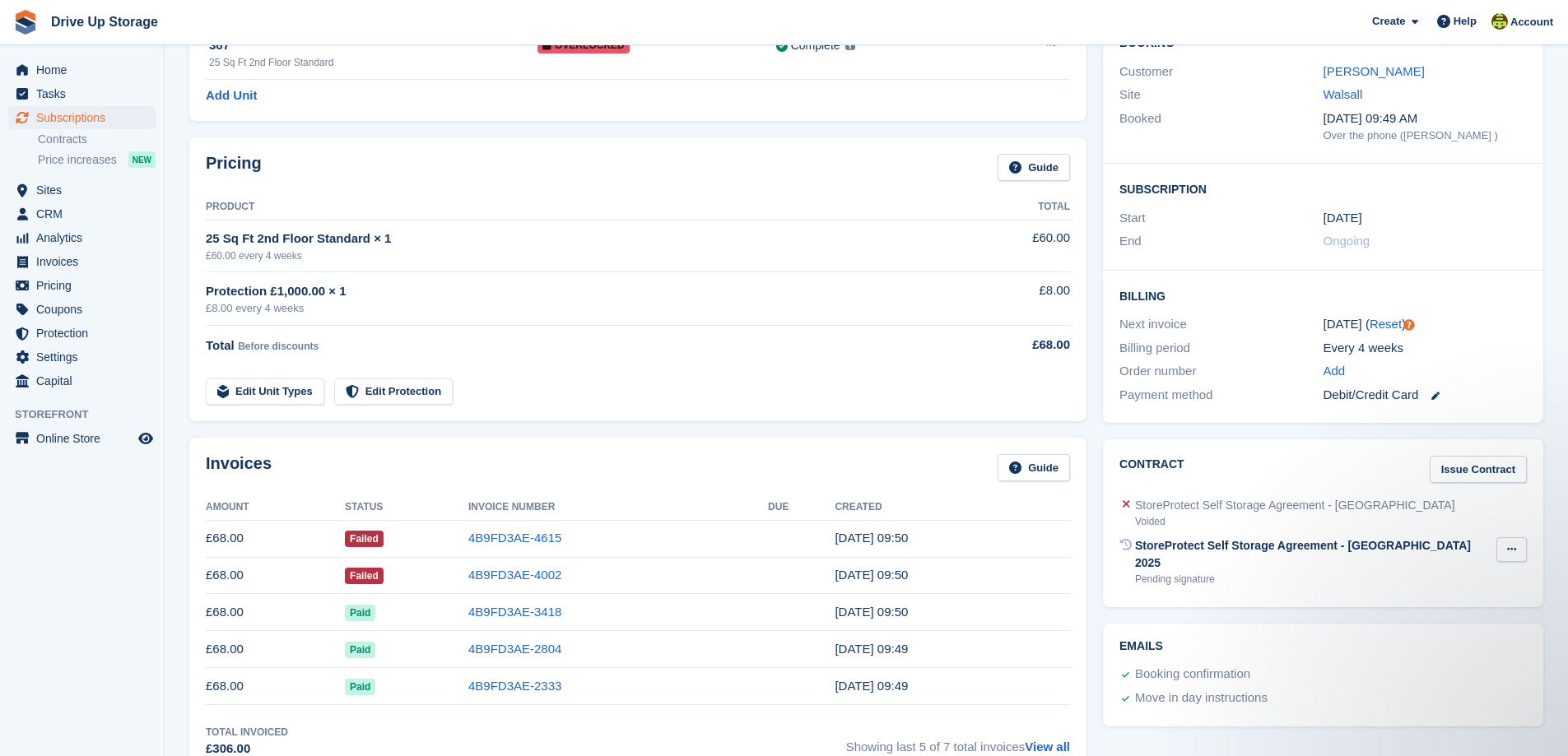
click at [1516, 543] on button at bounding box center [1511, 549] width 31 height 24
click at [1430, 604] on p "Send reminder" at bounding box center [1447, 603] width 143 height 21
click at [1345, 72] on link "[PERSON_NAME]" at bounding box center [1374, 71] width 101 height 14
